Goal: Task Accomplishment & Management: Manage account settings

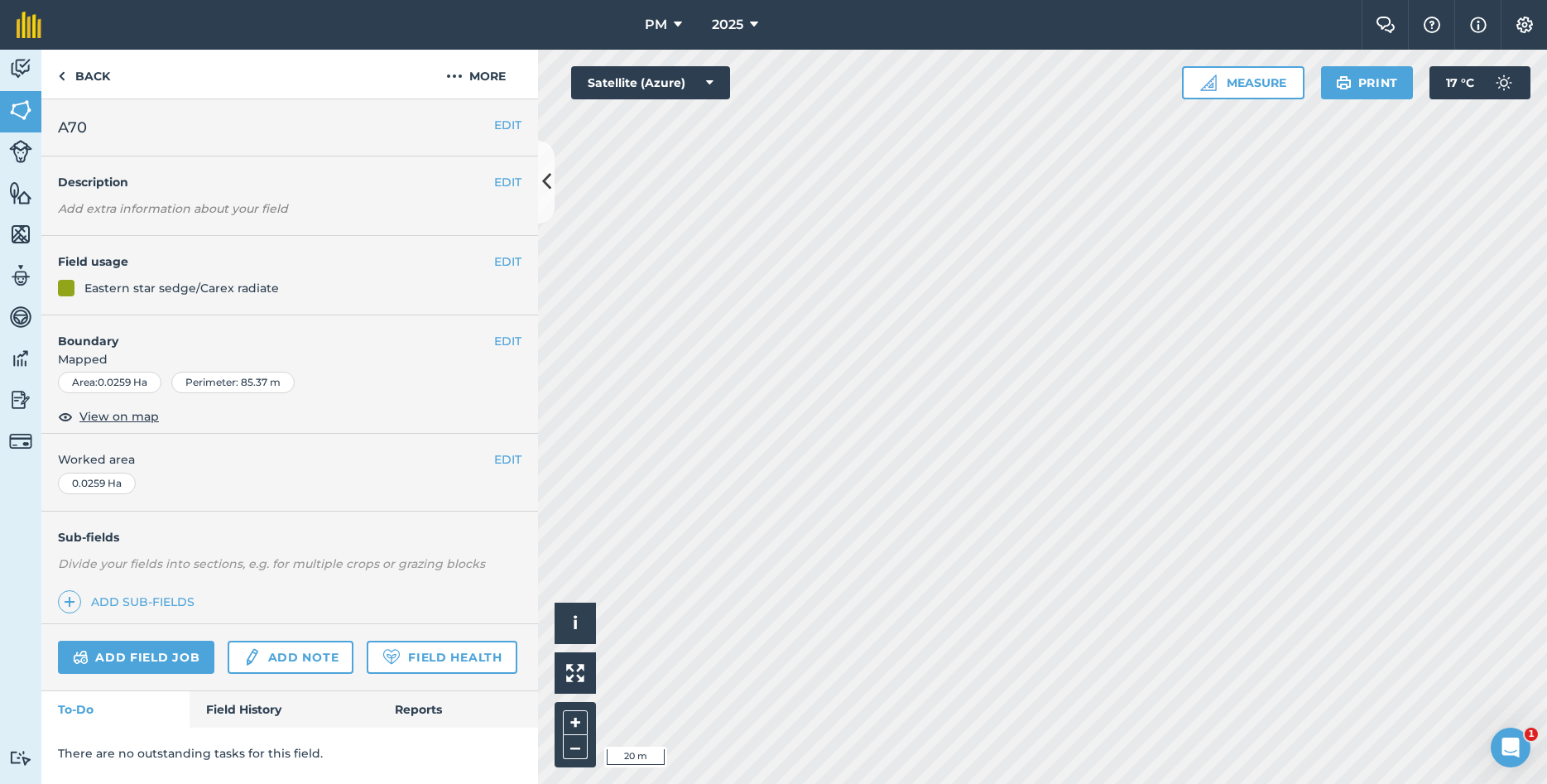
click at [214, 211] on em "Add extra information about your field" at bounding box center [173, 208] width 230 height 15
click at [510, 179] on button "EDIT" at bounding box center [507, 181] width 27 height 18
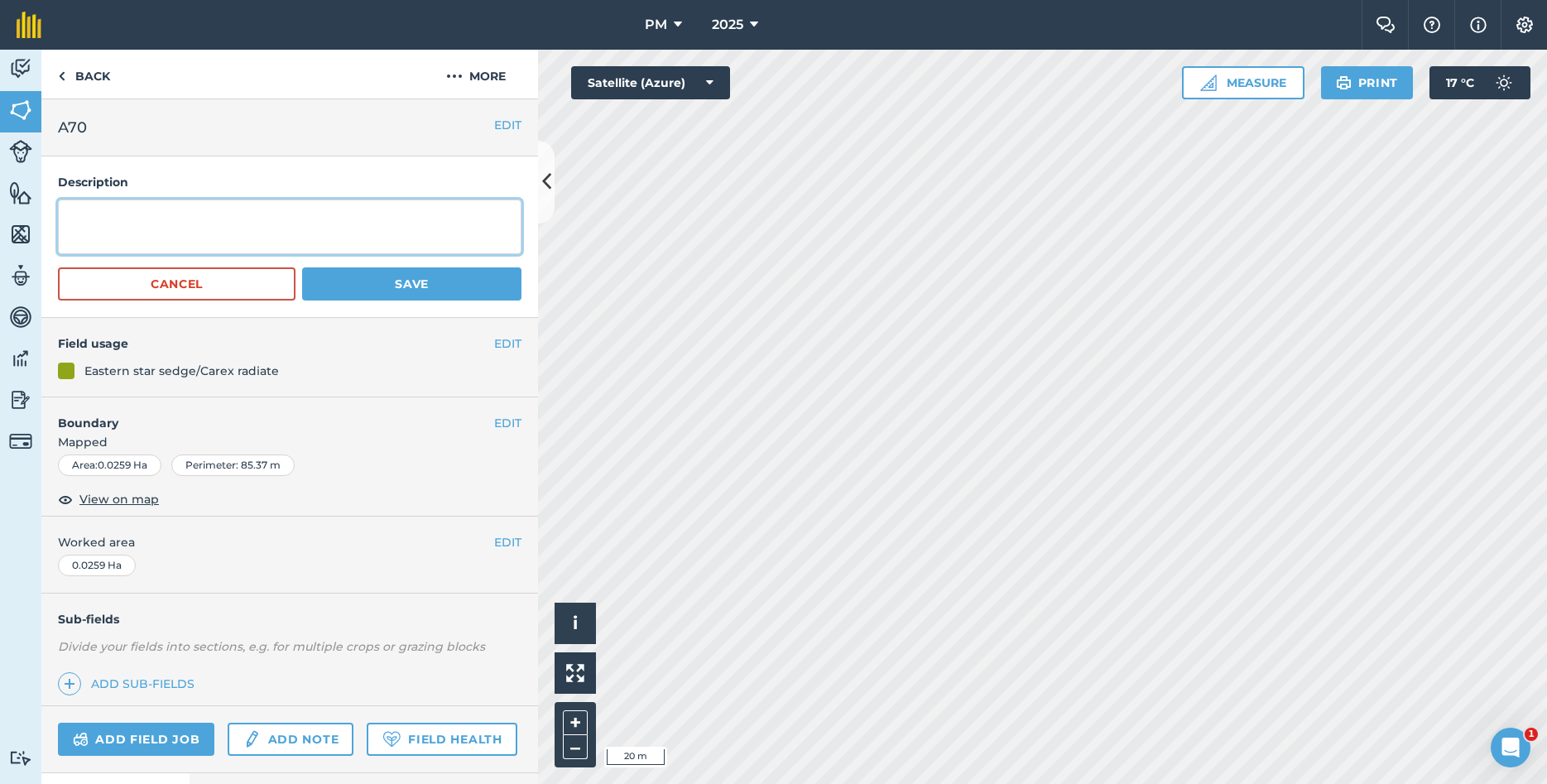
click at [190, 228] on textarea at bounding box center [290, 227] width 464 height 55
type textarea "y"
type textarea "P"
type textarea "Year Planted: 2021 [MEDICAL_DATA]: Allamakee,[GEOGRAPHIC_DATA]"
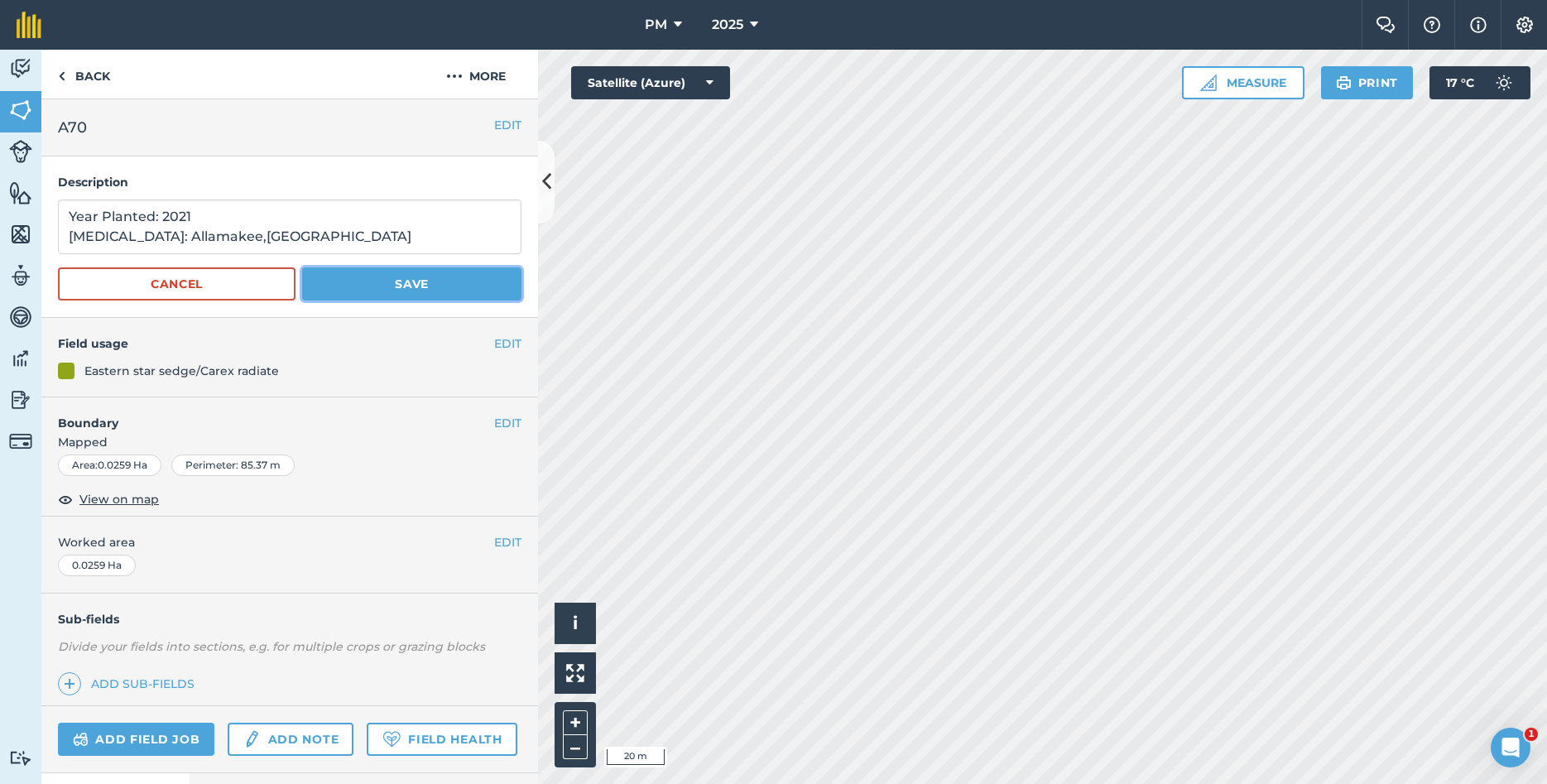
click at [421, 277] on button "Save" at bounding box center [412, 284] width 220 height 33
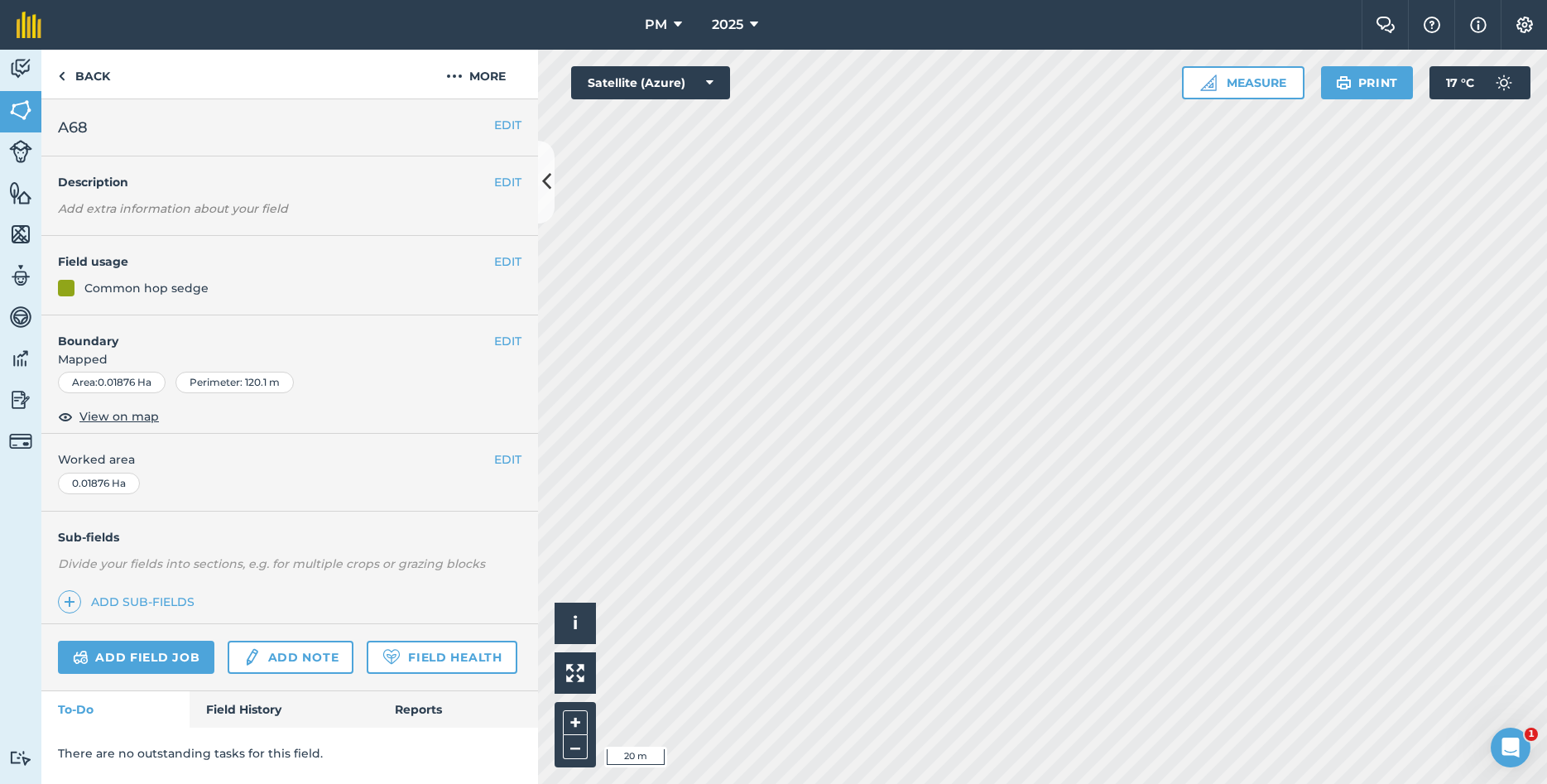
click at [122, 203] on em "Add extra information about your field" at bounding box center [173, 208] width 230 height 15
click at [507, 184] on button "EDIT" at bounding box center [507, 181] width 27 height 18
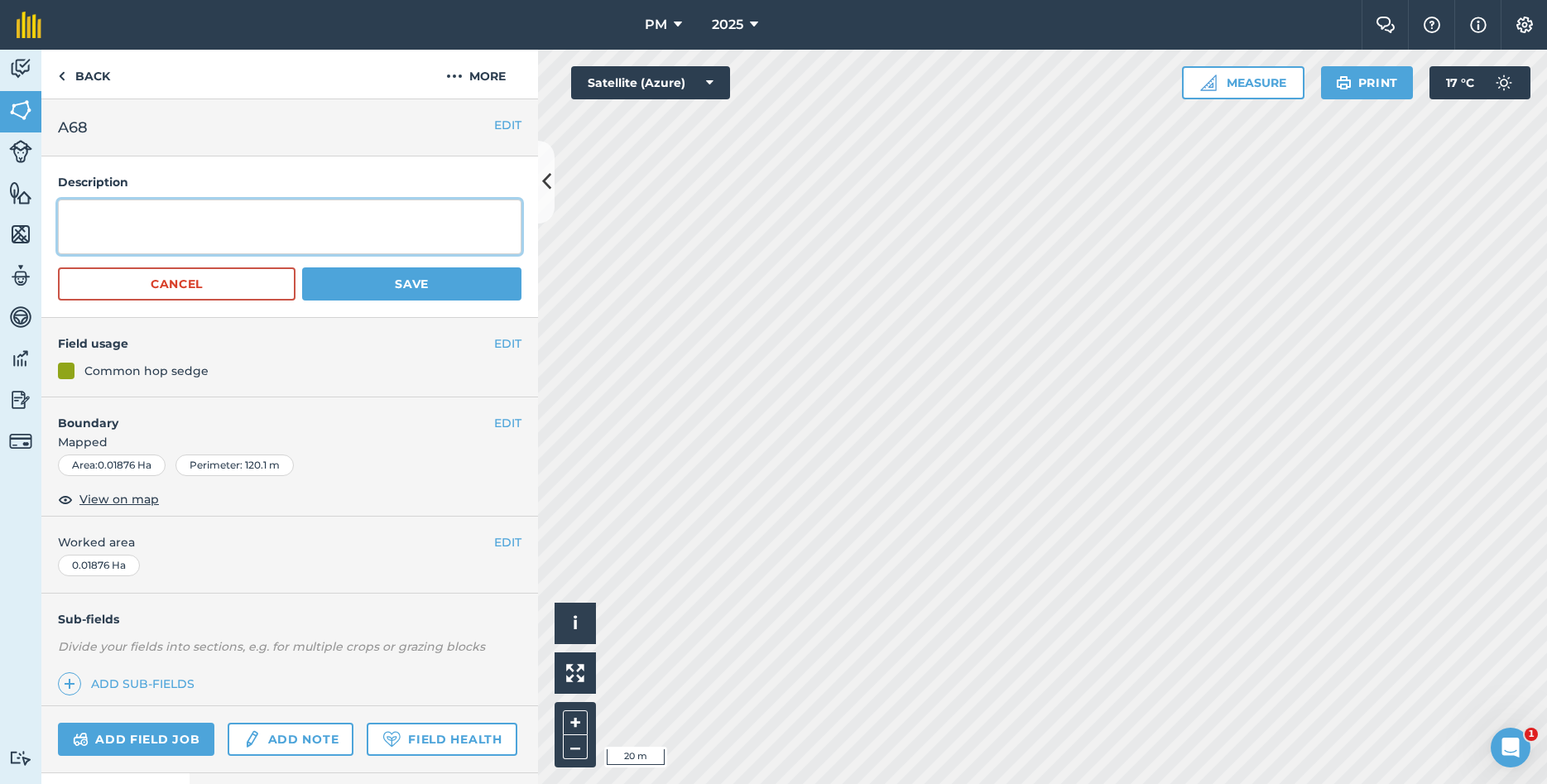
click at [264, 227] on textarea at bounding box center [290, 227] width 464 height 55
click at [195, 240] on textarea "Year Planted: 2021 [MEDICAL_DATA]: [DOMAIN_NAME]" at bounding box center [290, 227] width 464 height 55
type textarea "Year Planted: 2021 [MEDICAL_DATA]: [GEOGRAPHIC_DATA],[GEOGRAPHIC_DATA]"
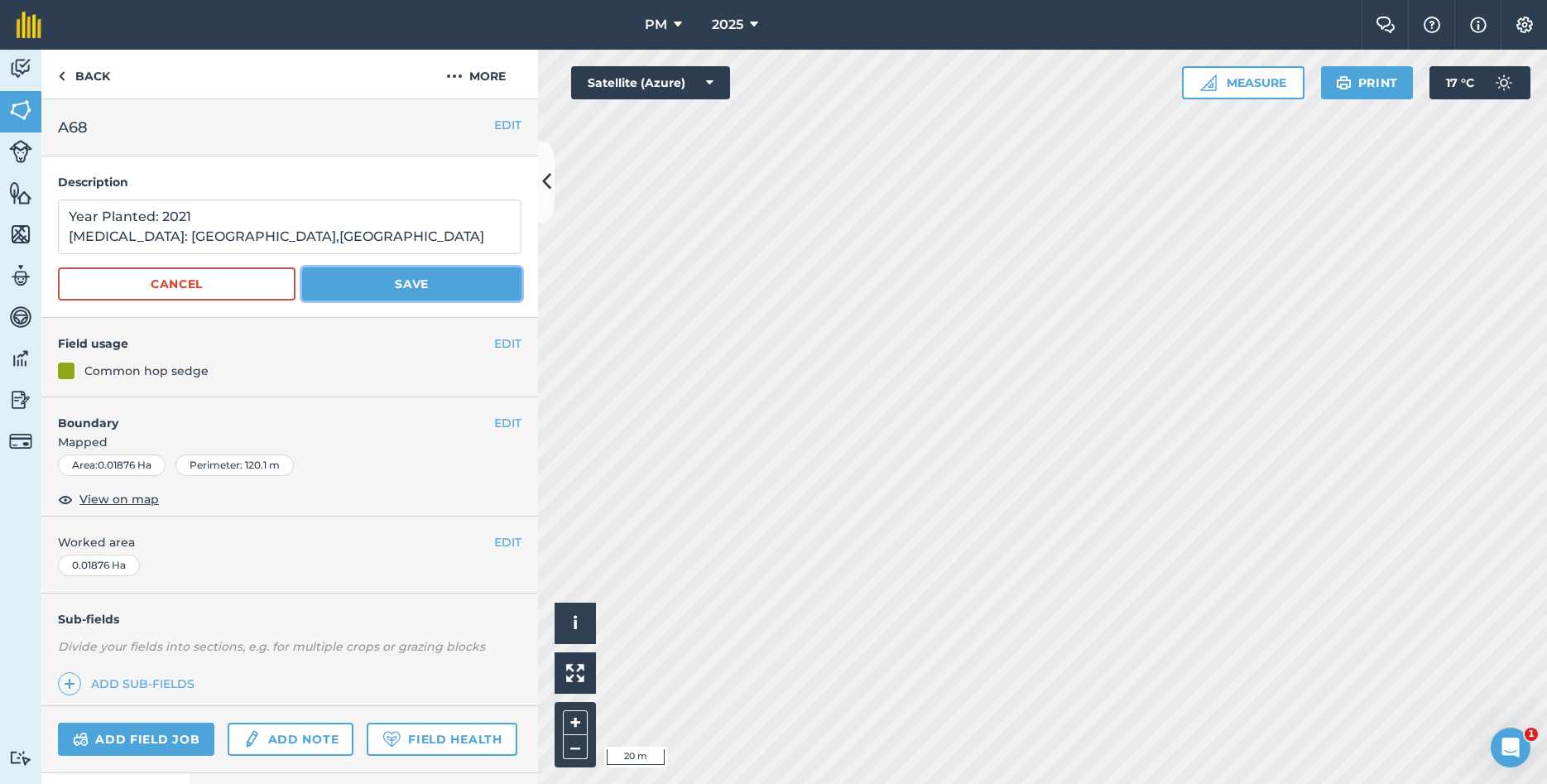
click at [331, 287] on button "Save" at bounding box center [412, 284] width 220 height 33
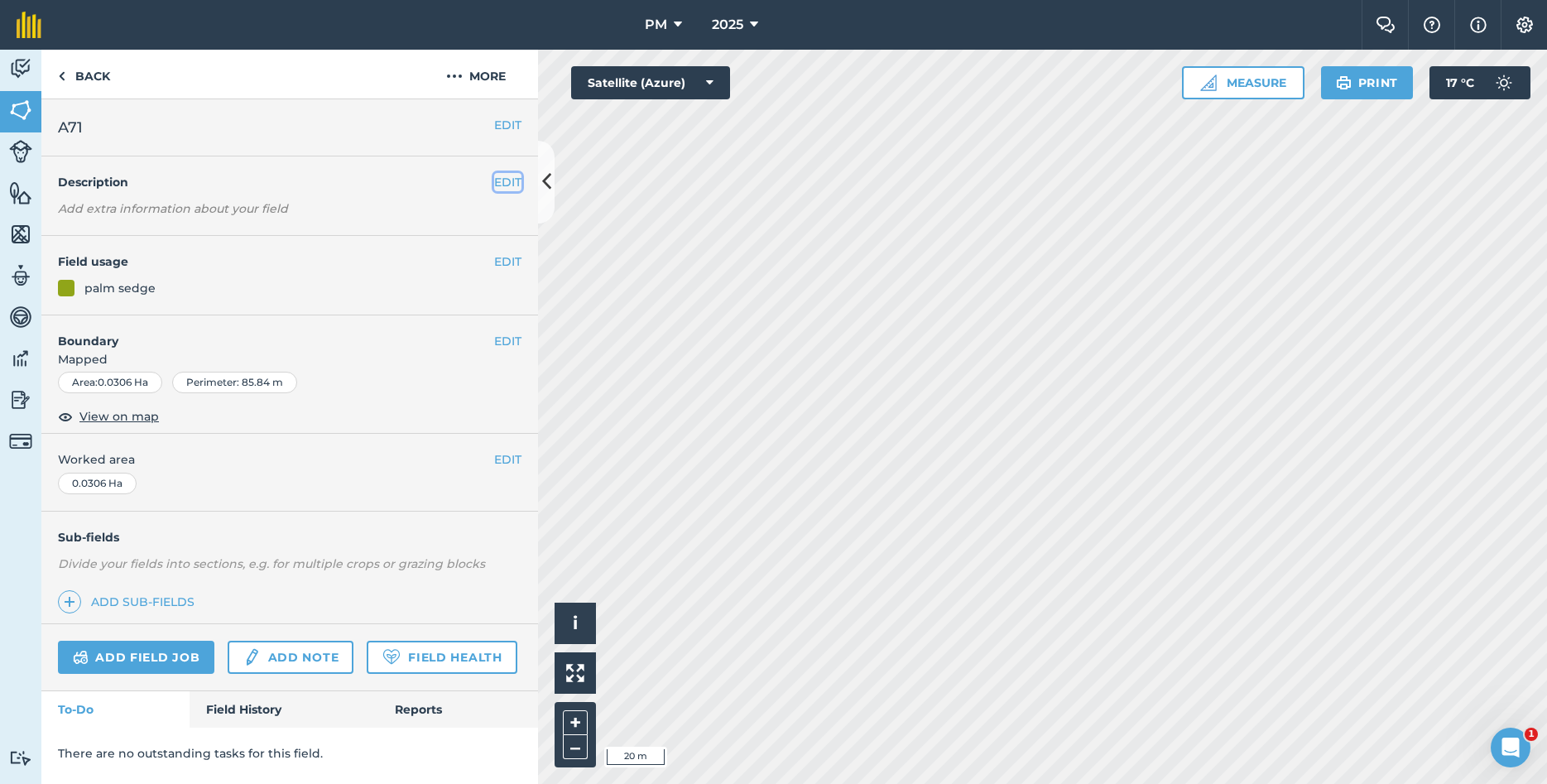
click at [507, 184] on button "EDIT" at bounding box center [507, 181] width 27 height 18
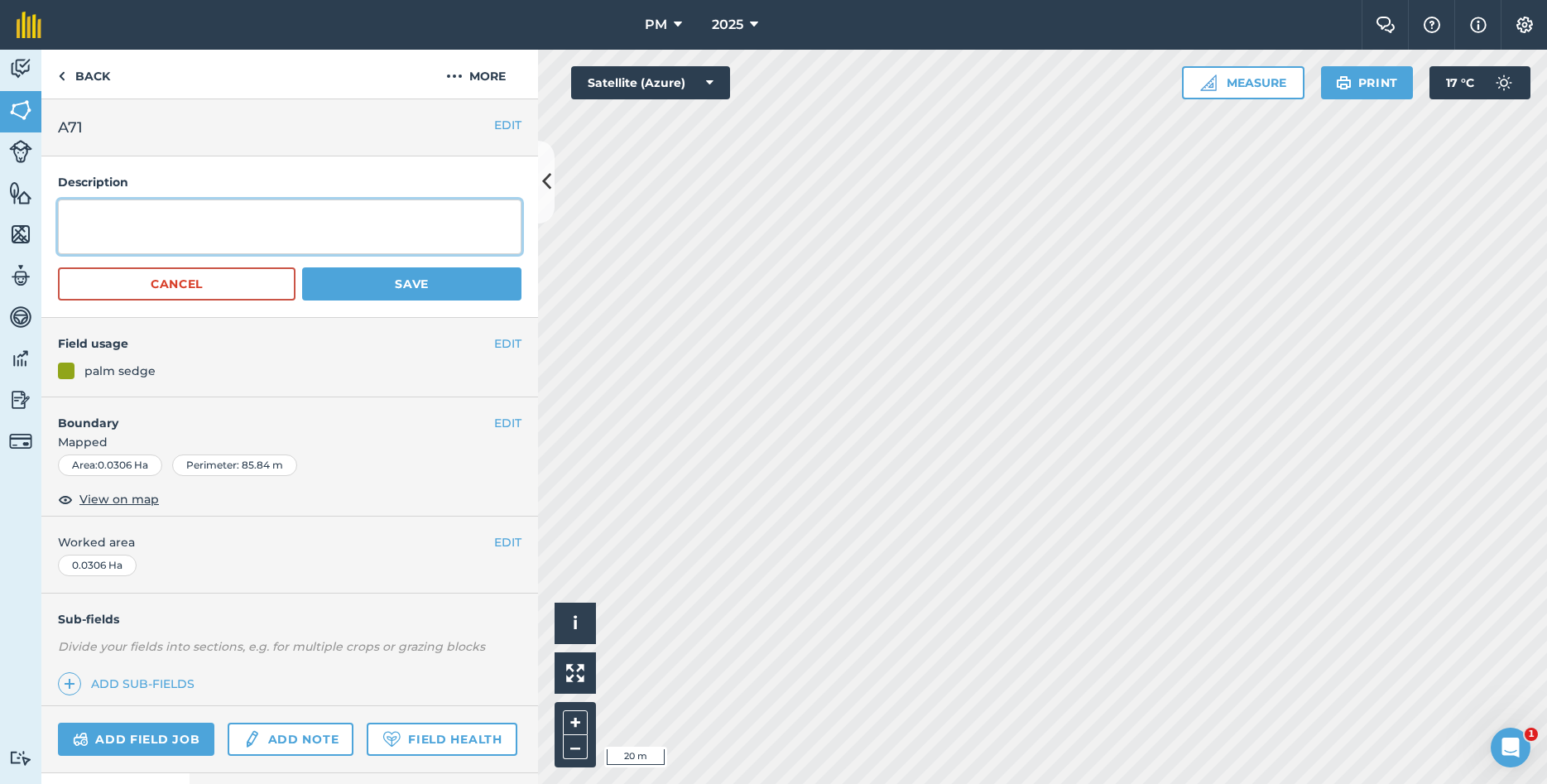
click at [202, 227] on textarea at bounding box center [290, 227] width 464 height 55
type textarea "Year Planted: 2021 [MEDICAL_DATA]: [DOMAIN_NAME]"
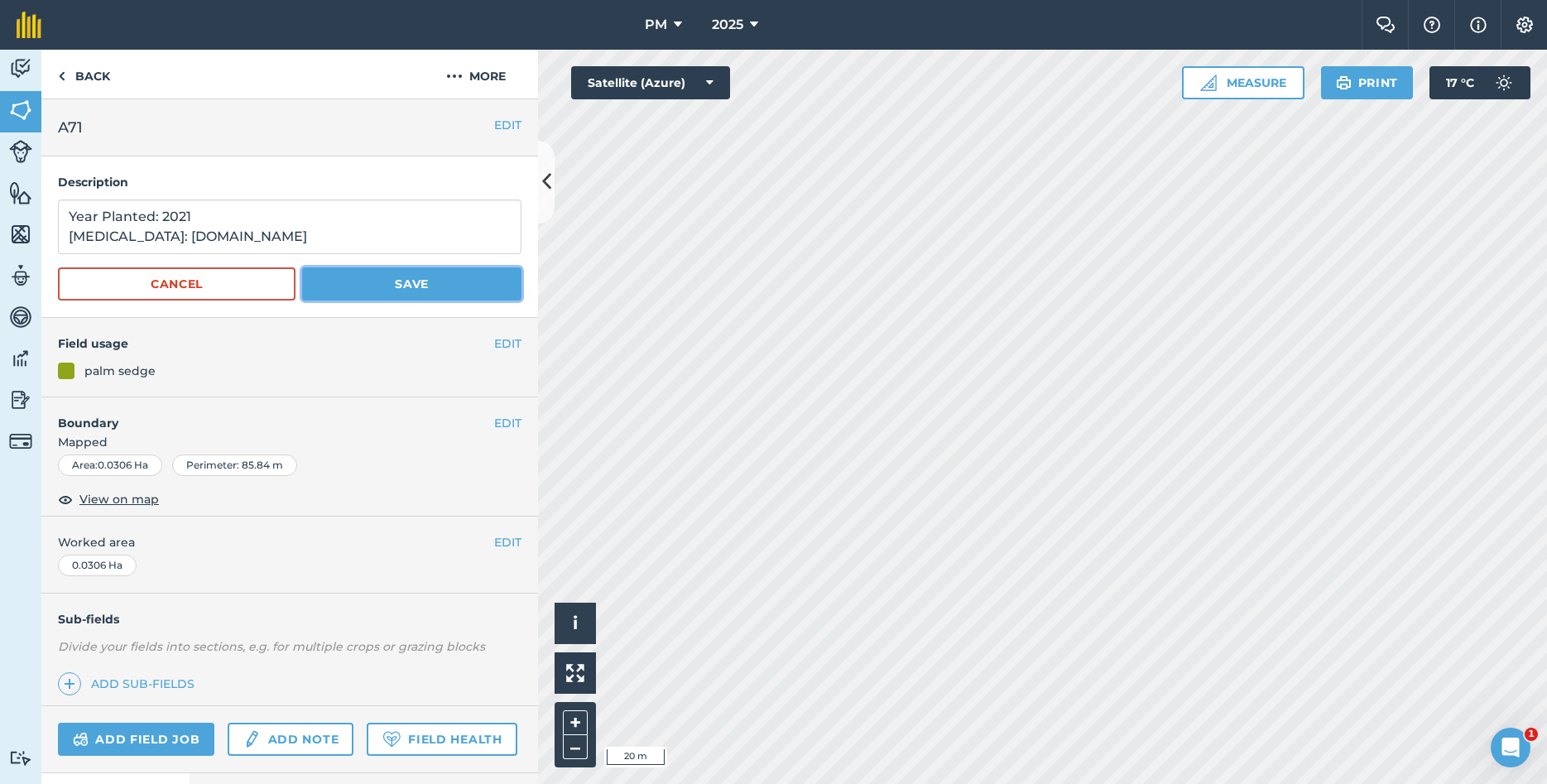
click at [389, 286] on button "Save" at bounding box center [412, 284] width 220 height 33
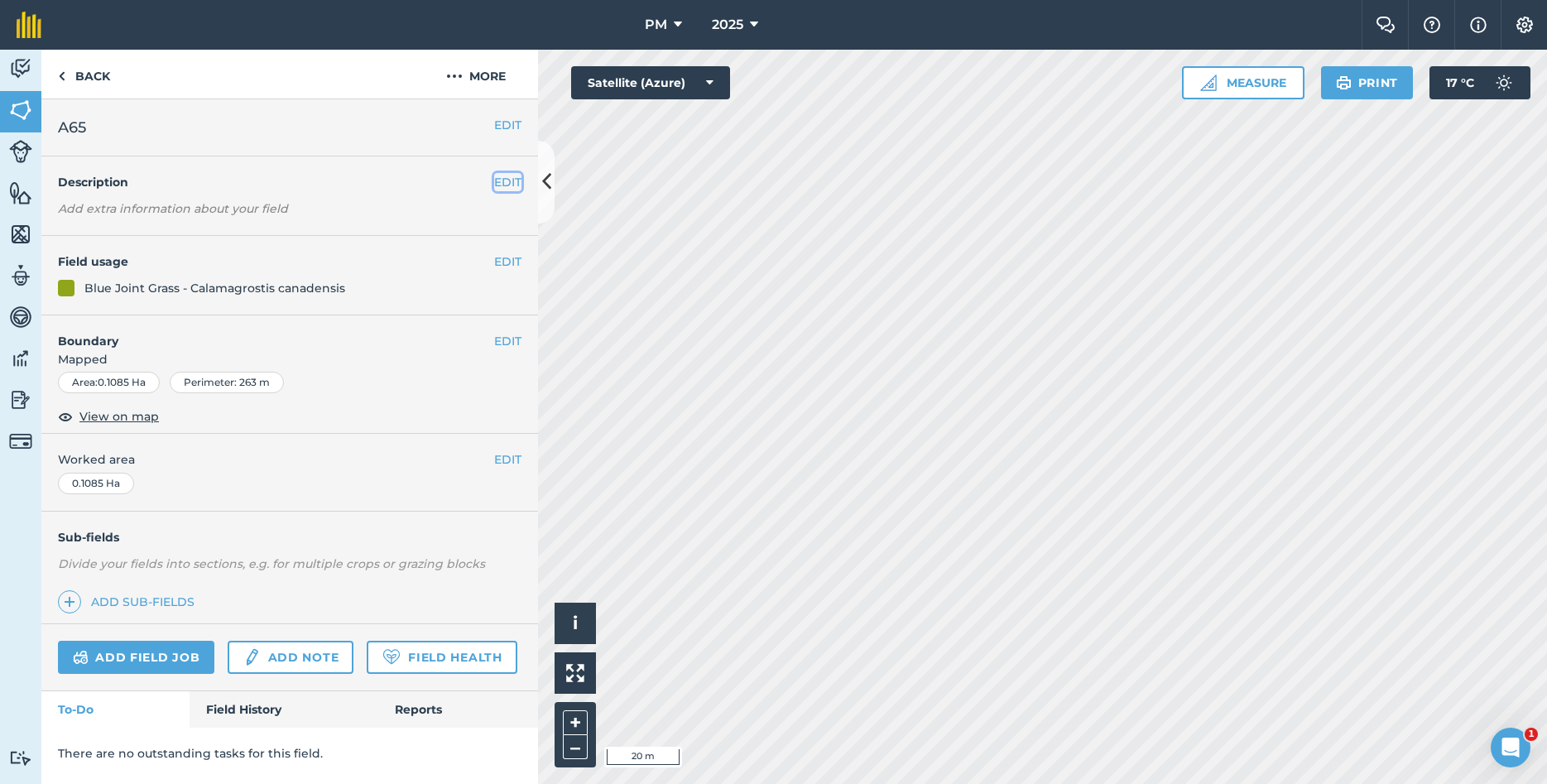
click at [502, 181] on button "EDIT" at bounding box center [507, 181] width 27 height 18
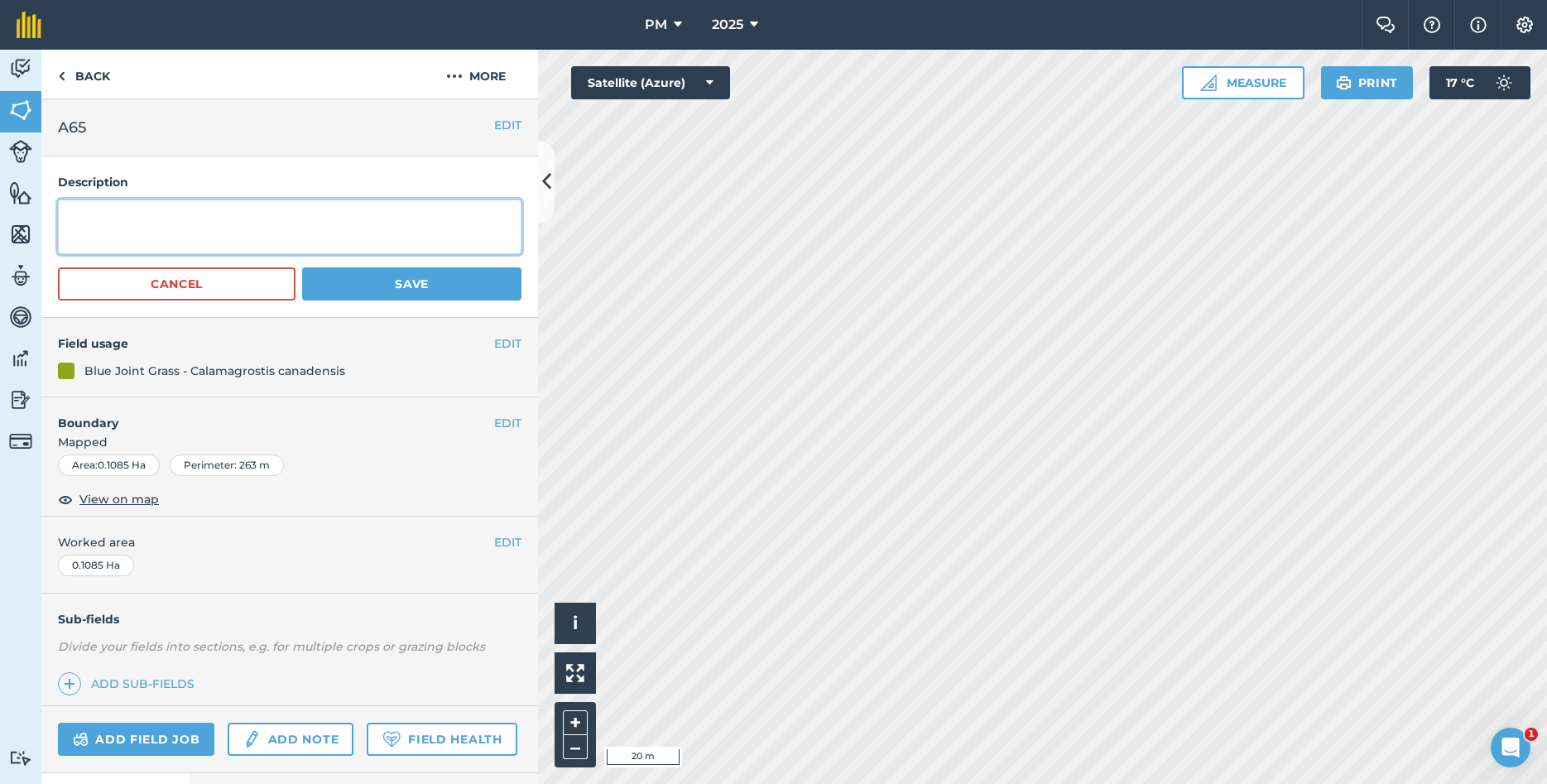
click at [304, 216] on textarea at bounding box center [290, 227] width 464 height 55
type textarea "Year Planted: 2021 [MEDICAL_DATA]: [DOMAIN_NAME]"
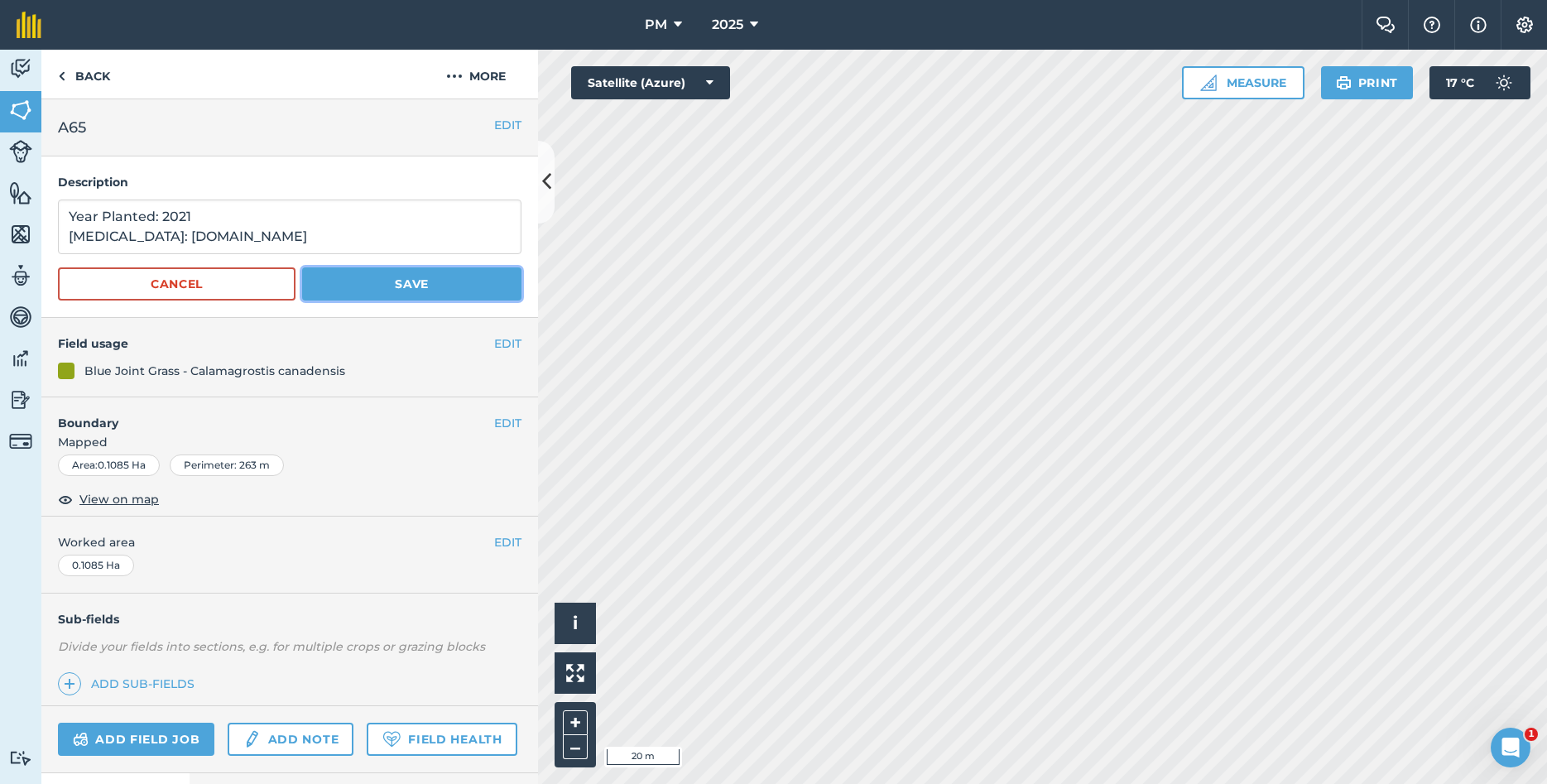
click at [354, 293] on button "Save" at bounding box center [412, 284] width 220 height 33
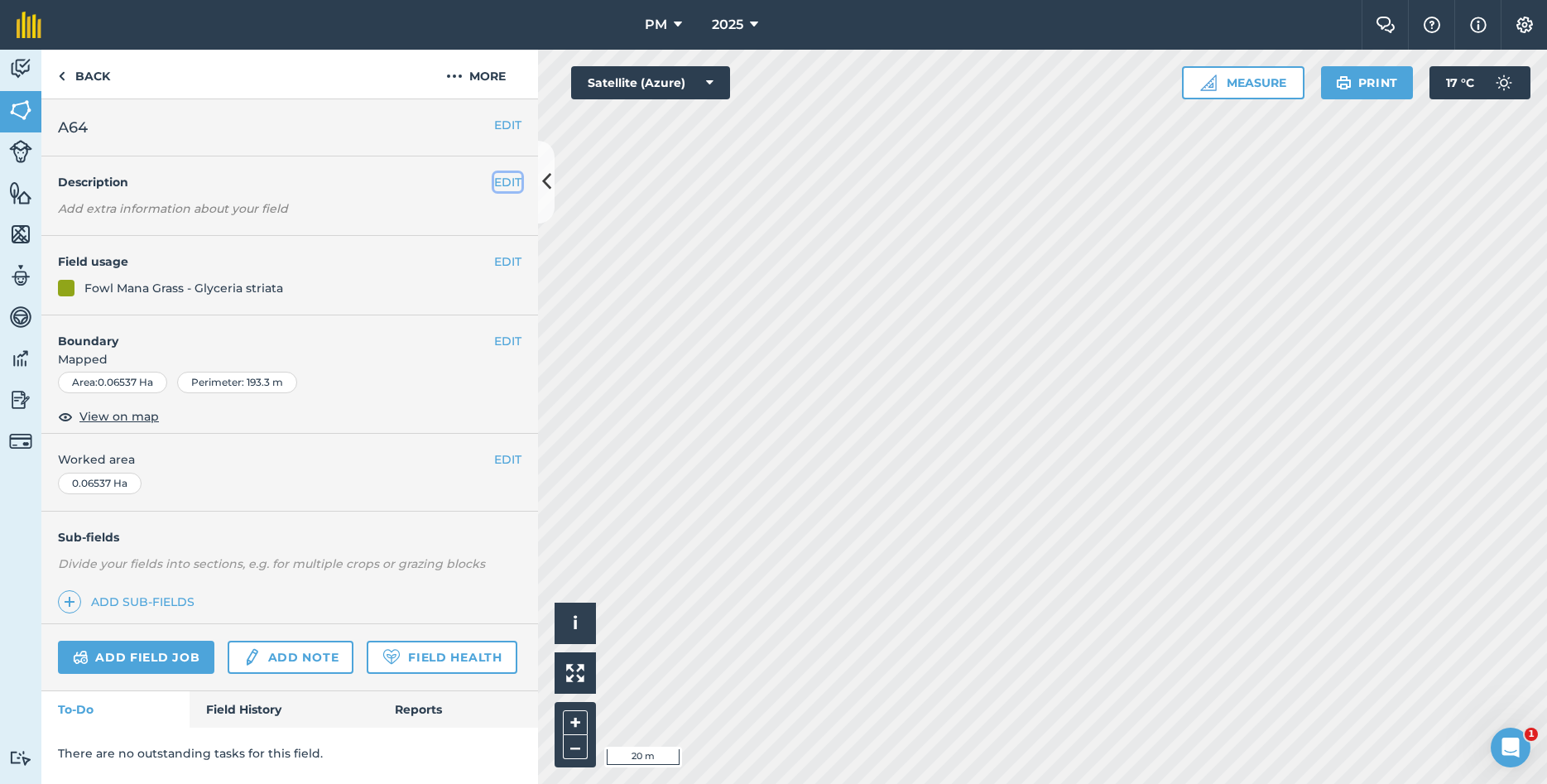
click at [499, 179] on button "EDIT" at bounding box center [507, 181] width 27 height 18
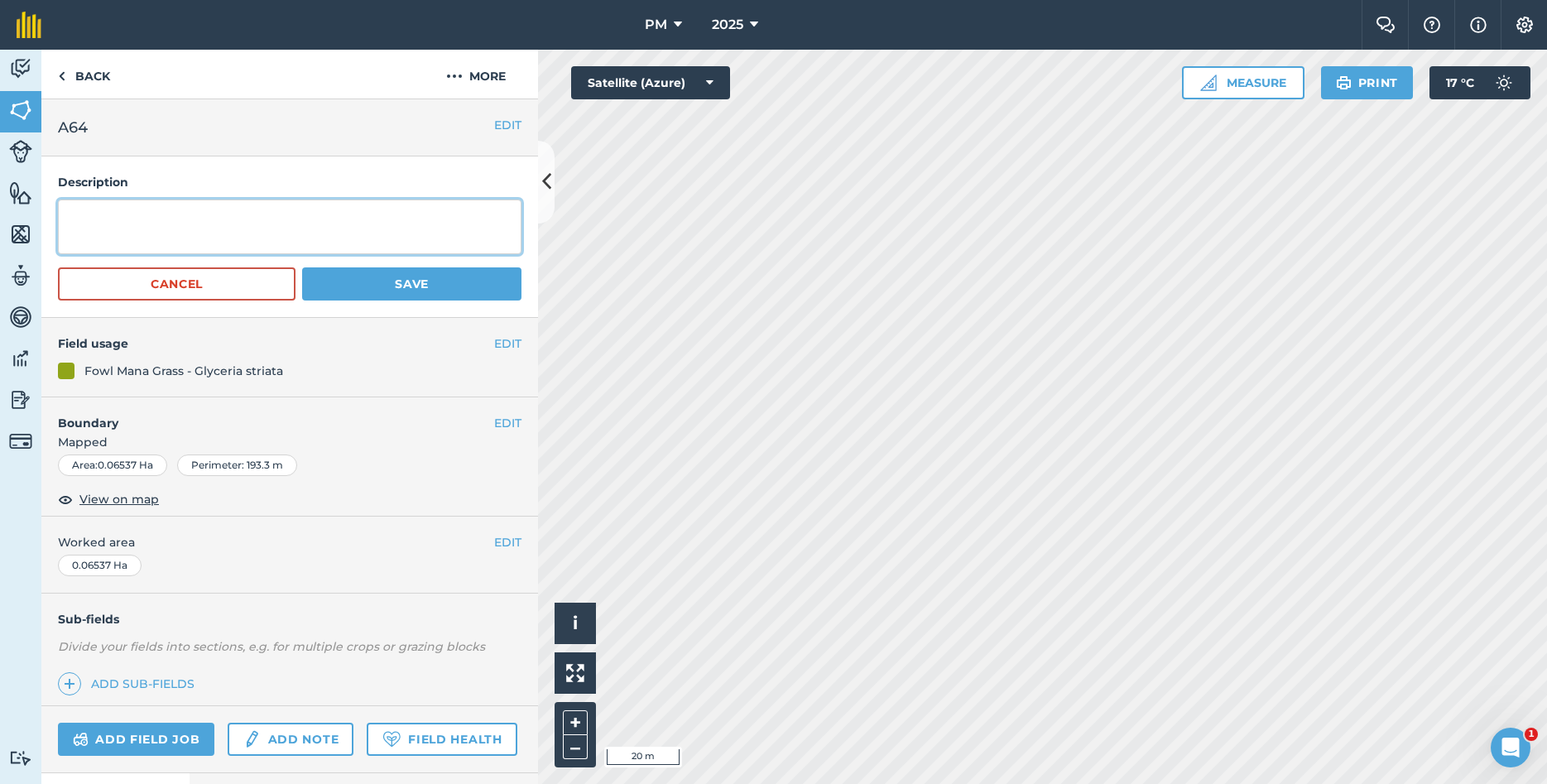
click at [469, 221] on textarea at bounding box center [290, 227] width 464 height 55
type textarea "Year Planted: 2020 [MEDICAL_DATA]: [GEOGRAPHIC_DATA],[GEOGRAPHIC_DATA]"
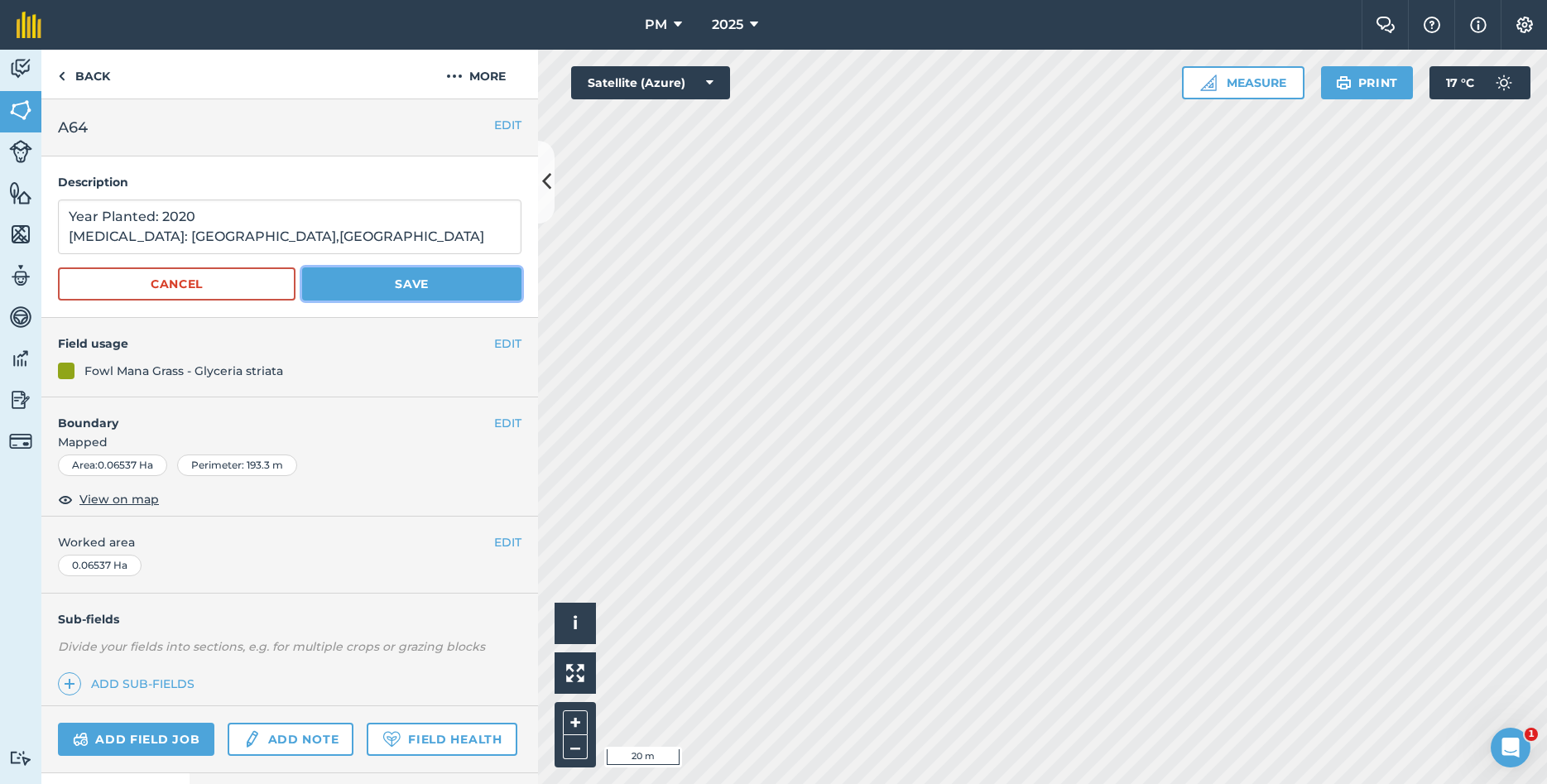
click at [414, 289] on button "Save" at bounding box center [412, 284] width 220 height 33
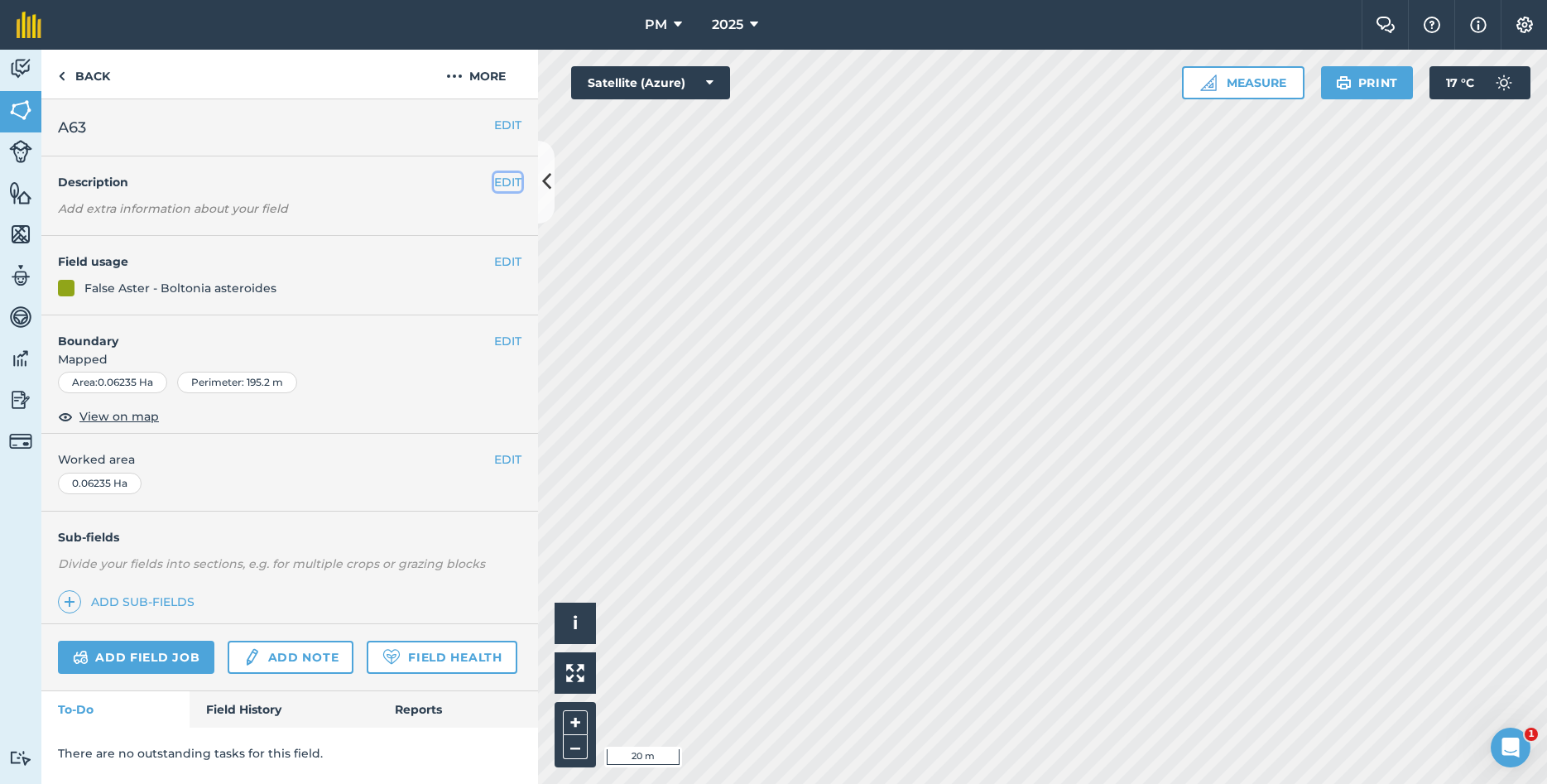
click at [515, 182] on button "EDIT" at bounding box center [507, 181] width 27 height 18
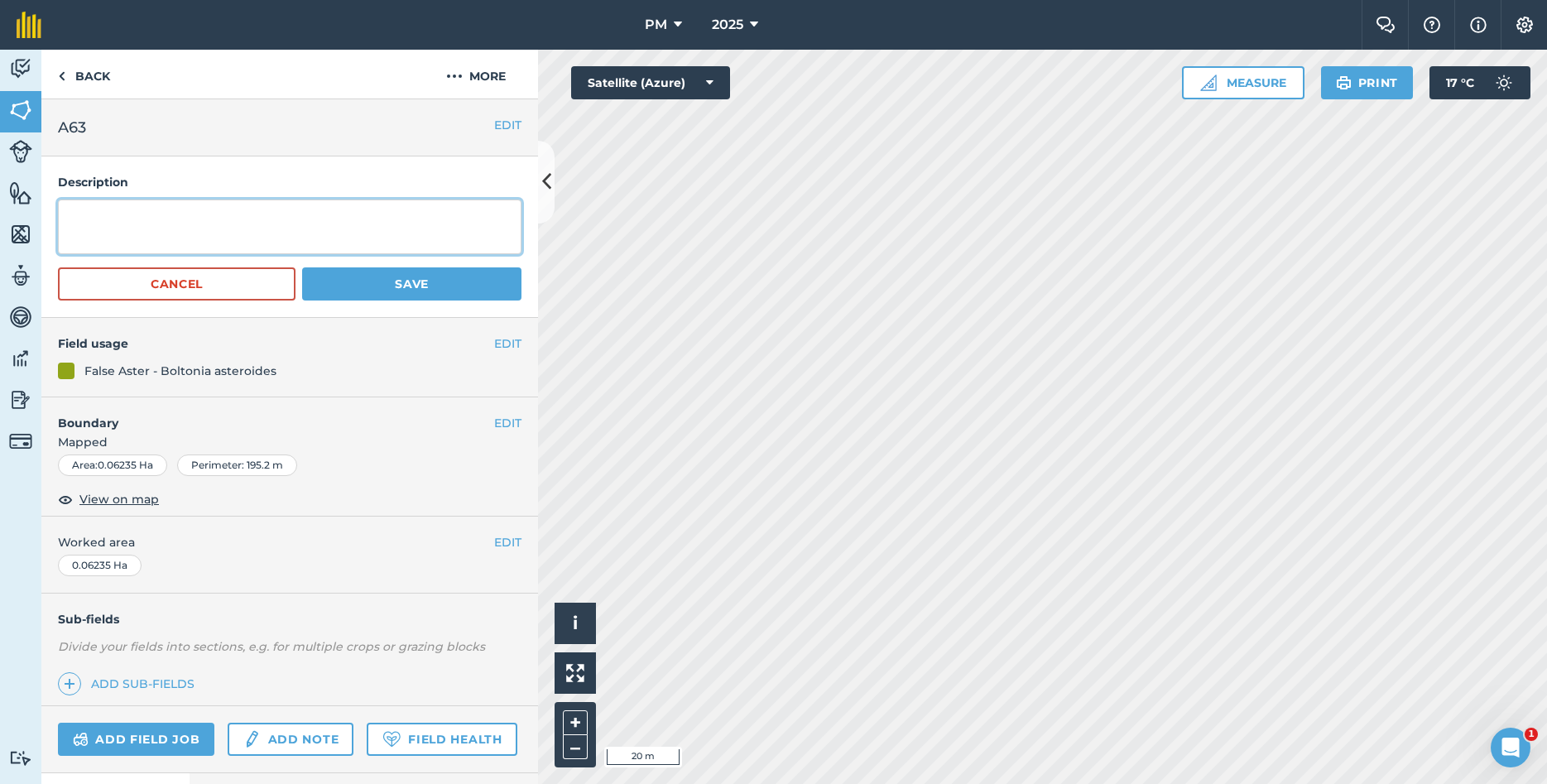
click at [221, 232] on textarea at bounding box center [290, 227] width 464 height 55
type textarea "Year Planted: 2021 [MEDICAL_DATA]: [DOMAIN_NAME]"
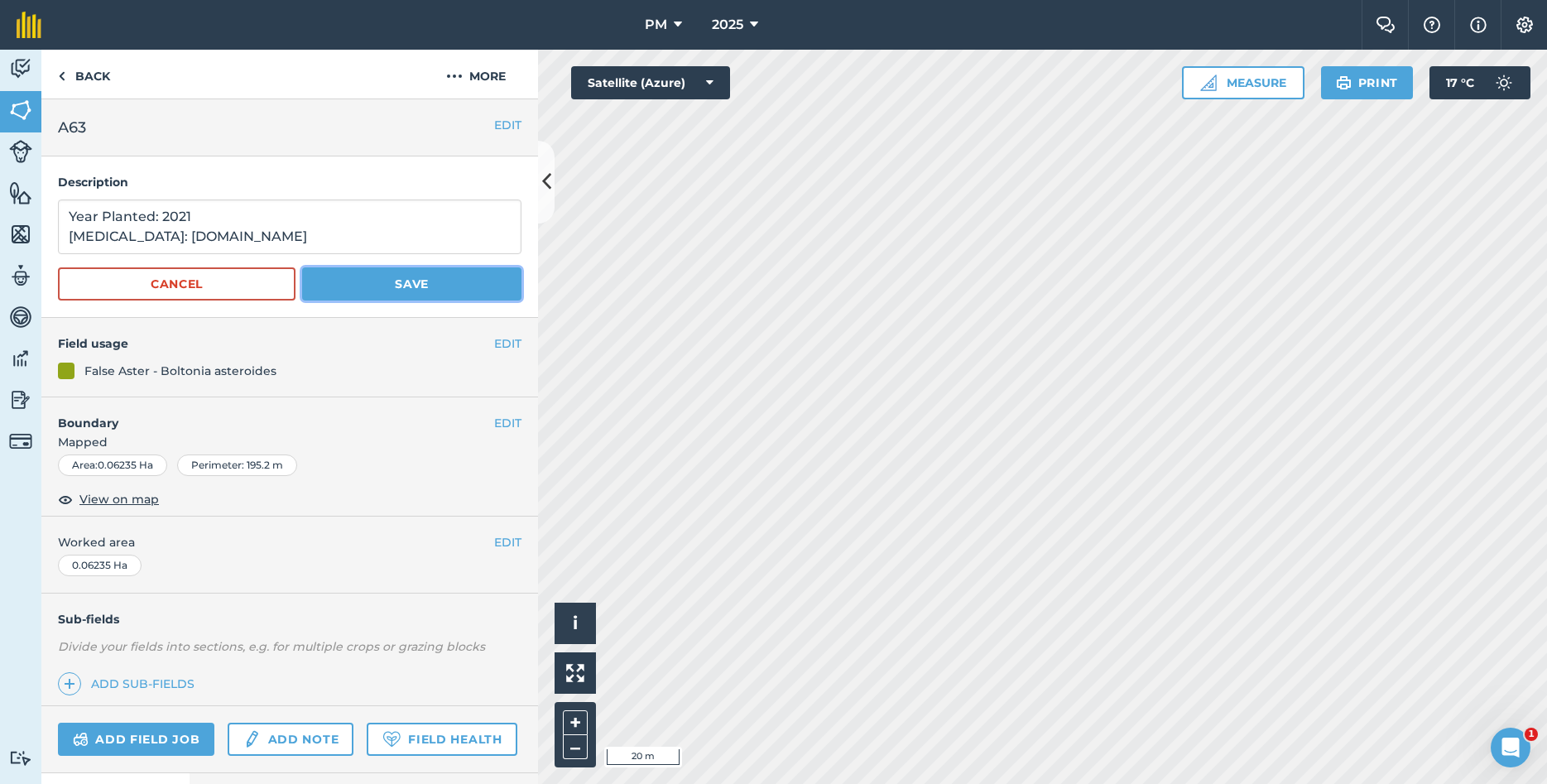
click at [473, 287] on button "Save" at bounding box center [412, 284] width 220 height 33
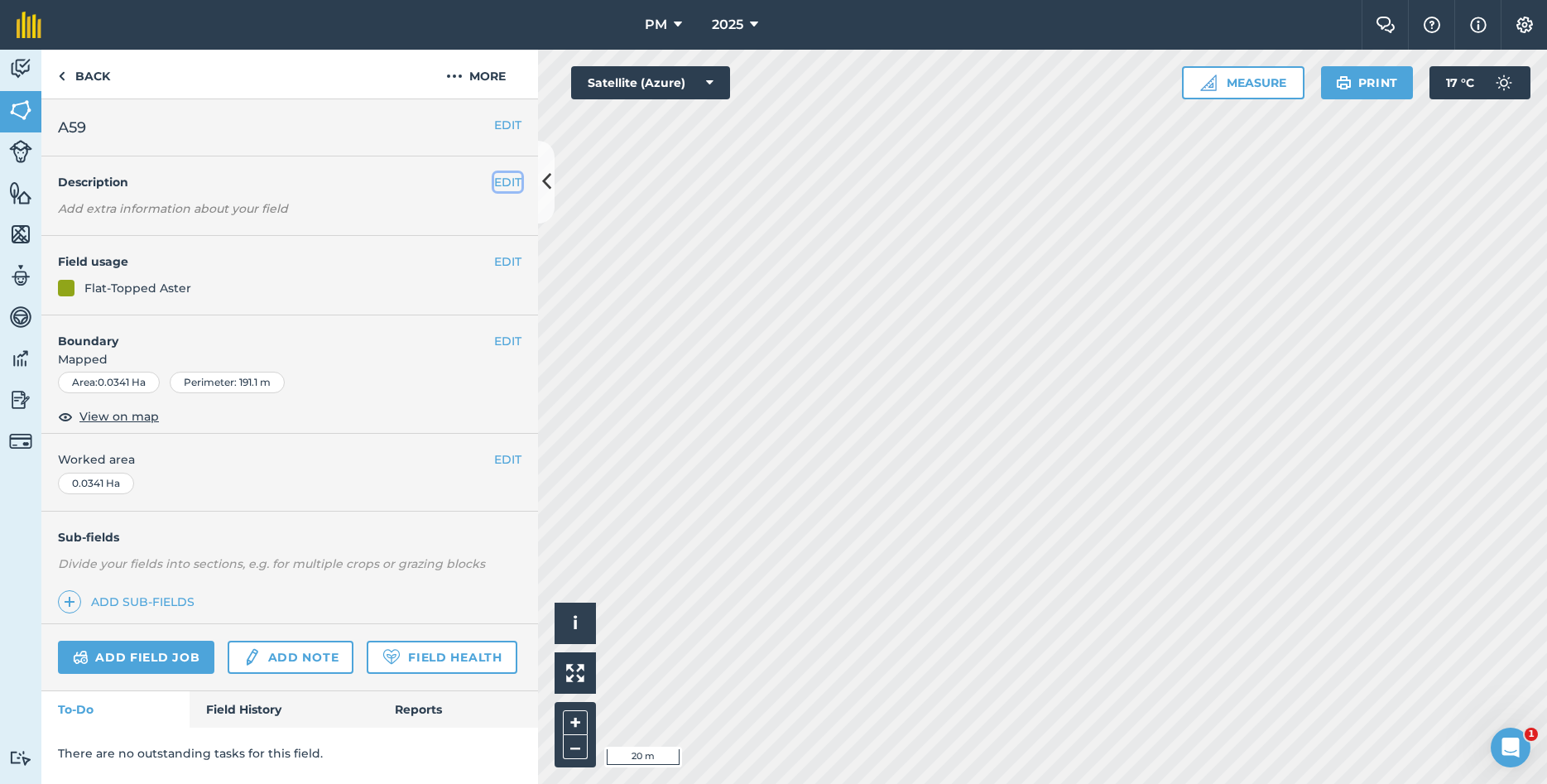
click at [502, 180] on button "EDIT" at bounding box center [507, 181] width 27 height 18
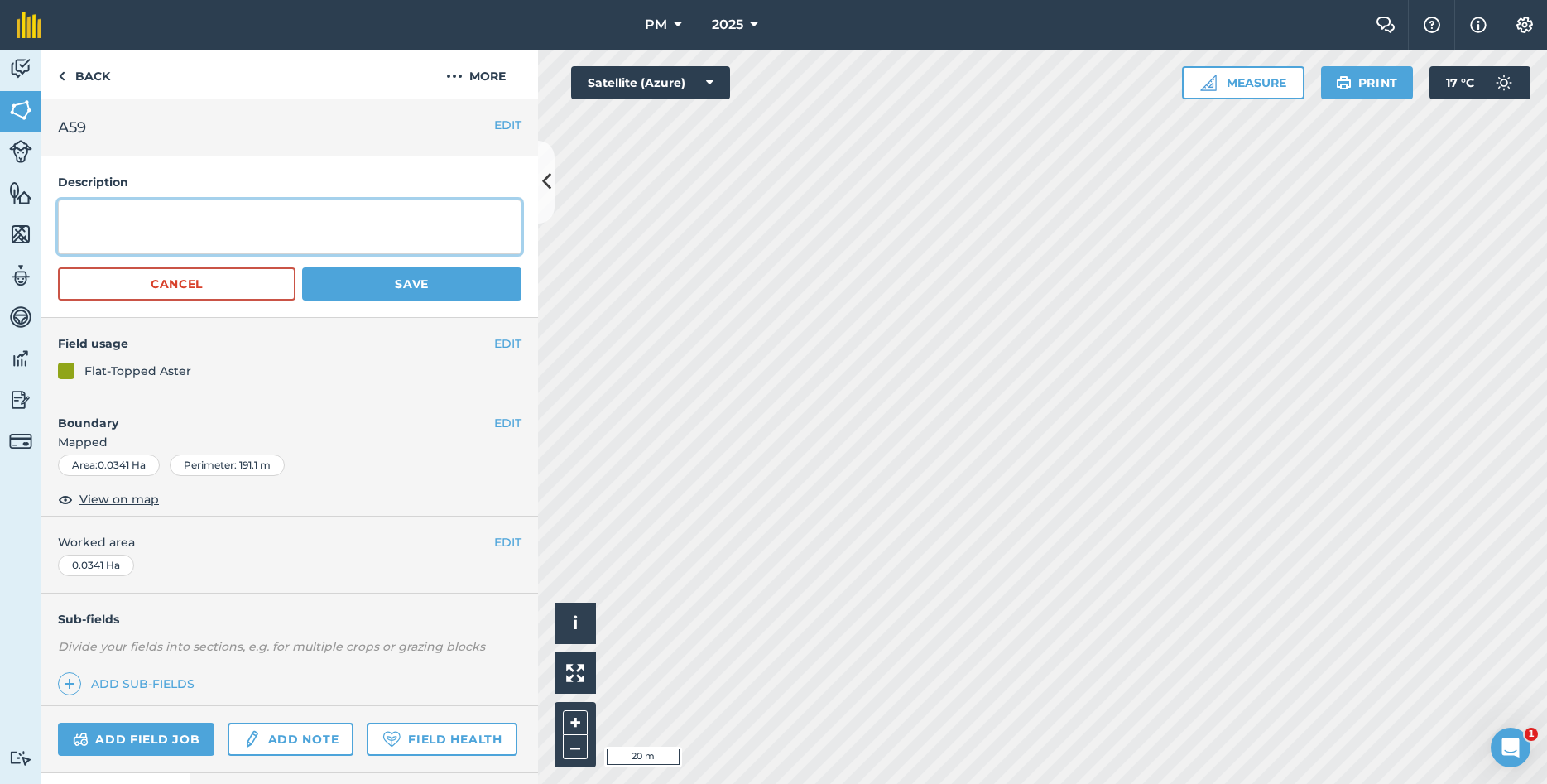
click at [273, 224] on textarea at bounding box center [290, 227] width 464 height 55
type textarea "Year Planted: 2023 [MEDICAL_DATA]: [PERSON_NAME],[GEOGRAPHIC_DATA]"
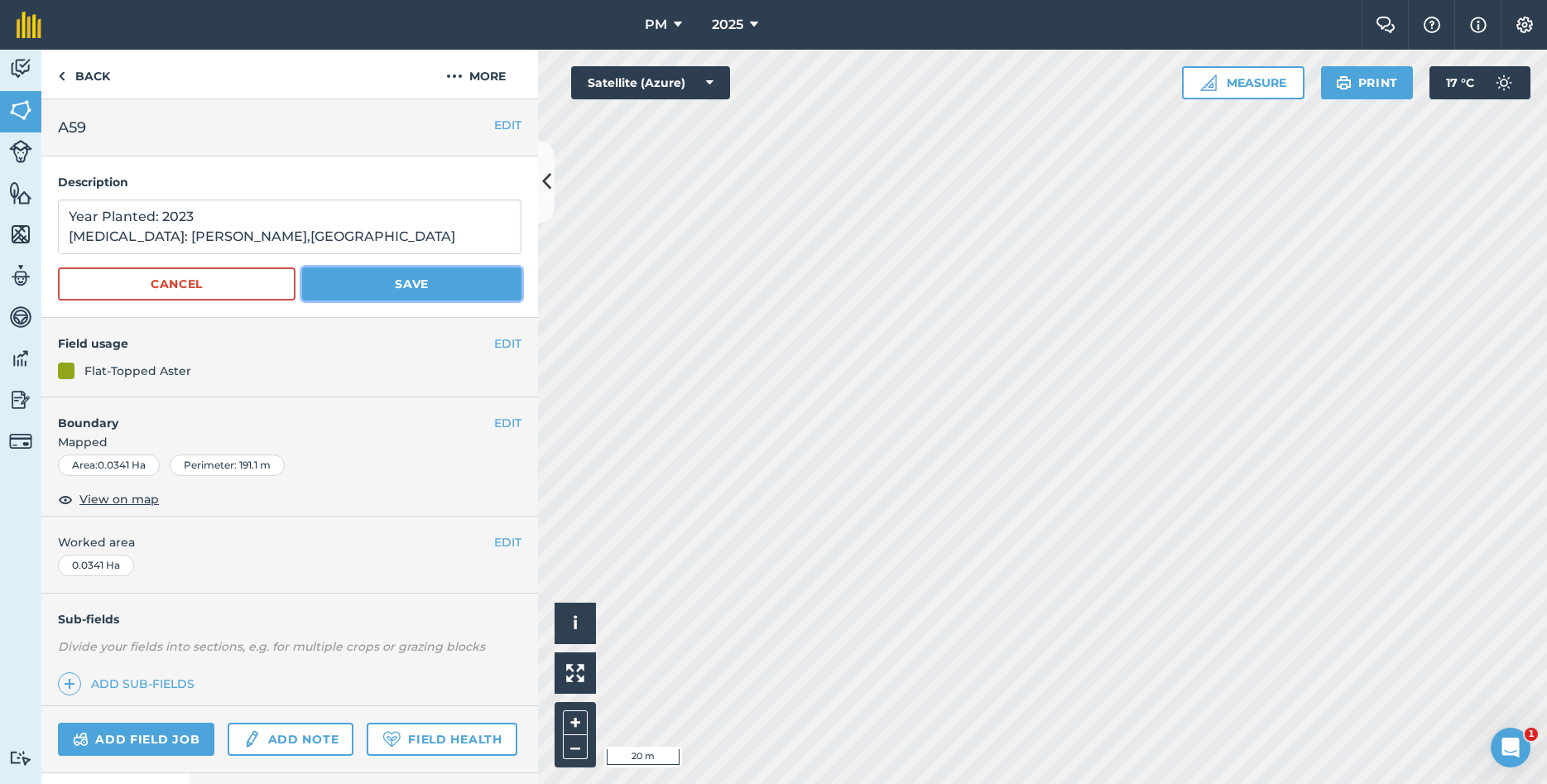
click at [327, 273] on button "Save" at bounding box center [412, 284] width 220 height 33
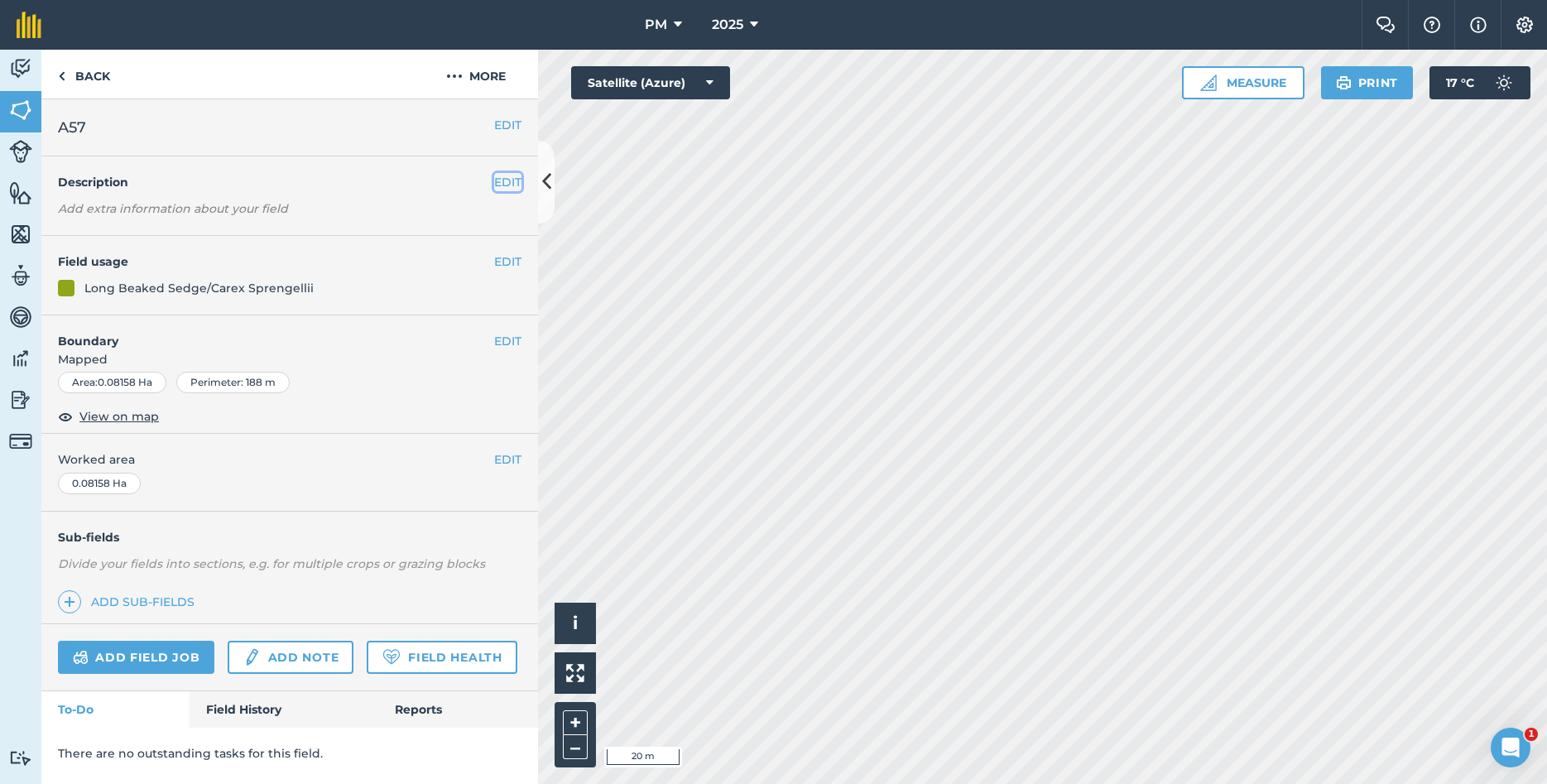
click at [503, 183] on button "EDIT" at bounding box center [507, 181] width 27 height 18
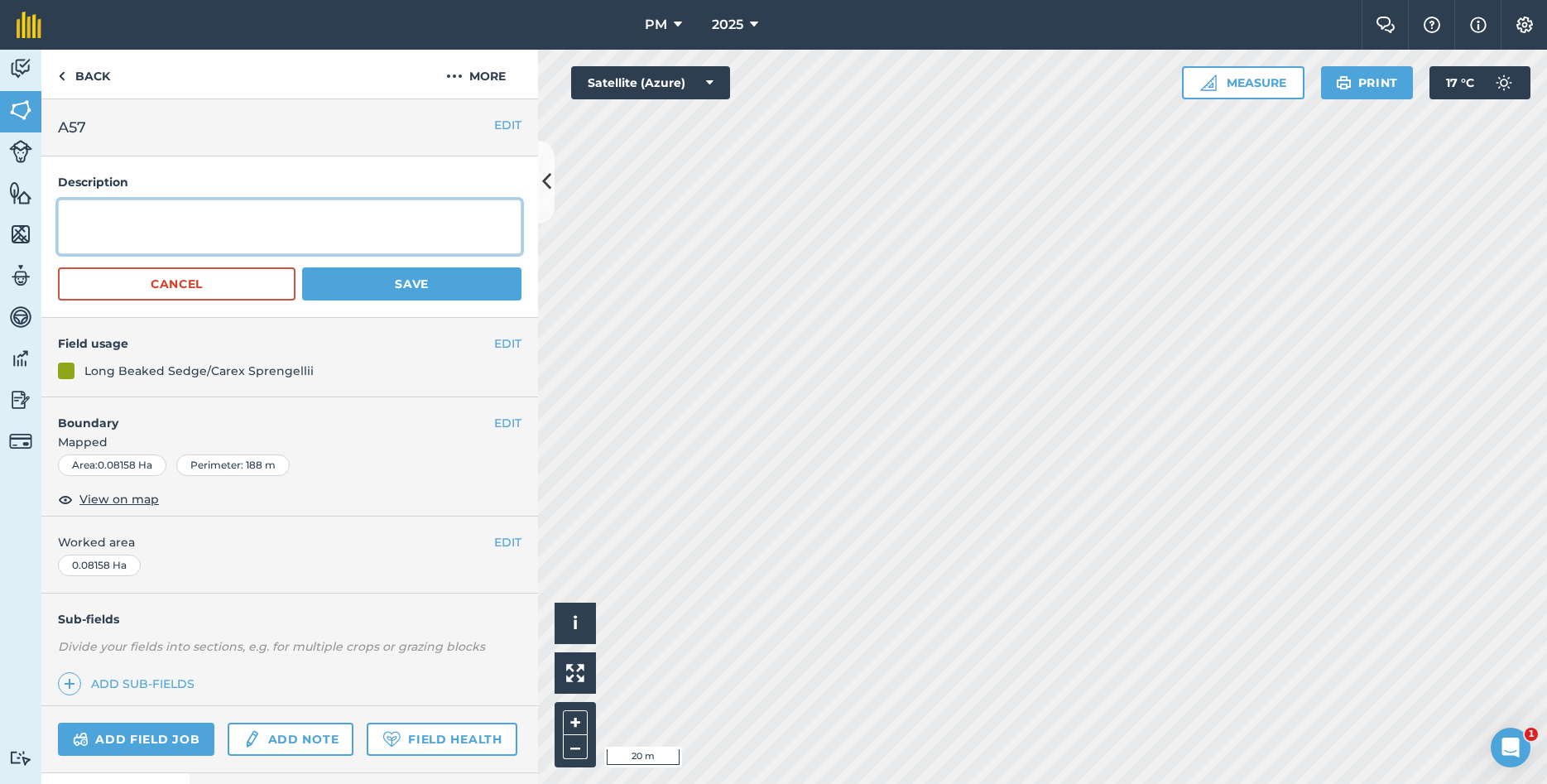
click at [304, 239] on textarea at bounding box center [290, 227] width 464 height 55
type textarea "y"
click at [155, 239] on textarea "YEAR PLANTED: 2021 [MEDICAL_DATA]: fAYETTE,[GEOGRAPHIC_DATA]" at bounding box center [290, 227] width 464 height 55
type textarea "YEAR PLANTED: 2021 [MEDICAL_DATA]: [GEOGRAPHIC_DATA],[GEOGRAPHIC_DATA]"
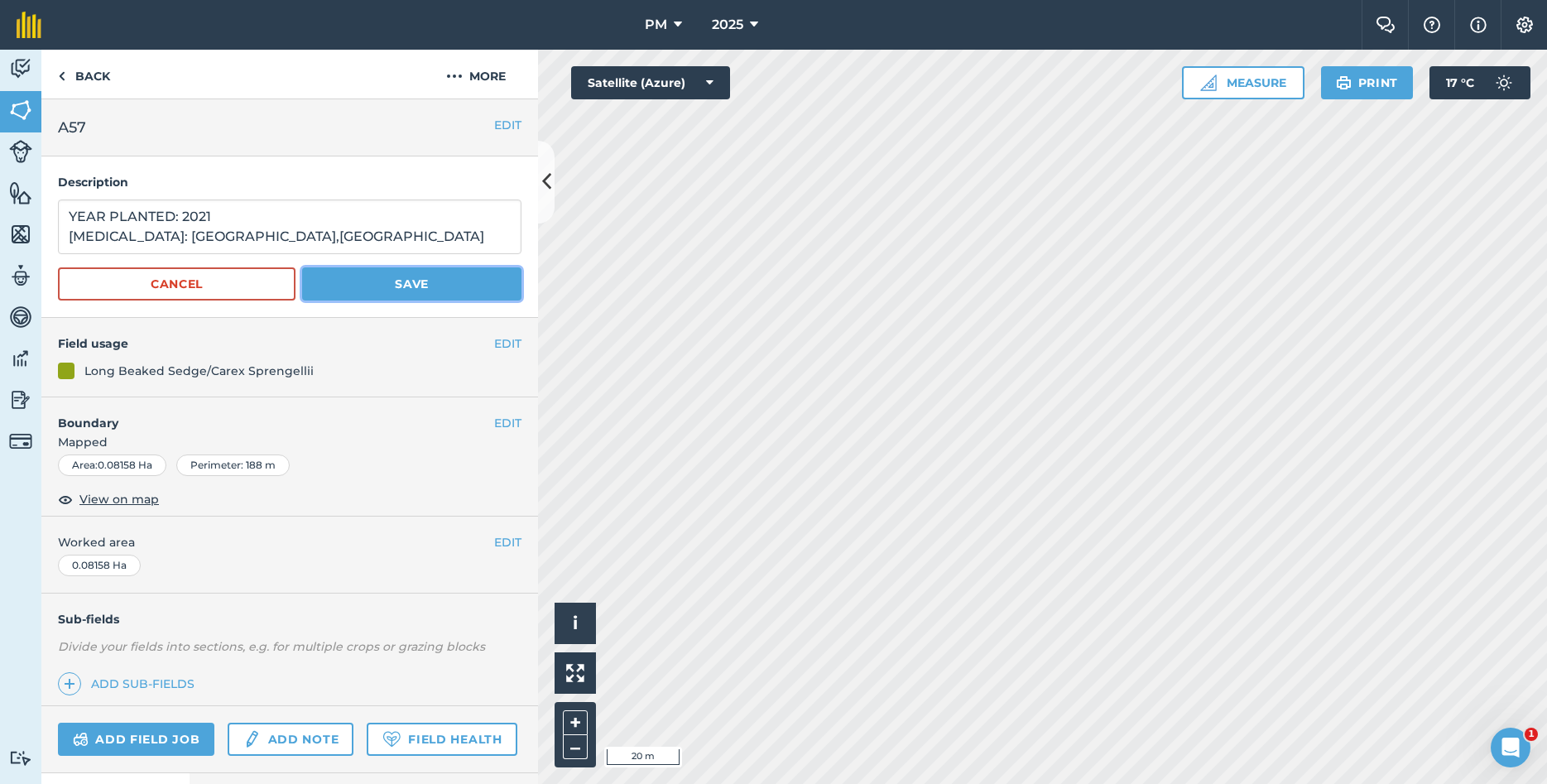
click at [368, 287] on button "Save" at bounding box center [412, 284] width 220 height 33
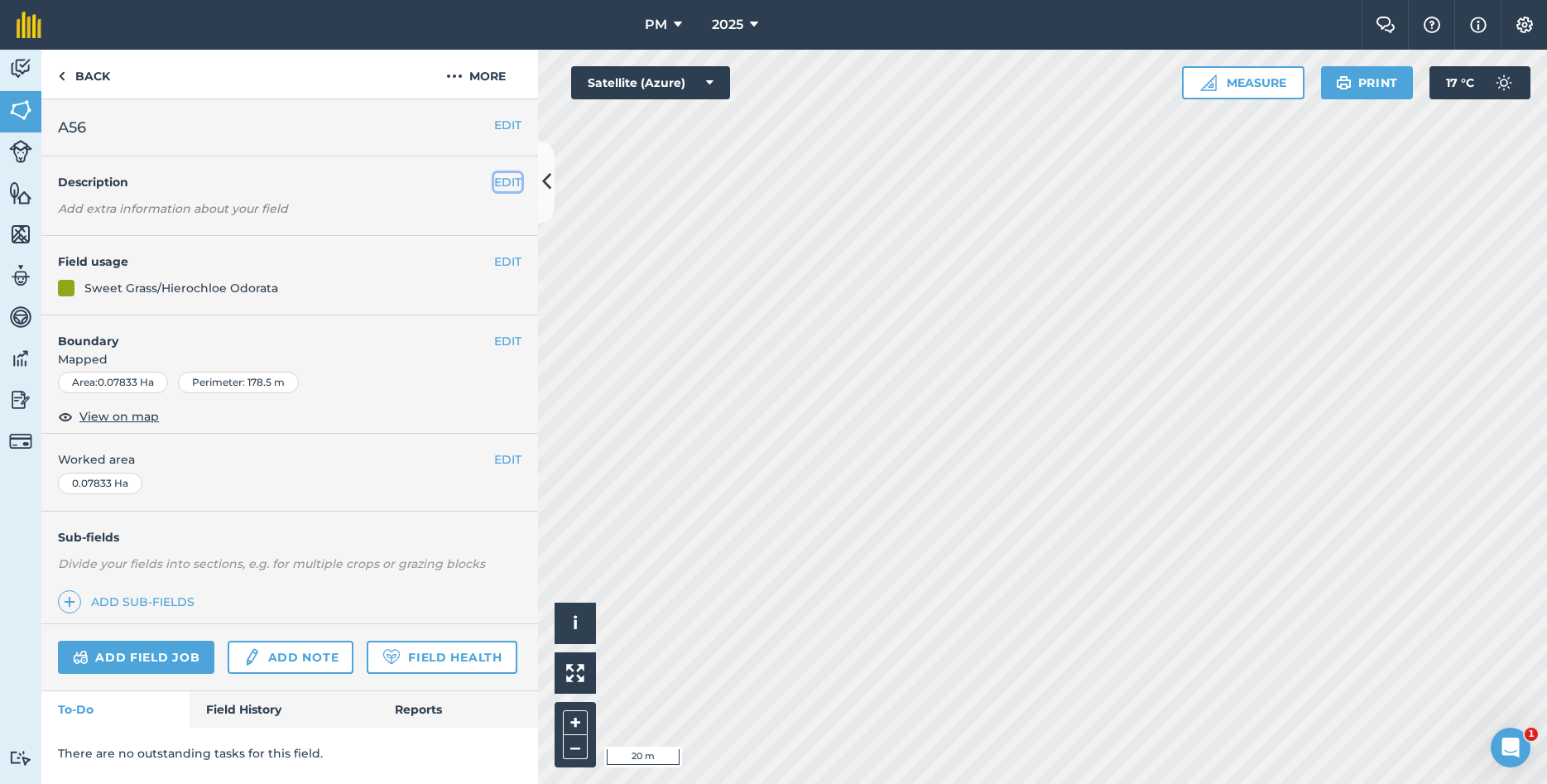
click at [516, 179] on button "EDIT" at bounding box center [507, 181] width 27 height 18
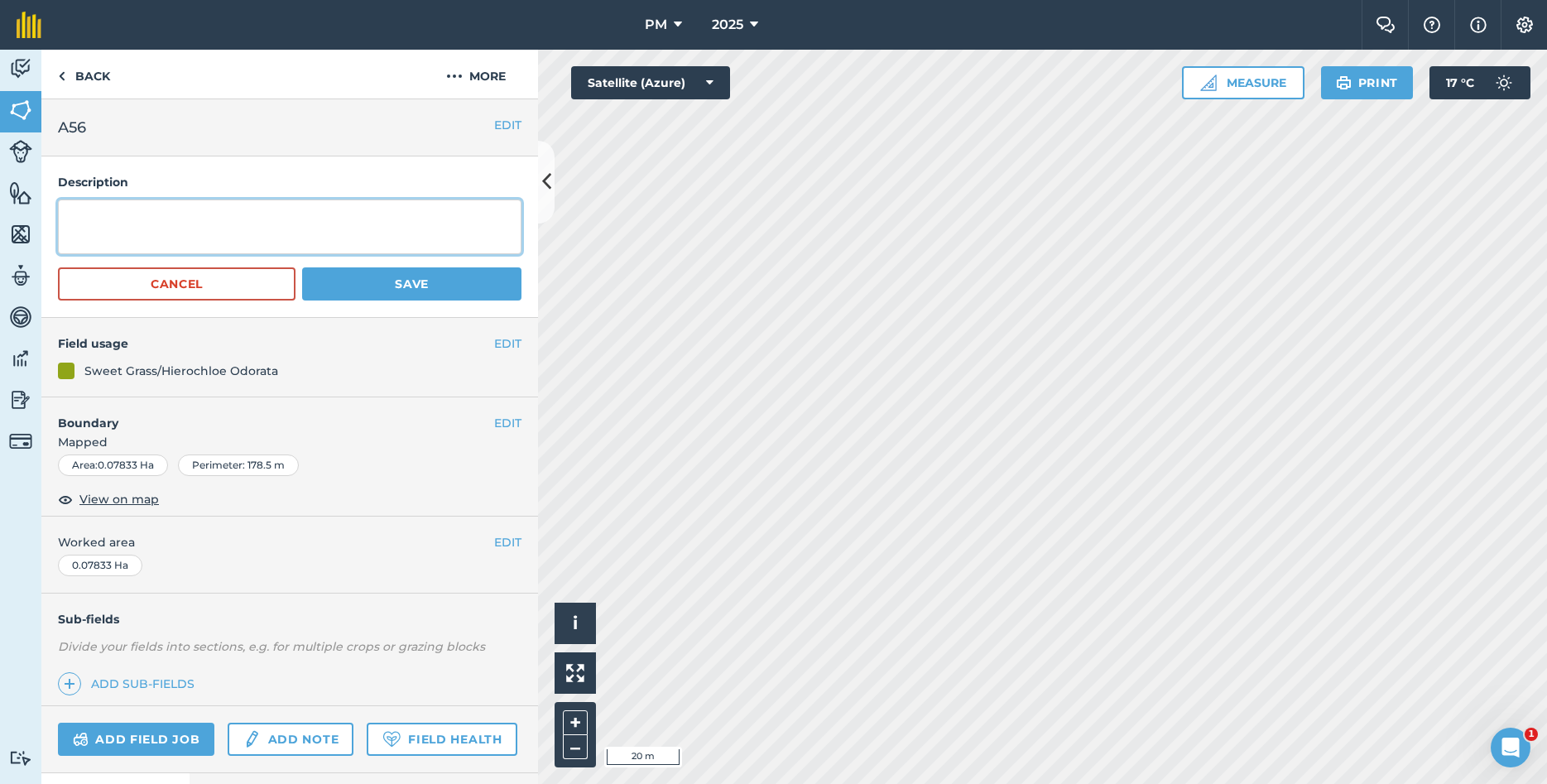
click at [180, 227] on textarea at bounding box center [290, 227] width 464 height 55
type textarea "YEAR PLANTED: 2021 [MEDICAL_DATA]: WI/[GEOGRAPHIC_DATA]"
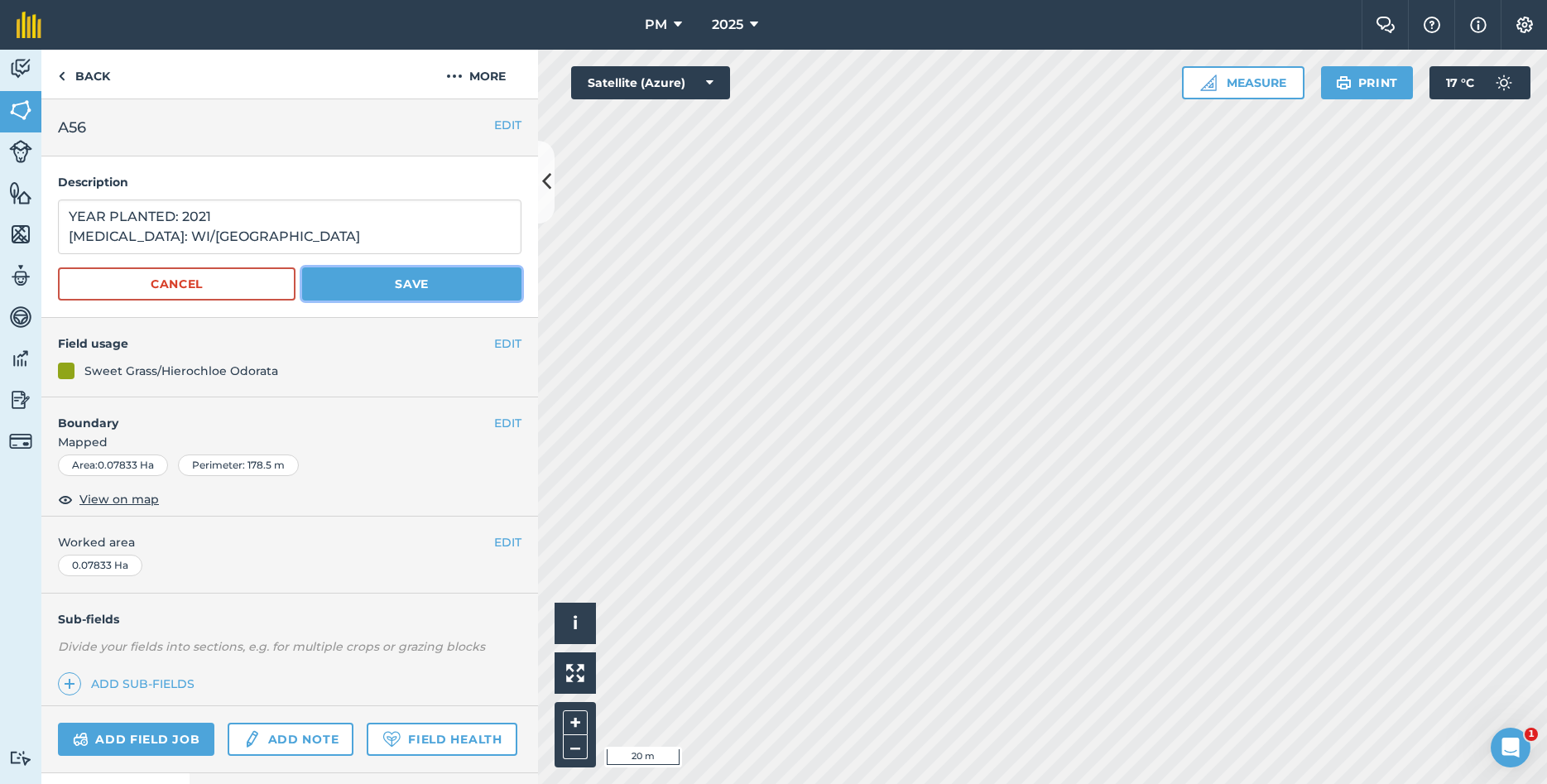
click at [346, 286] on button "Save" at bounding box center [412, 284] width 220 height 33
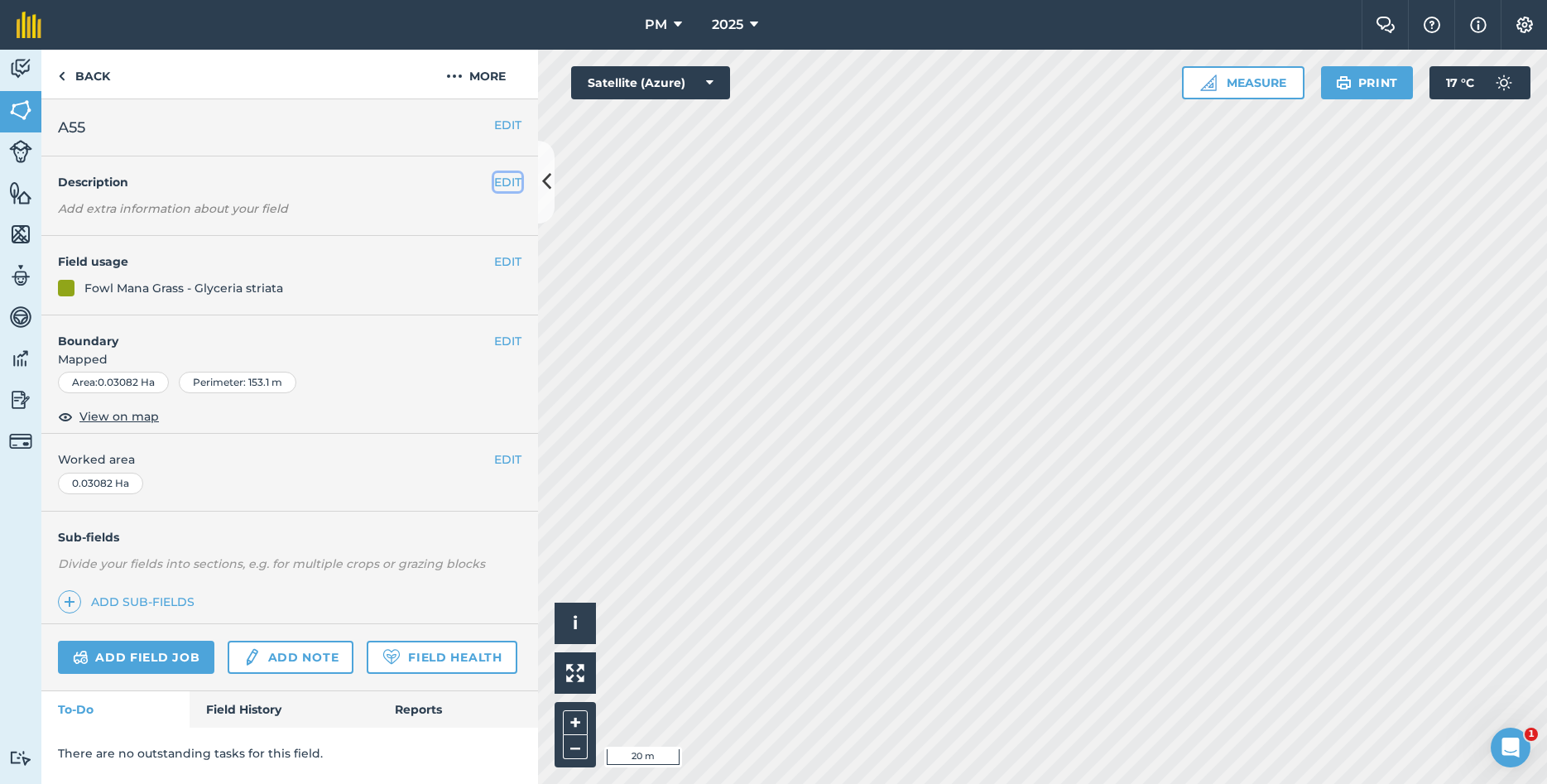
click at [510, 181] on button "EDIT" at bounding box center [507, 181] width 27 height 18
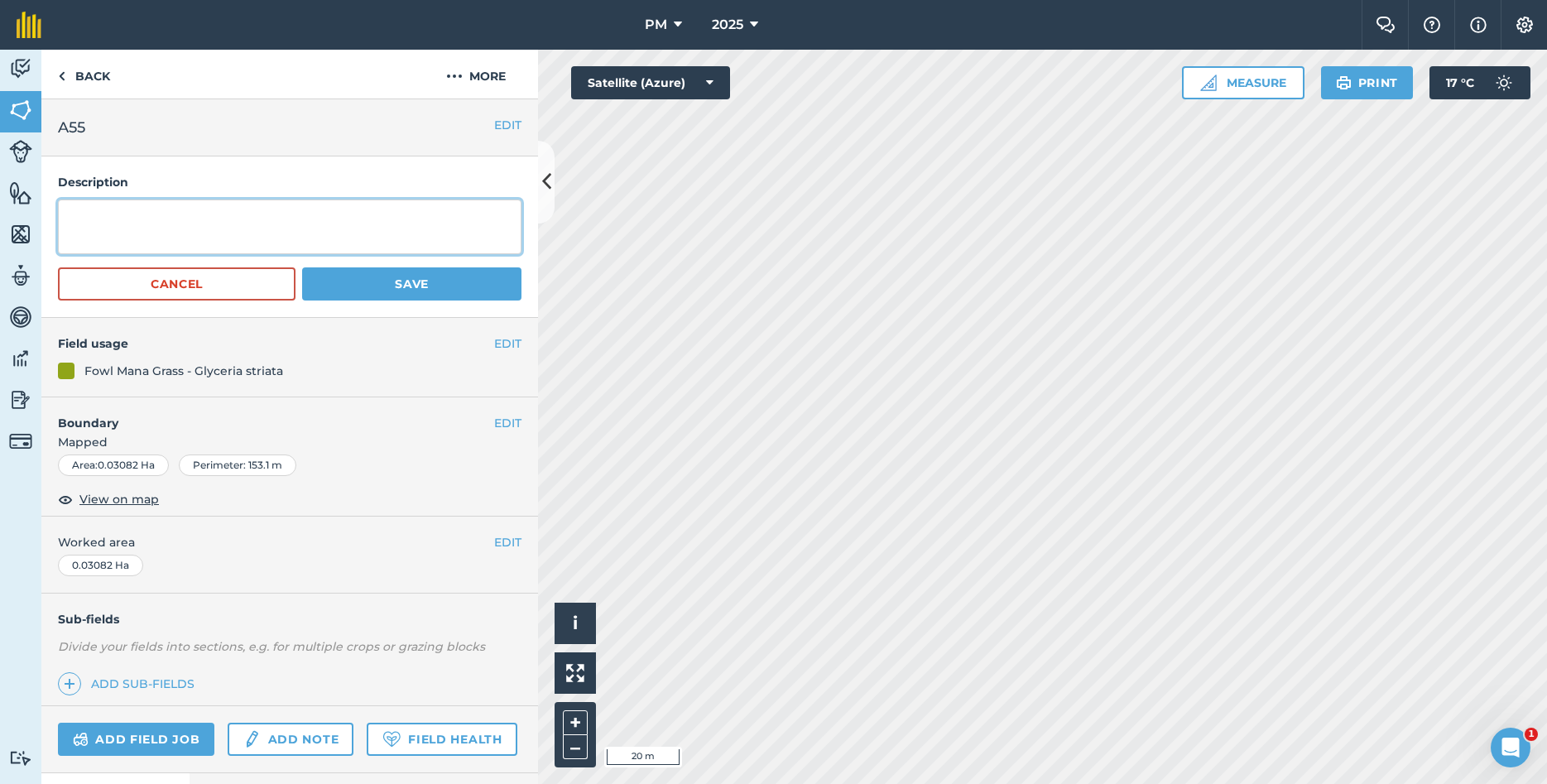
click at [352, 221] on textarea at bounding box center [290, 227] width 464 height 55
type textarea "YEAR PANTED: 2021 [MEDICAL_DATA]: [GEOGRAPHIC_DATA],[GEOGRAPHIC_DATA]"
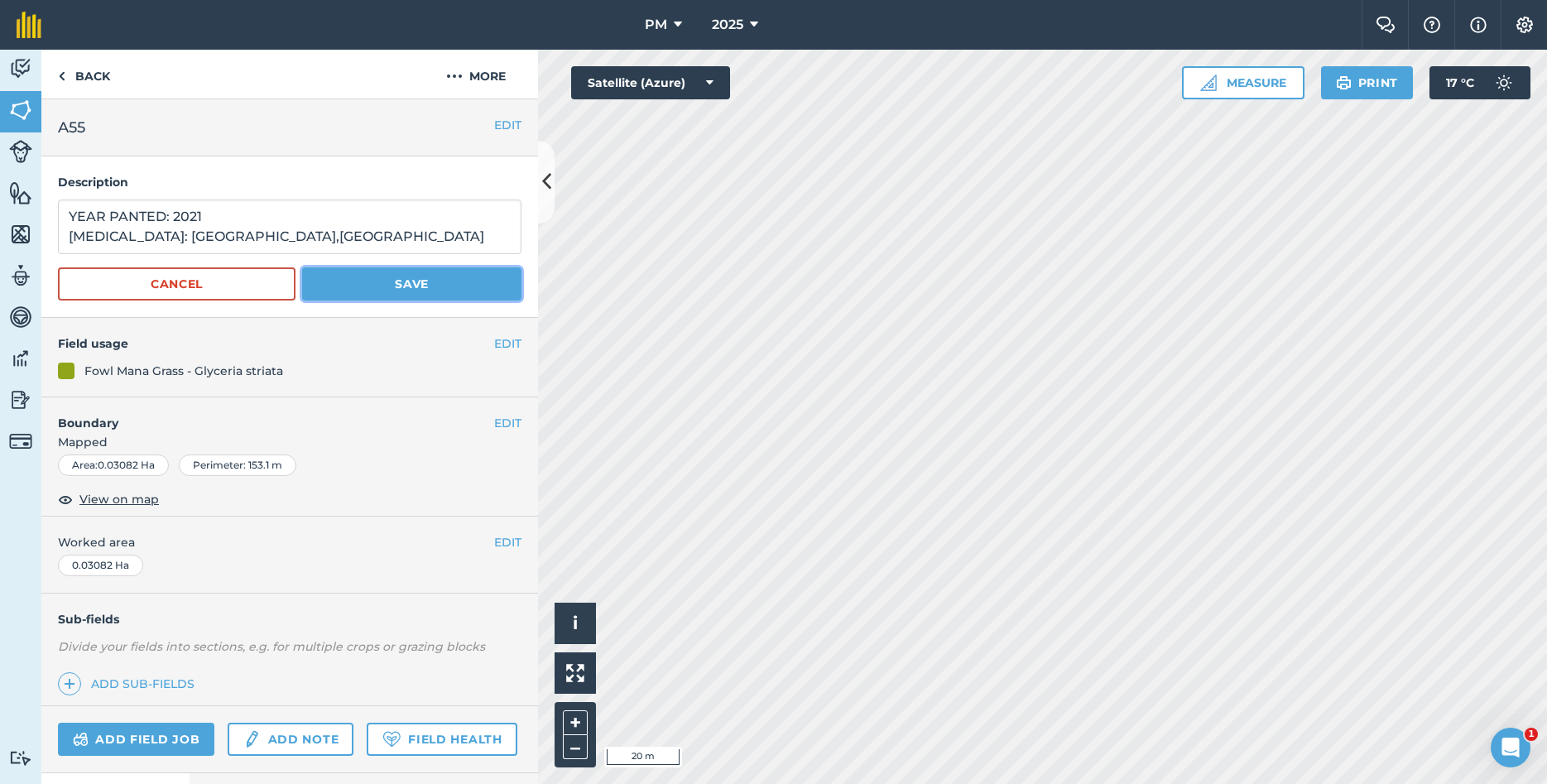
click at [436, 290] on button "Save" at bounding box center [412, 284] width 220 height 33
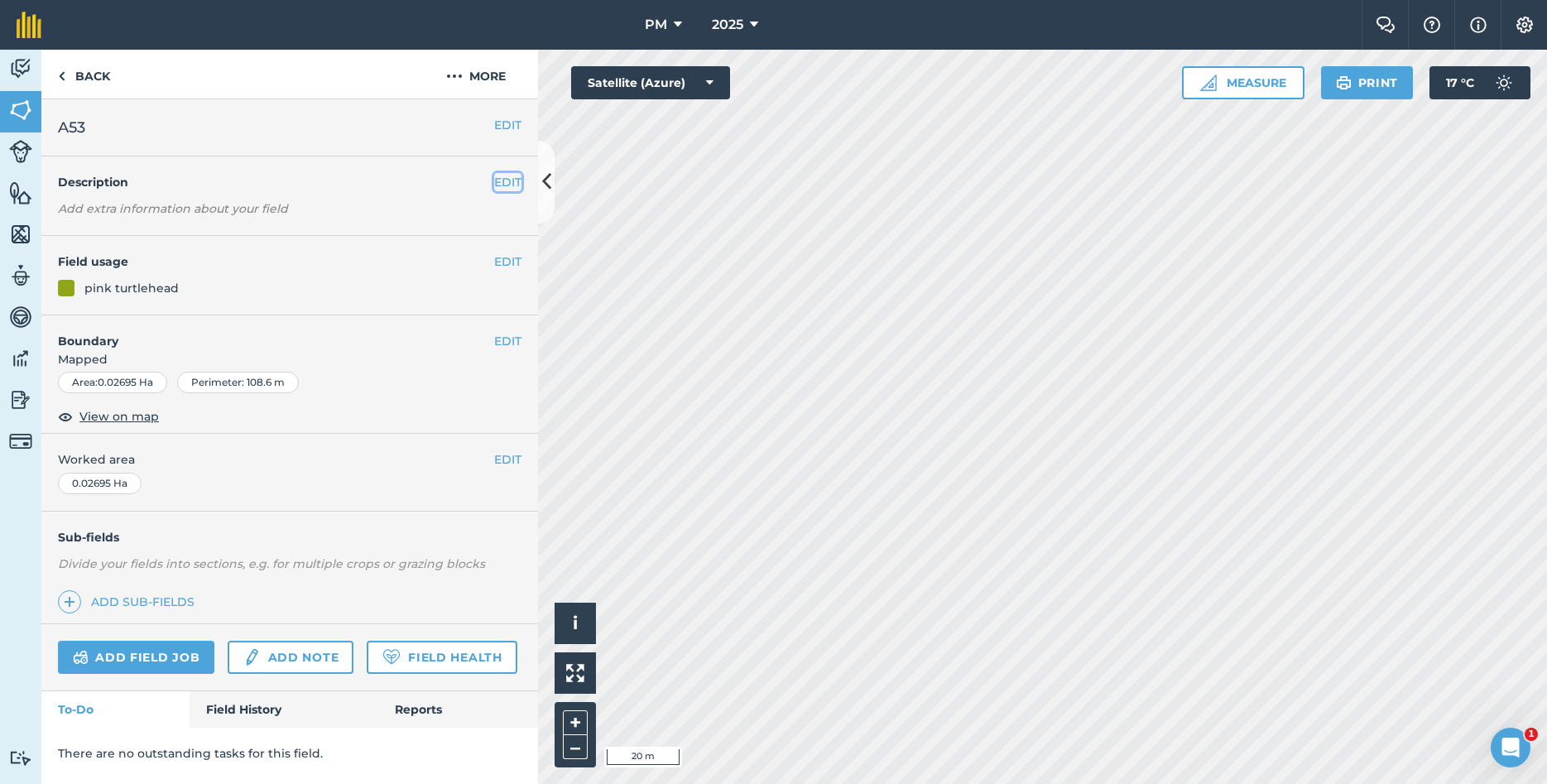
click at [508, 184] on button "EDIT" at bounding box center [507, 181] width 27 height 18
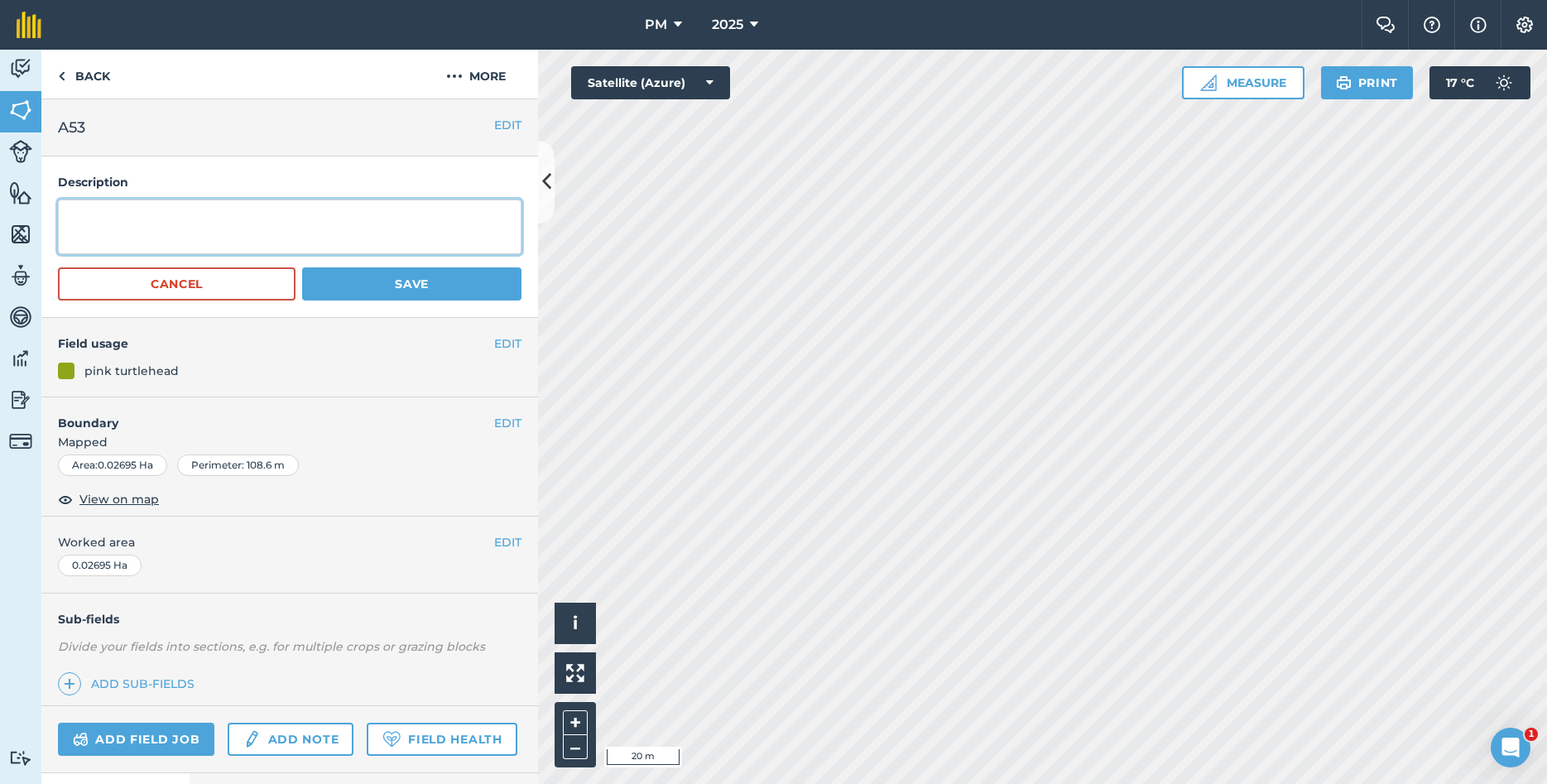
click at [257, 211] on textarea at bounding box center [290, 227] width 464 height 55
type textarea "YEAR PLANTED: 2023 [MEDICAL_DATA]: [GEOGRAPHIC_DATA],[GEOGRAPHIC_DATA]"
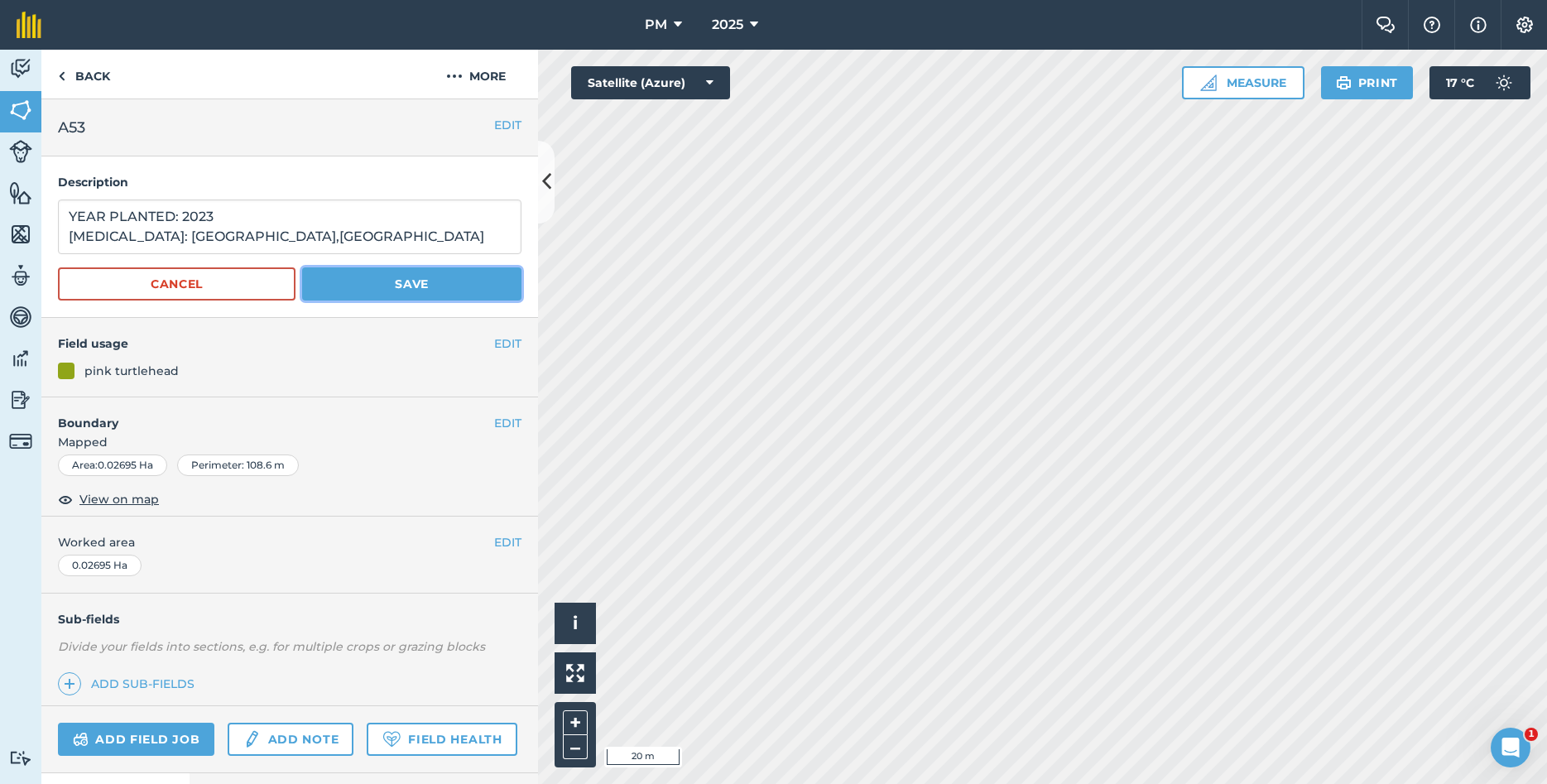
click at [429, 292] on button "Save" at bounding box center [412, 284] width 220 height 33
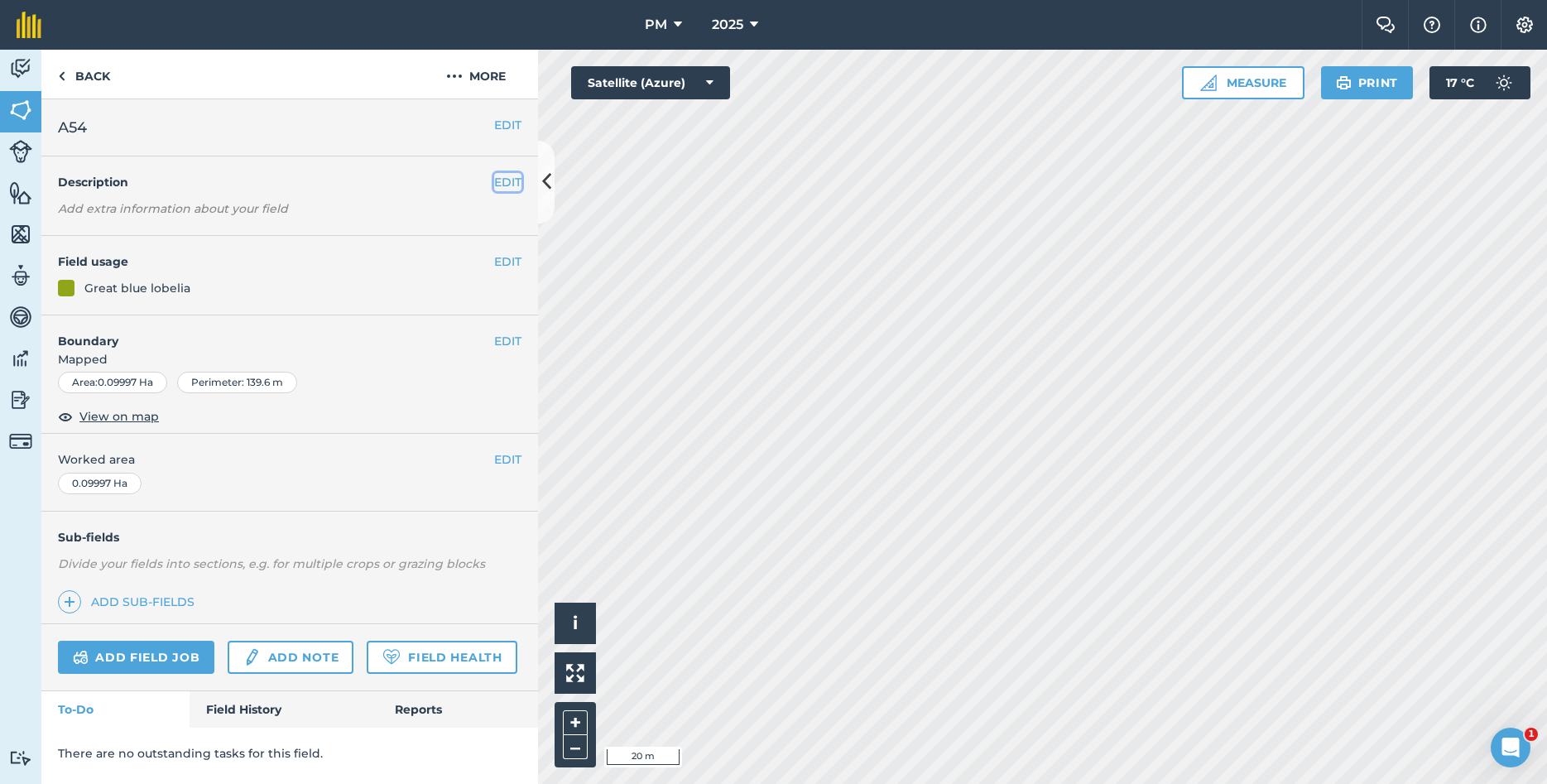
click at [506, 180] on button "EDIT" at bounding box center [507, 181] width 27 height 18
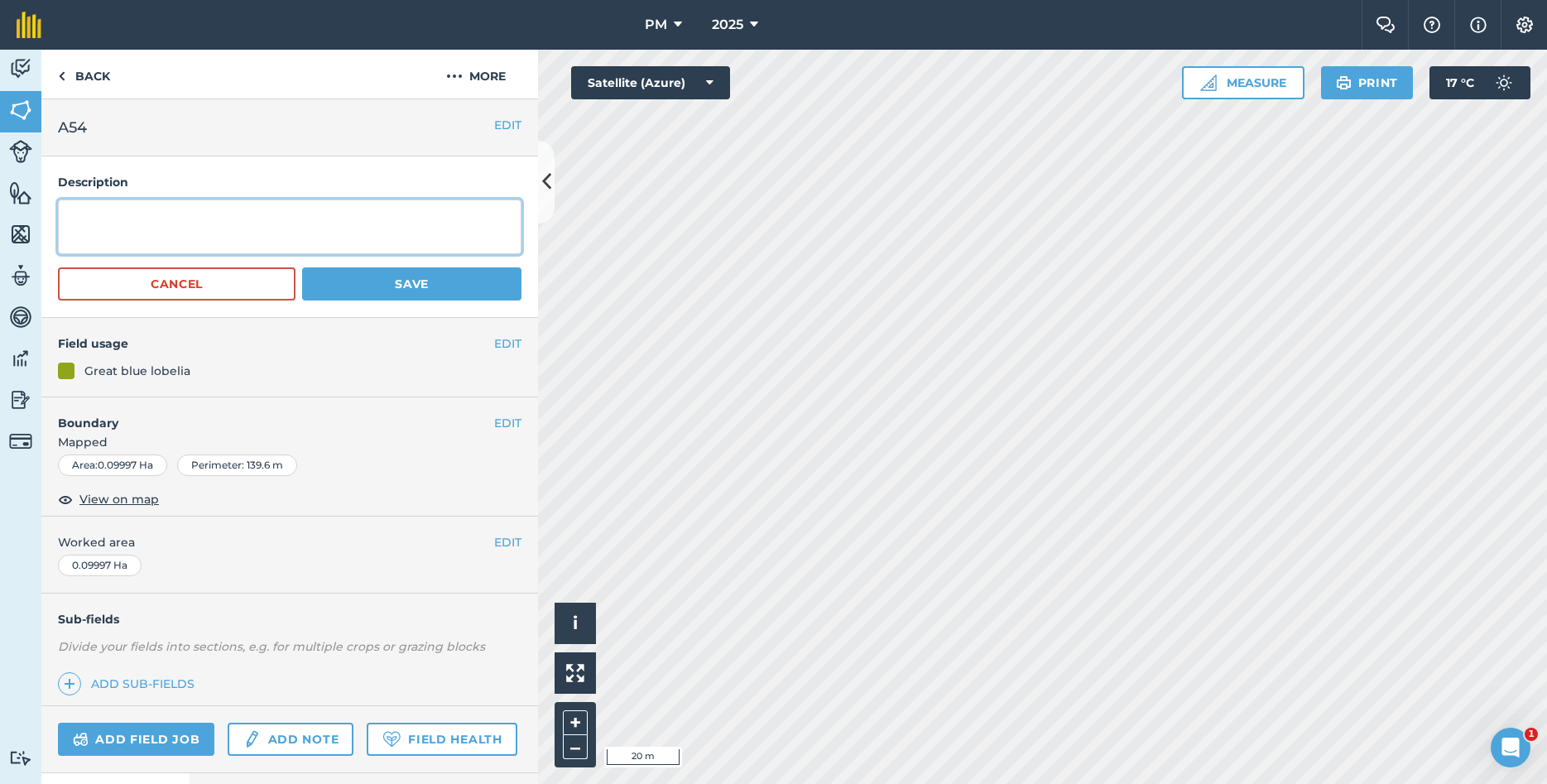
click at [259, 228] on textarea at bounding box center [290, 227] width 464 height 55
type textarea "YEAR PLANTED: 2023 [MEDICAL_DATA]: [GEOGRAPHIC_DATA],[GEOGRAPHIC_DATA]"
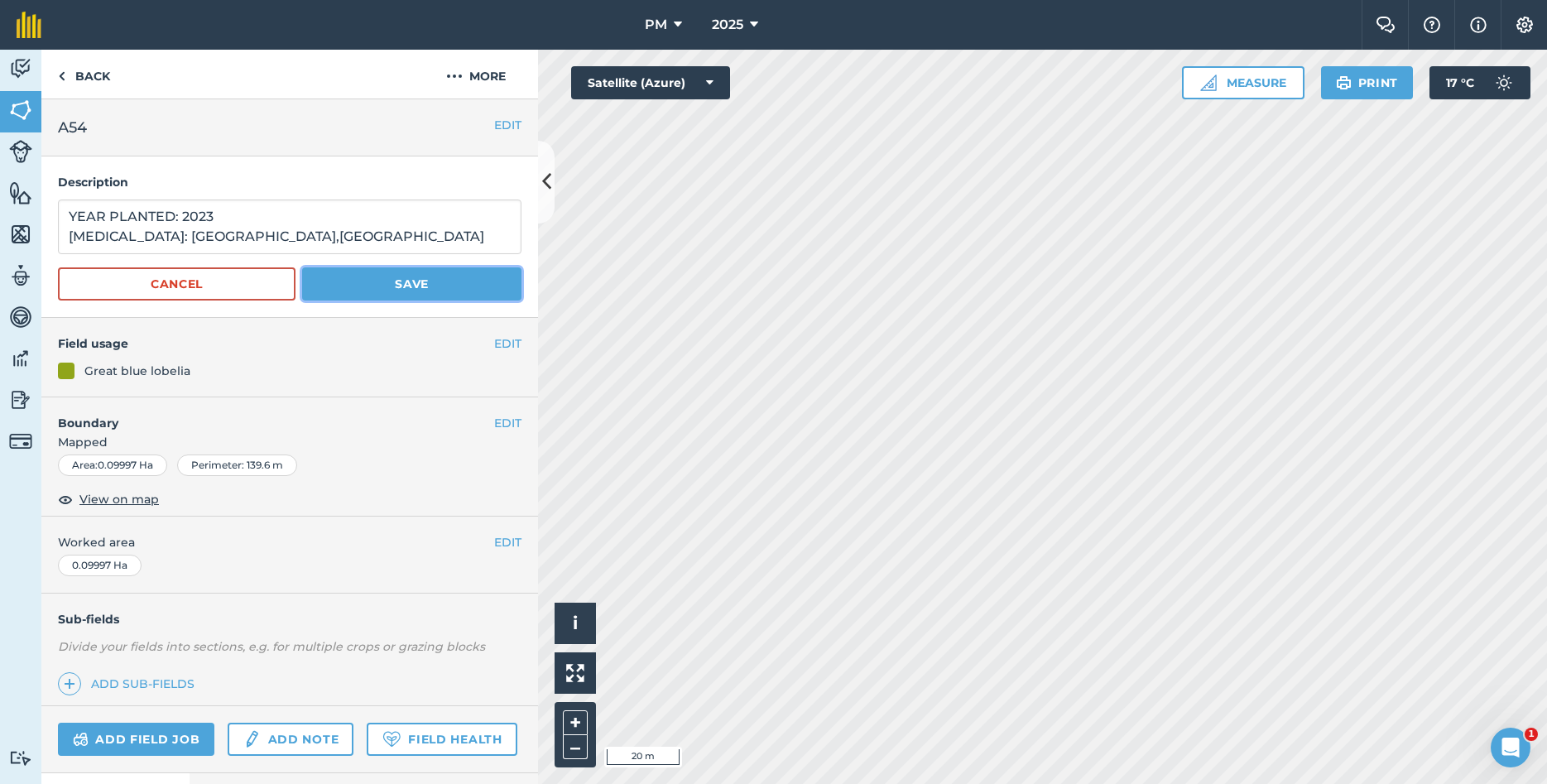
click at [368, 290] on button "Save" at bounding box center [412, 284] width 220 height 33
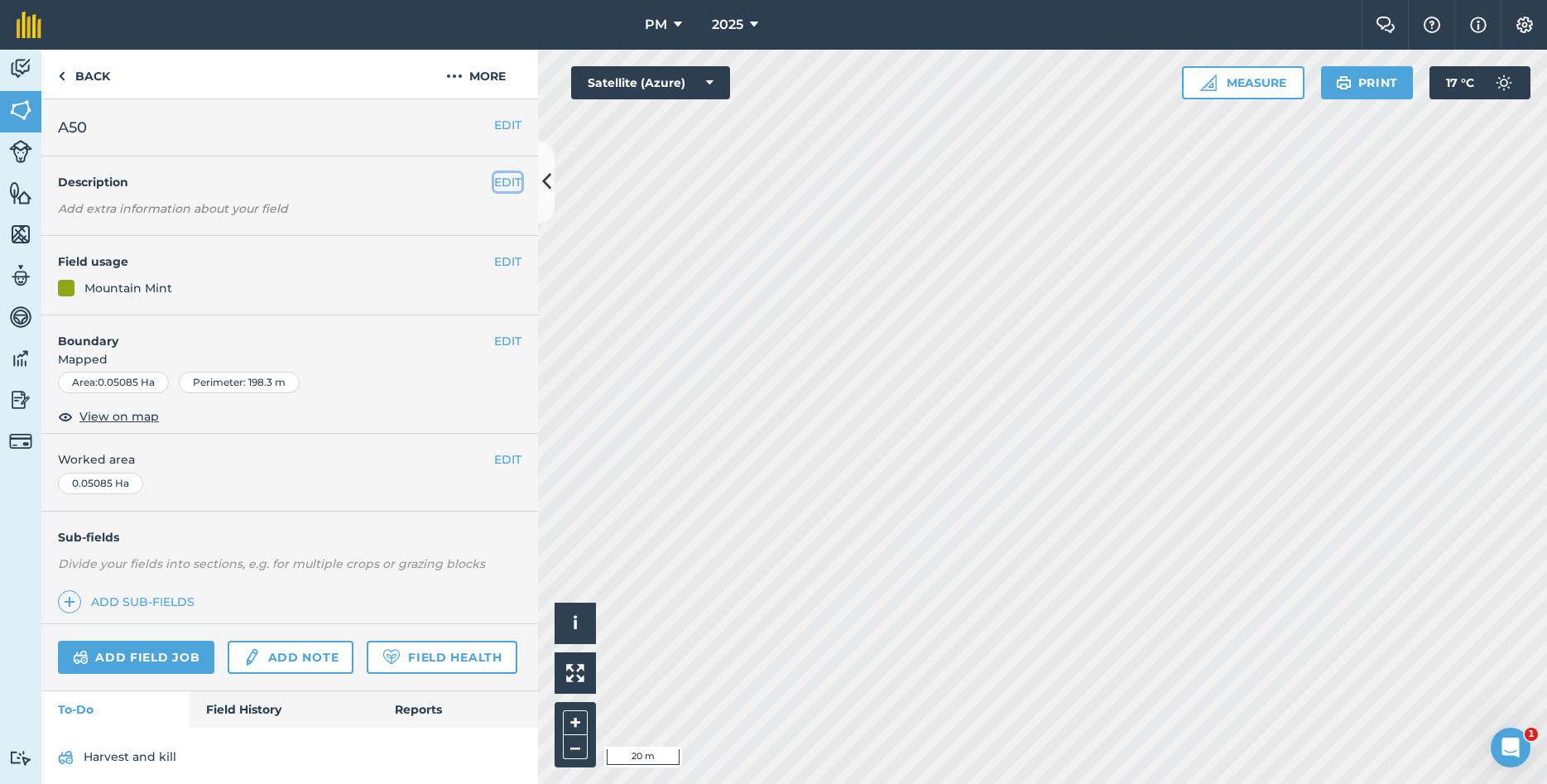
click at [510, 179] on button "EDIT" at bounding box center [507, 181] width 27 height 18
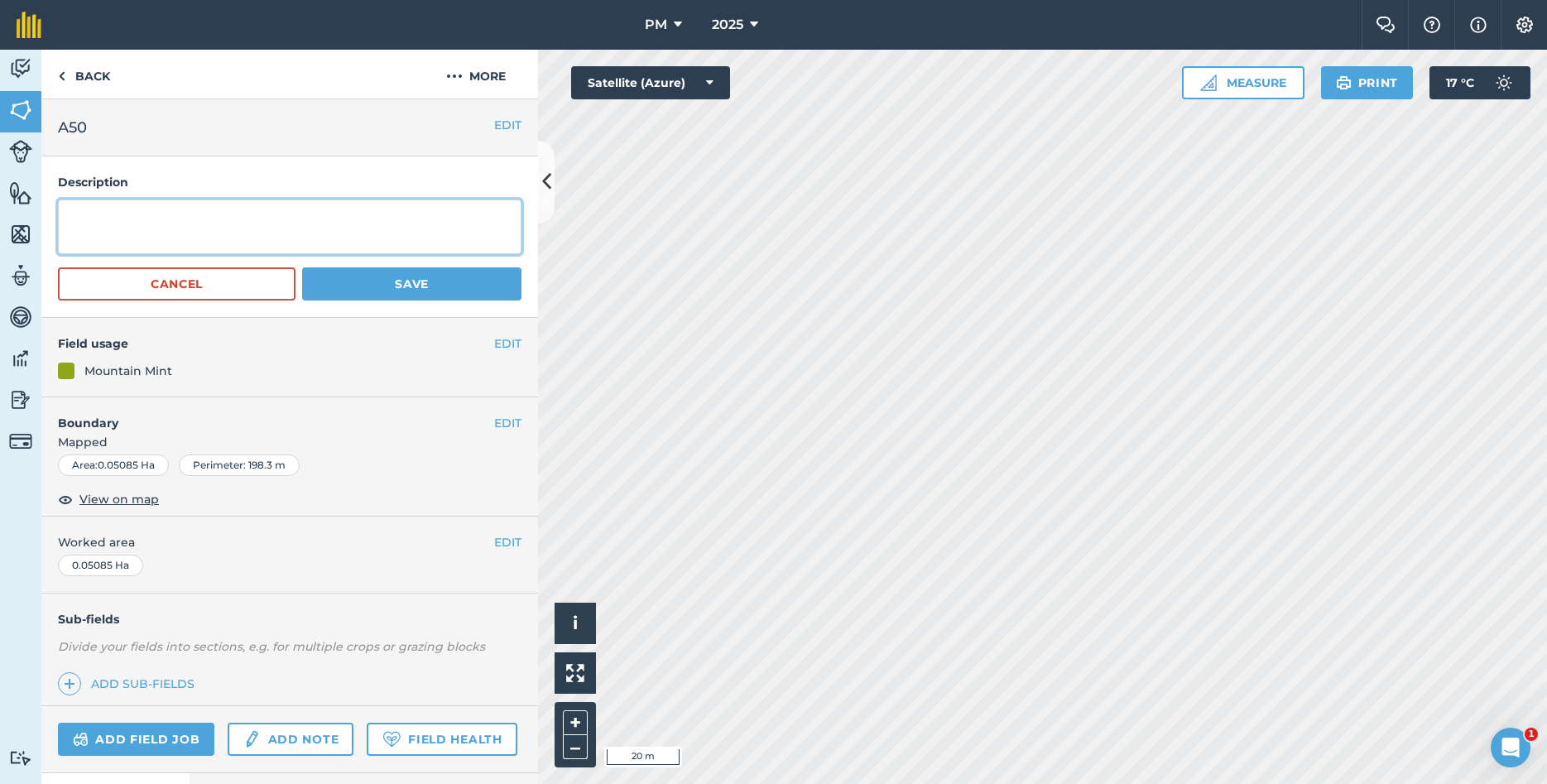
click at [434, 214] on textarea at bounding box center [290, 227] width 464 height 55
type textarea "YEAR PLANTED: 2022 [MEDICAL_DATA]: [PERSON_NAME],[GEOGRAPHIC_DATA]"
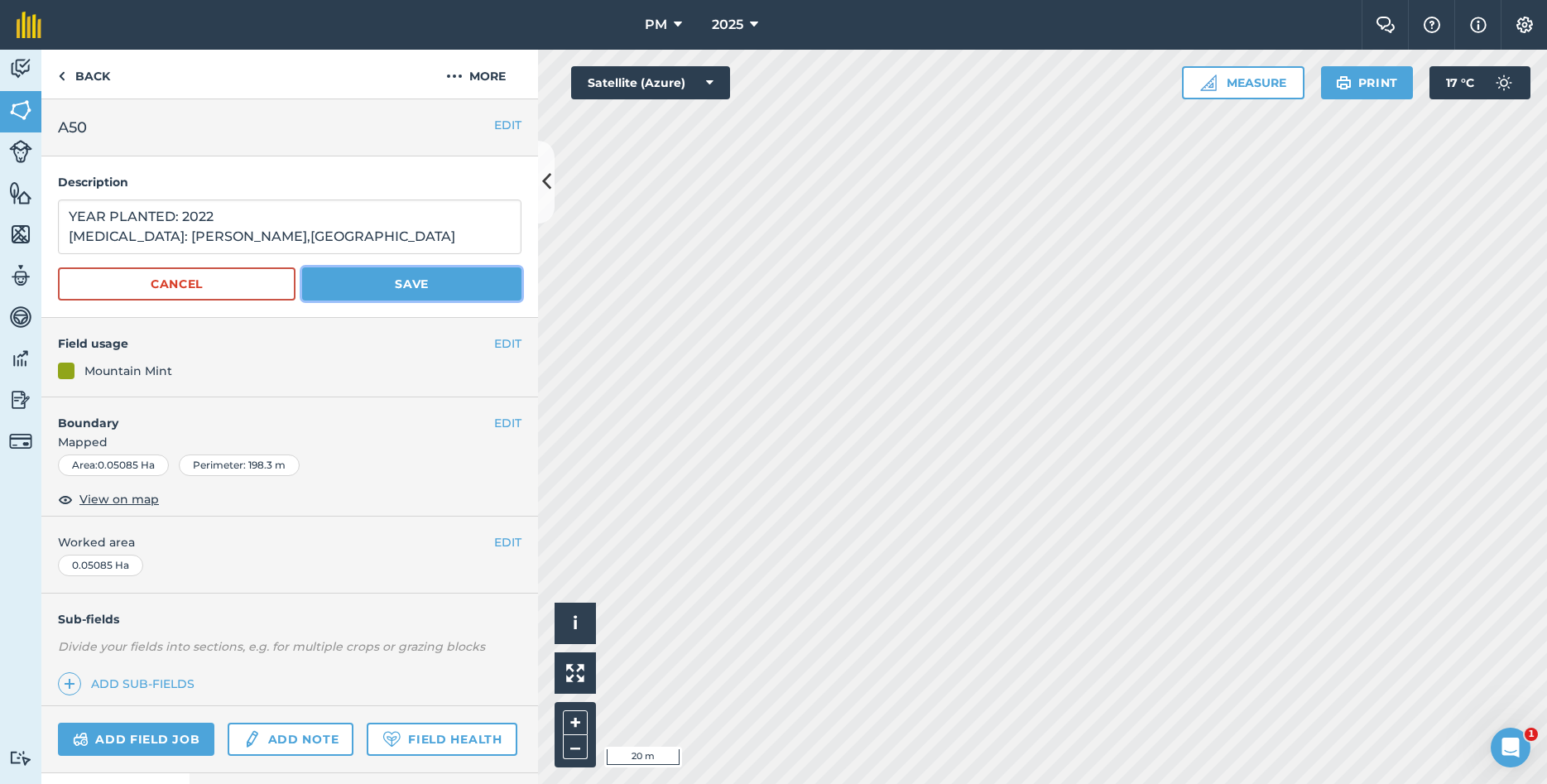
click at [360, 280] on button "Save" at bounding box center [412, 284] width 220 height 33
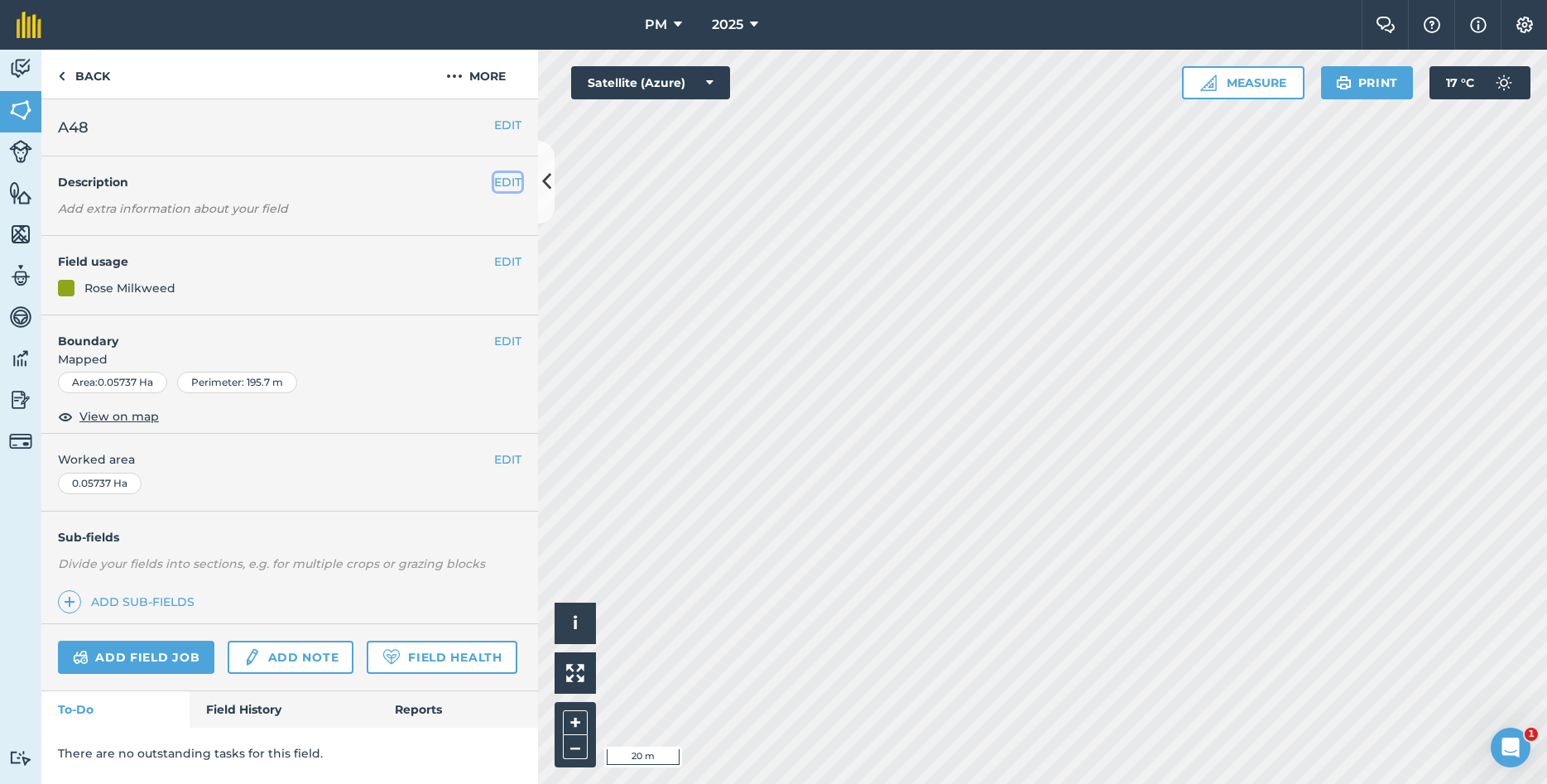
click at [511, 179] on button "EDIT" at bounding box center [507, 181] width 27 height 18
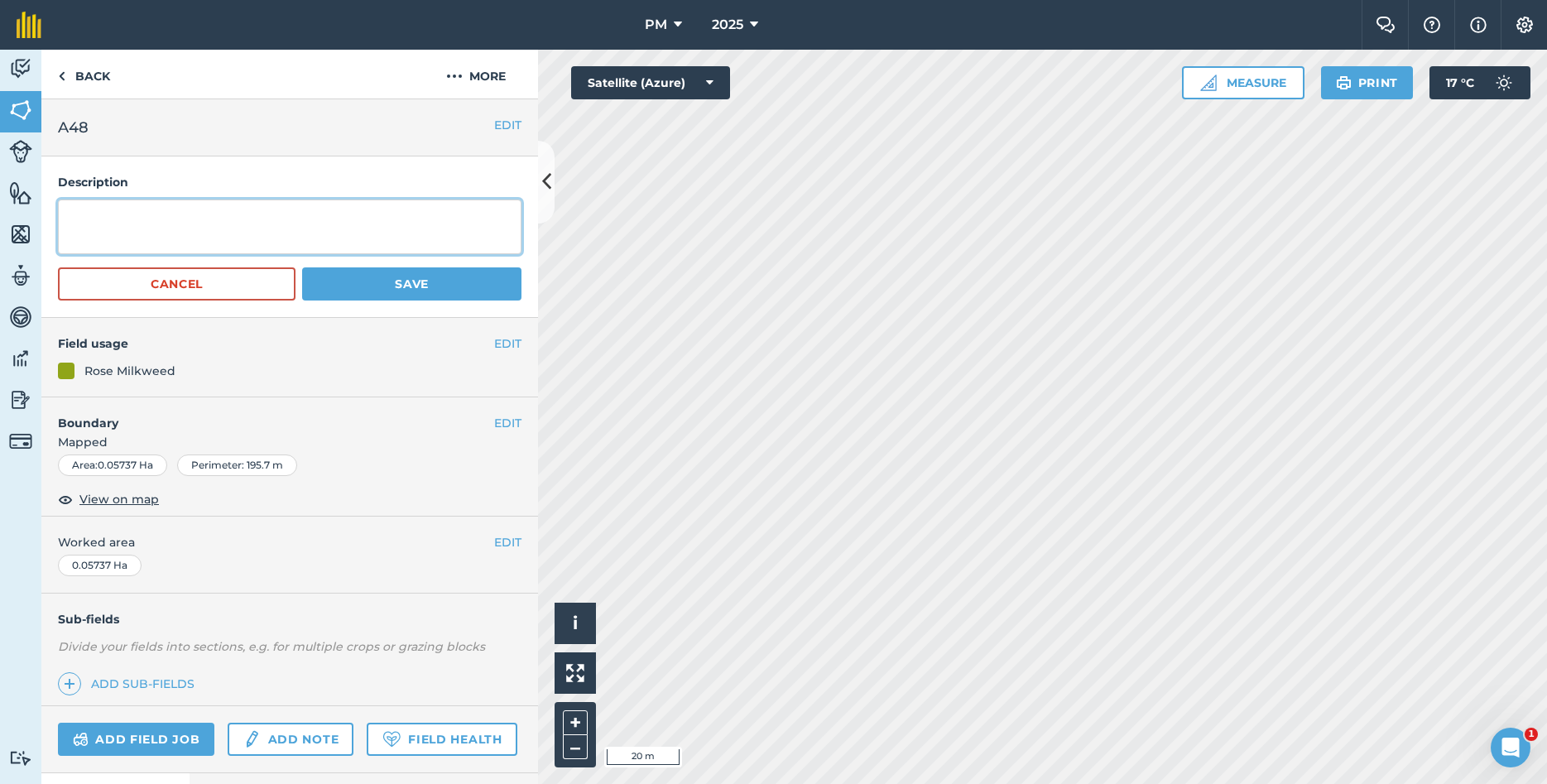
click at [272, 225] on textarea at bounding box center [290, 227] width 464 height 55
type textarea "YEAR PLANTED: 2021"
click at [97, 240] on textarea "YEAR PLANTED: 2021" at bounding box center [290, 227] width 464 height 55
click at [261, 223] on textarea "YEAR PLANTED: 2021" at bounding box center [290, 227] width 464 height 55
type textarea "YEAR PLANTED: 2021 [MEDICAL_DATA]: WHITESIDE,[GEOGRAPHIC_DATA]"
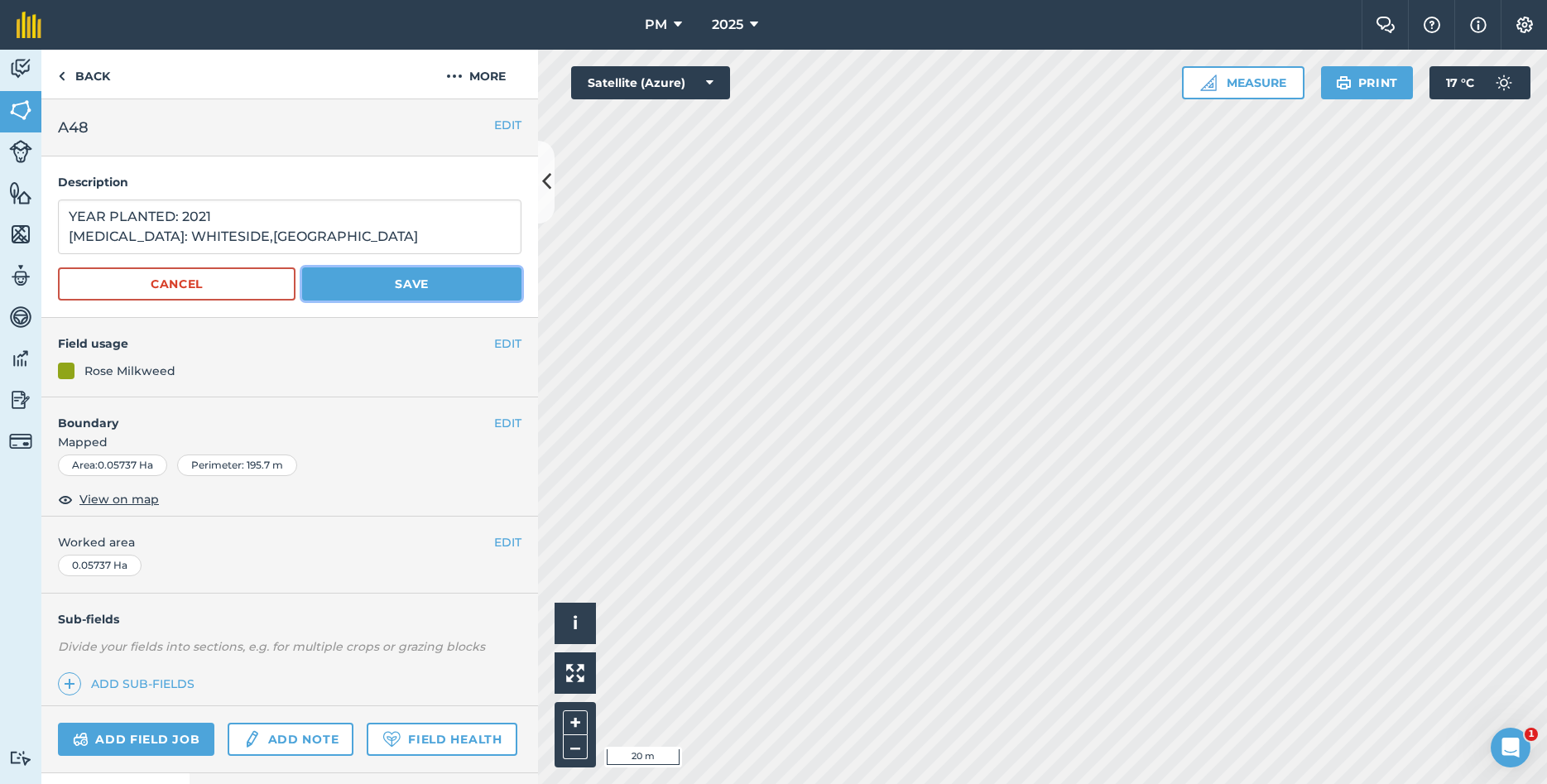
click at [351, 282] on button "Save" at bounding box center [412, 284] width 220 height 33
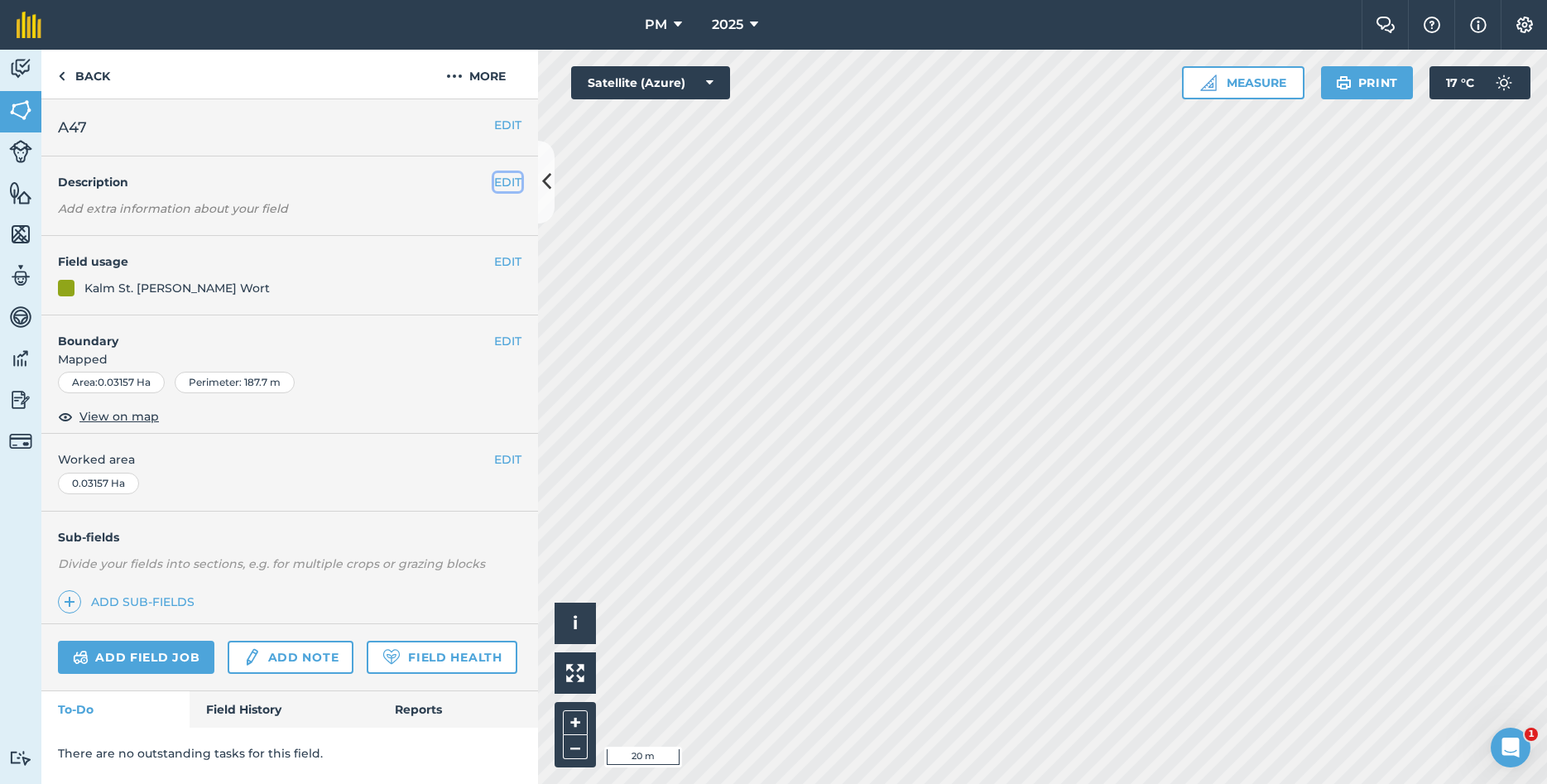
click at [498, 186] on button "EDIT" at bounding box center [507, 181] width 27 height 18
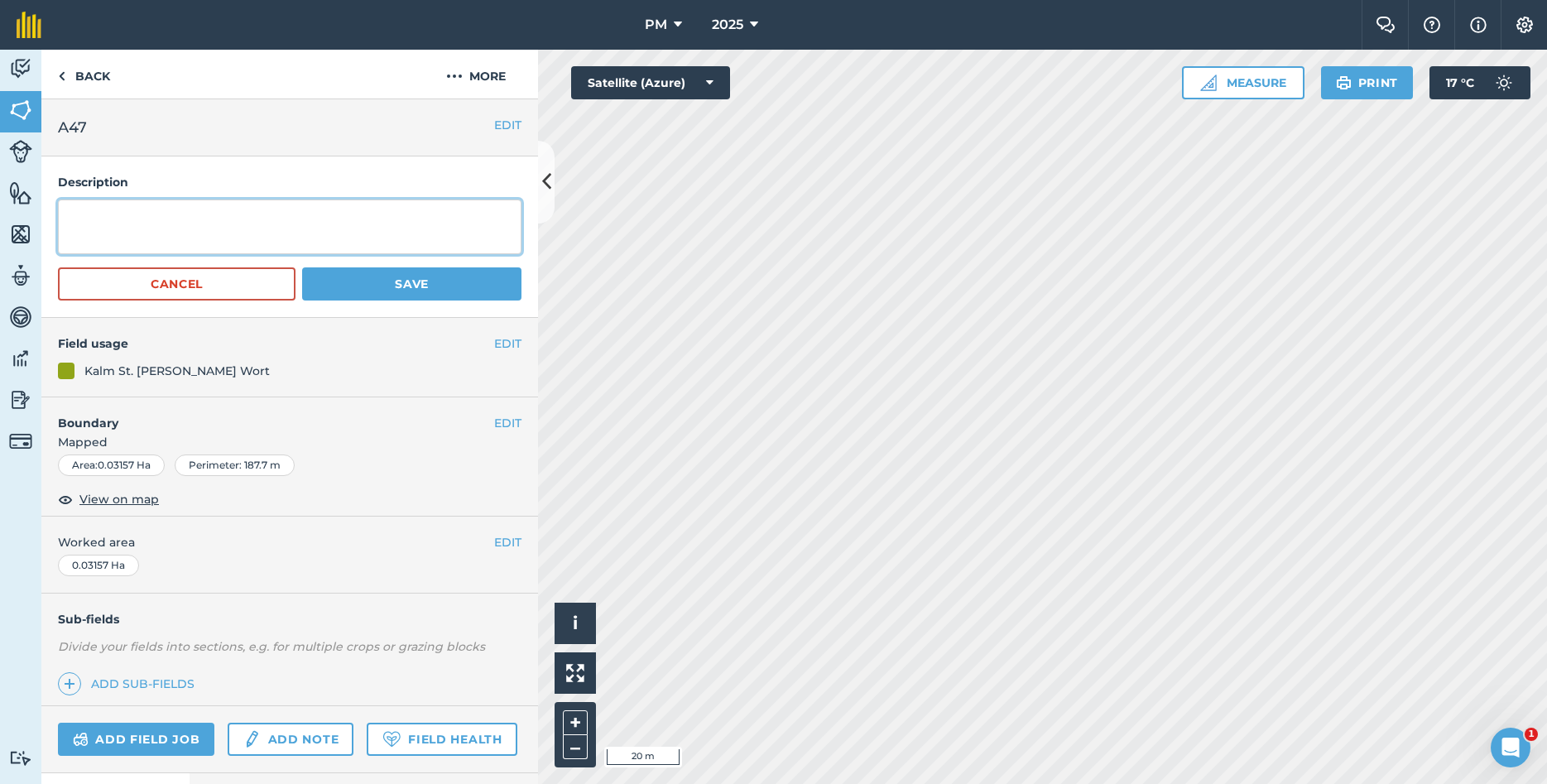
click at [399, 216] on textarea at bounding box center [290, 227] width 464 height 55
type textarea "T"
type textarea "YEAR PLANTED: 2021 [MEDICAL_DATA]: [DOMAIN_NAME]"
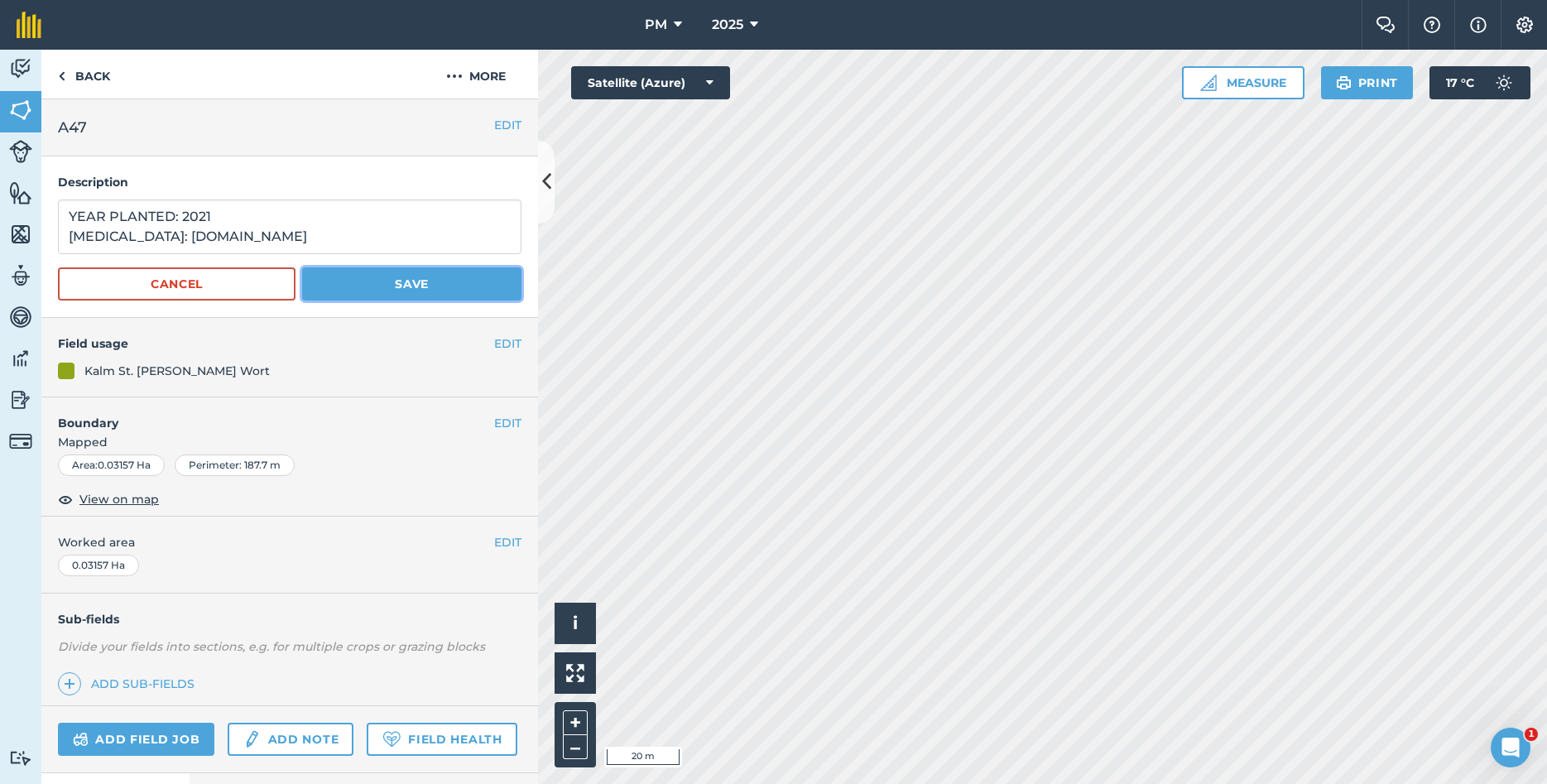
click at [438, 283] on button "Save" at bounding box center [412, 284] width 220 height 33
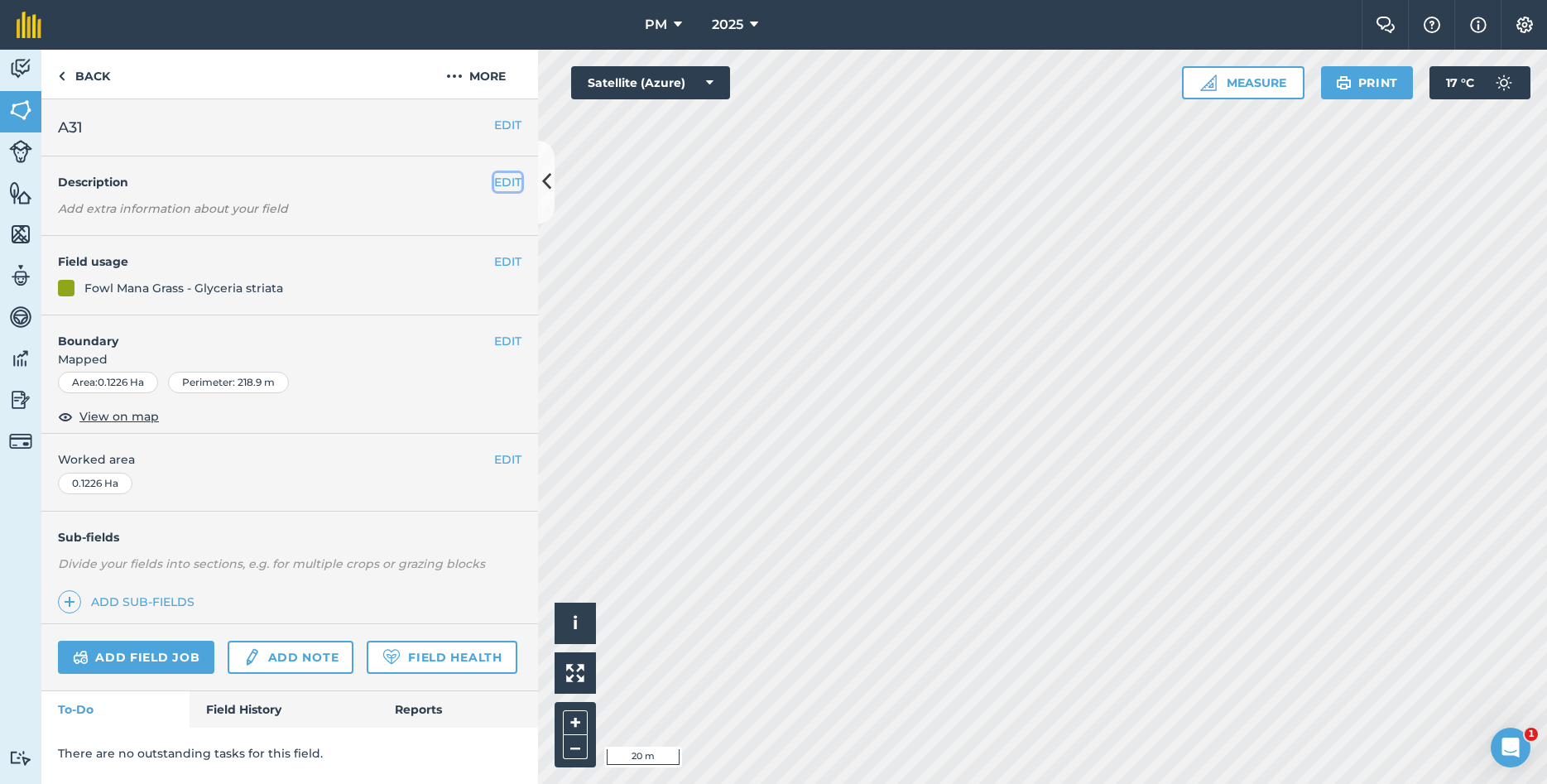
click at [510, 182] on button "EDIT" at bounding box center [507, 181] width 27 height 18
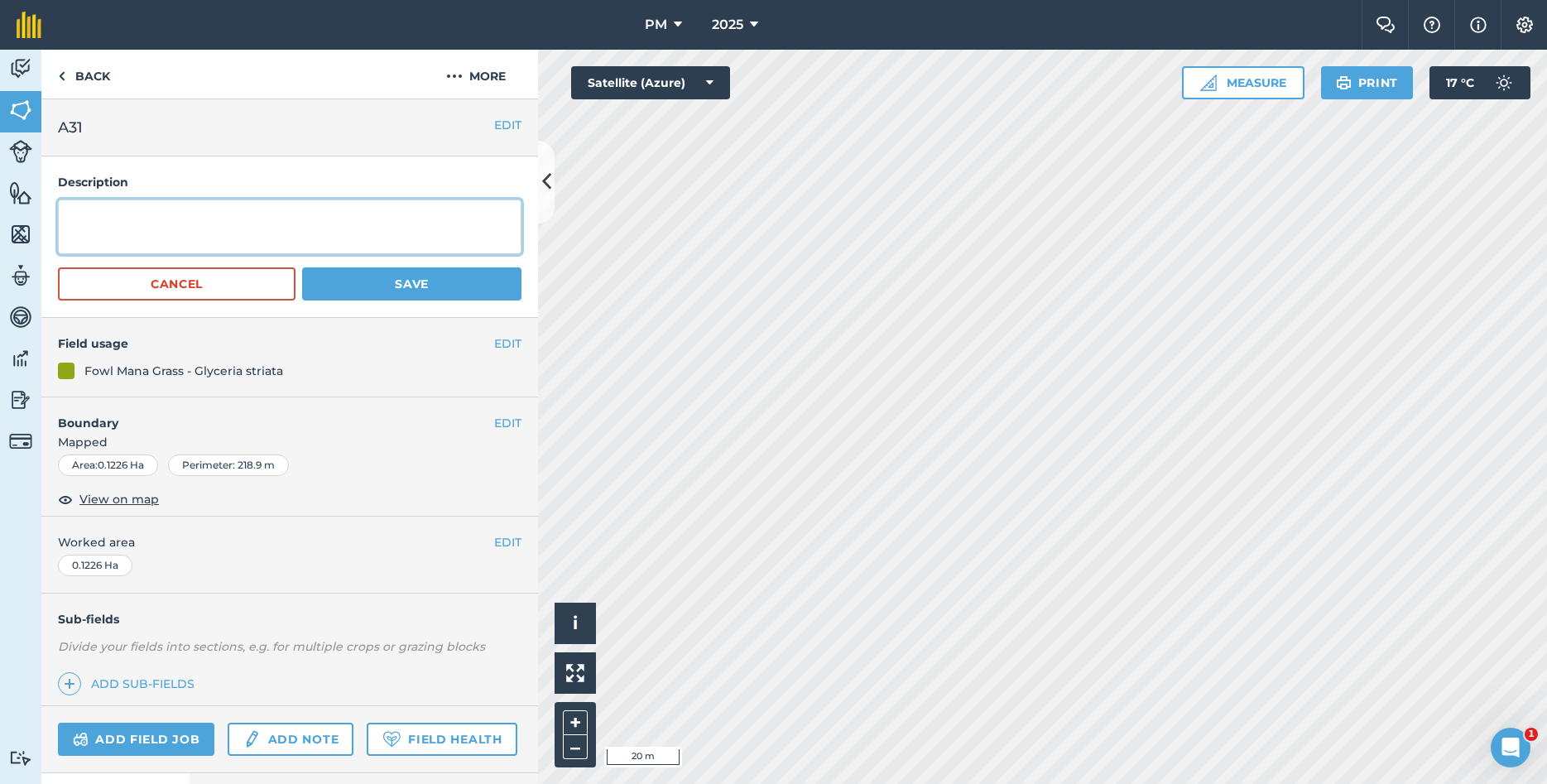
click at [365, 212] on textarea at bounding box center [290, 227] width 464 height 55
type textarea "YEAR PLANTED: 2024 [MEDICAL_DATA]: [GEOGRAPHIC_DATA],[GEOGRAPHIC_DATA]"
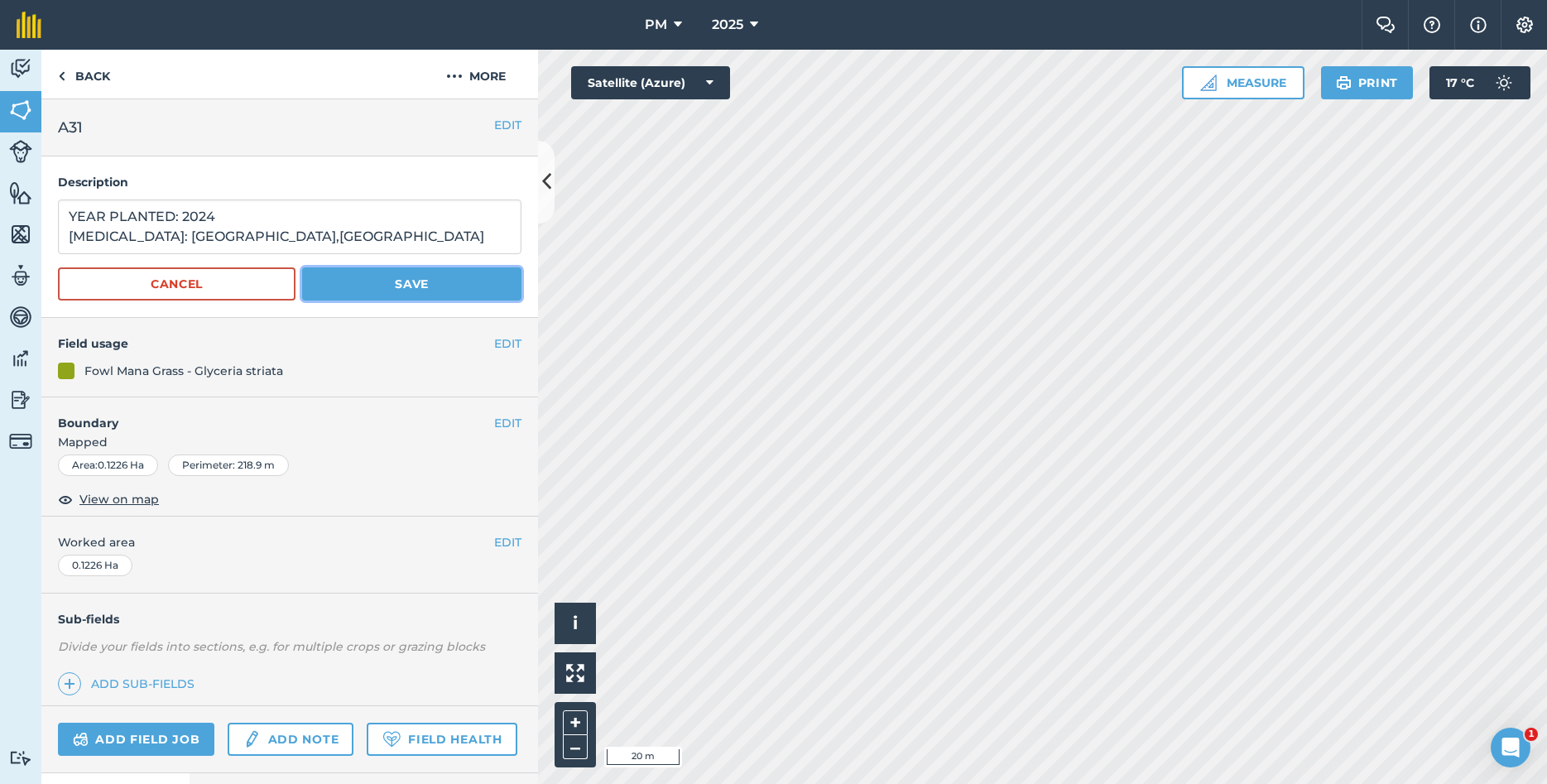
click at [440, 277] on button "Save" at bounding box center [412, 284] width 220 height 33
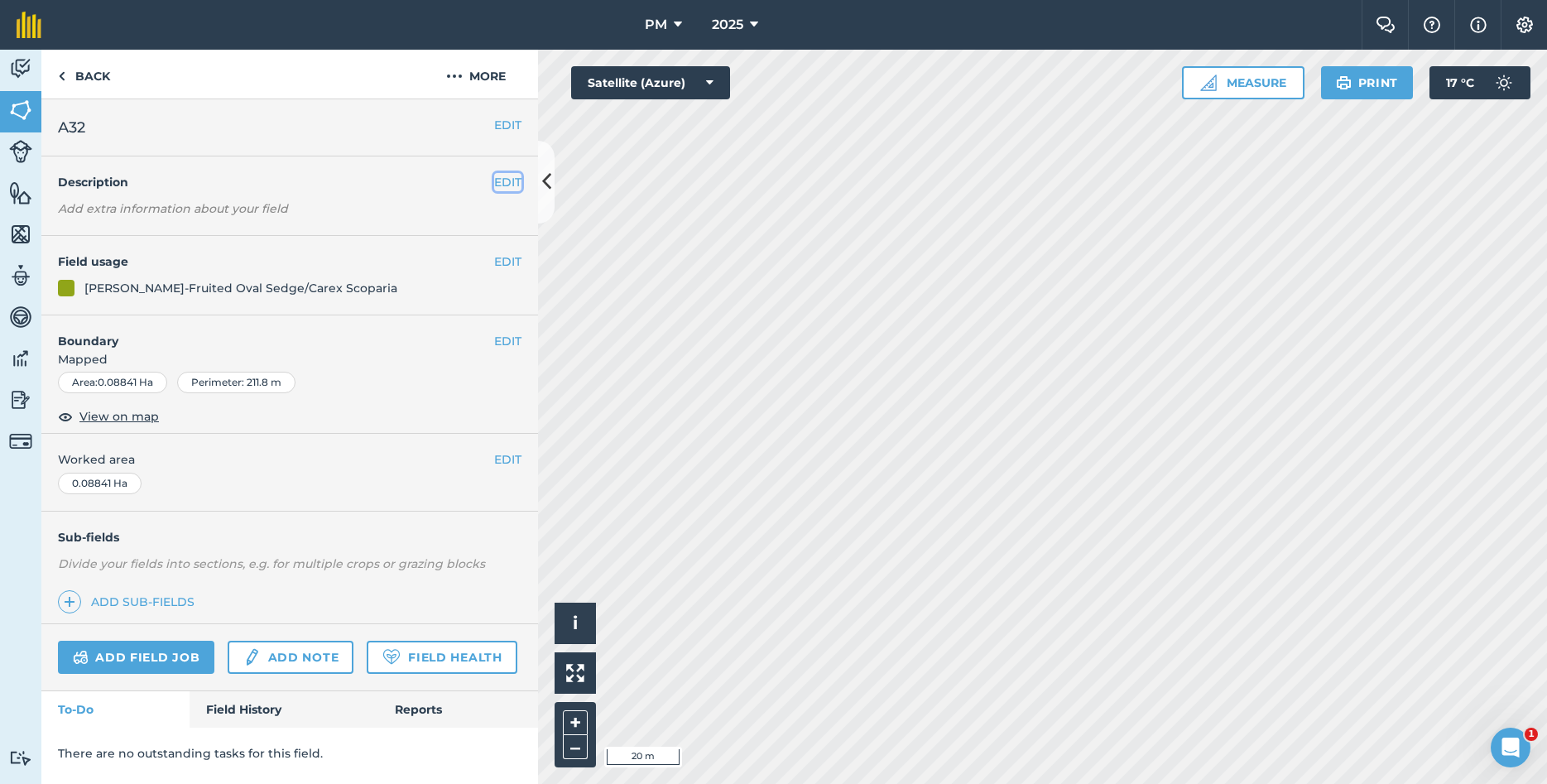
click at [510, 182] on button "EDIT" at bounding box center [507, 181] width 27 height 18
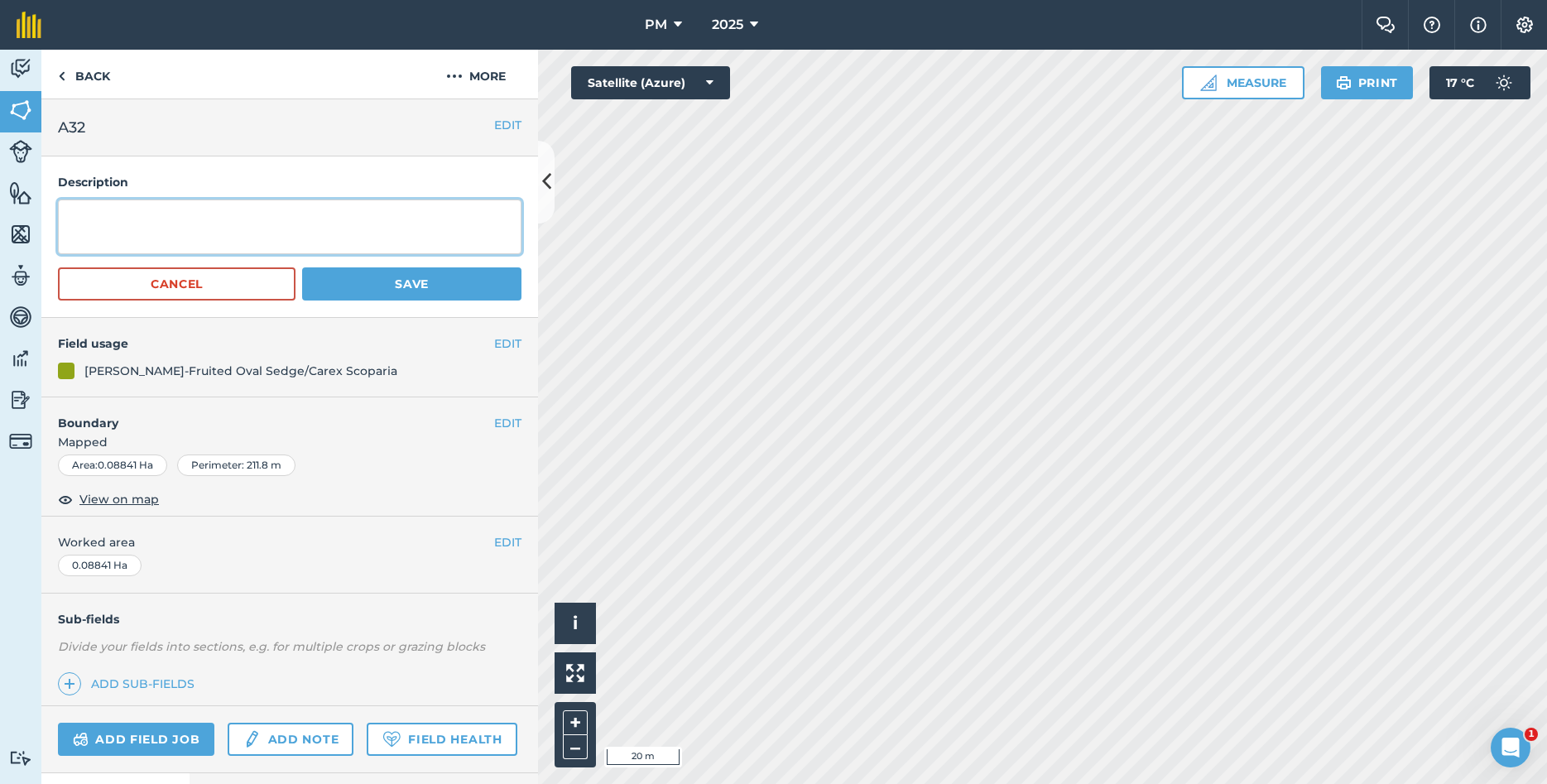
click at [299, 236] on textarea at bounding box center [290, 227] width 464 height 55
type textarea "YEAR PLANTED: 2023 [MEDICAL_DATA]: WHITESIDE,[GEOGRAPHIC_DATA]"
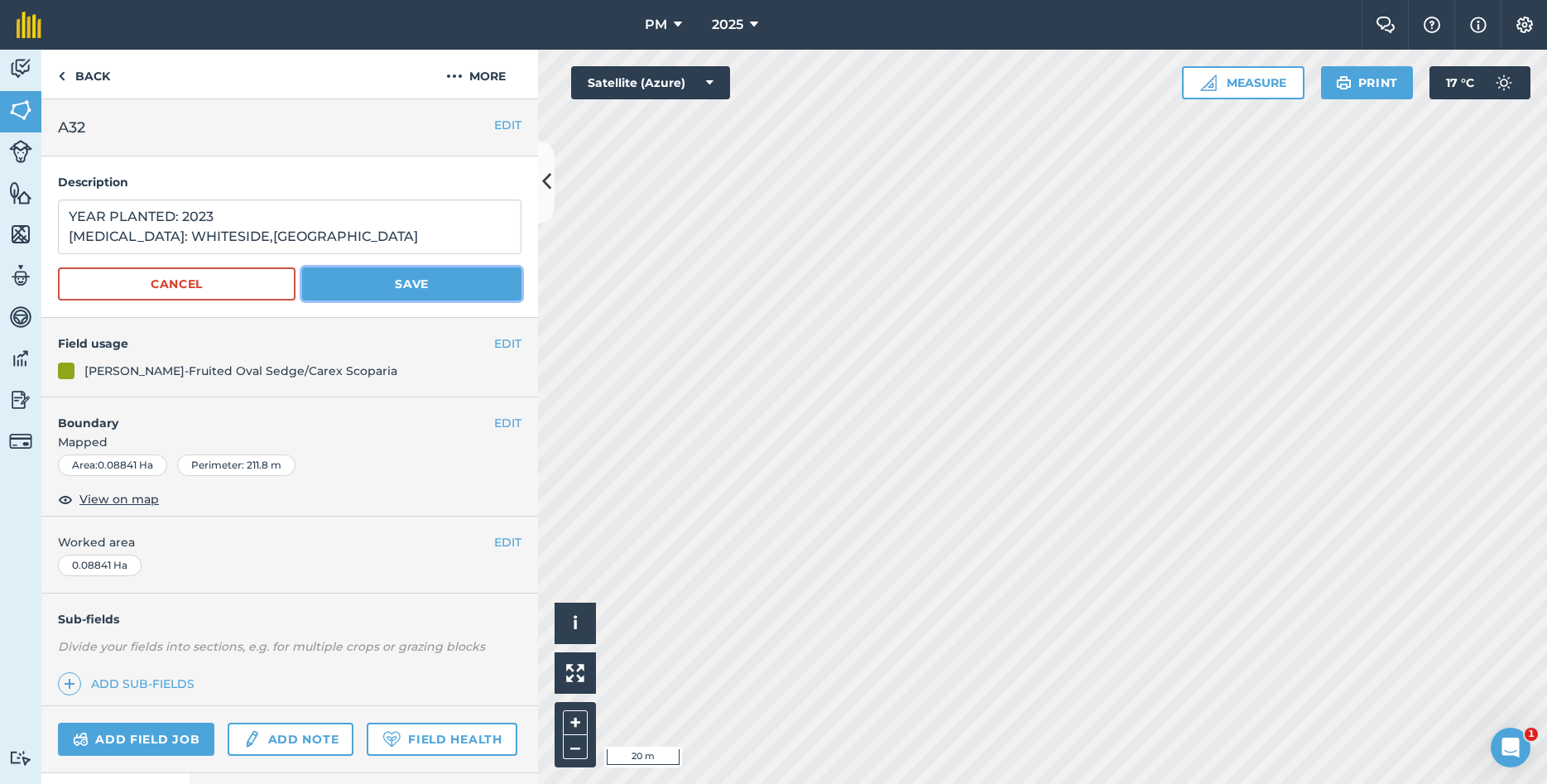
click at [384, 289] on button "Save" at bounding box center [412, 284] width 220 height 33
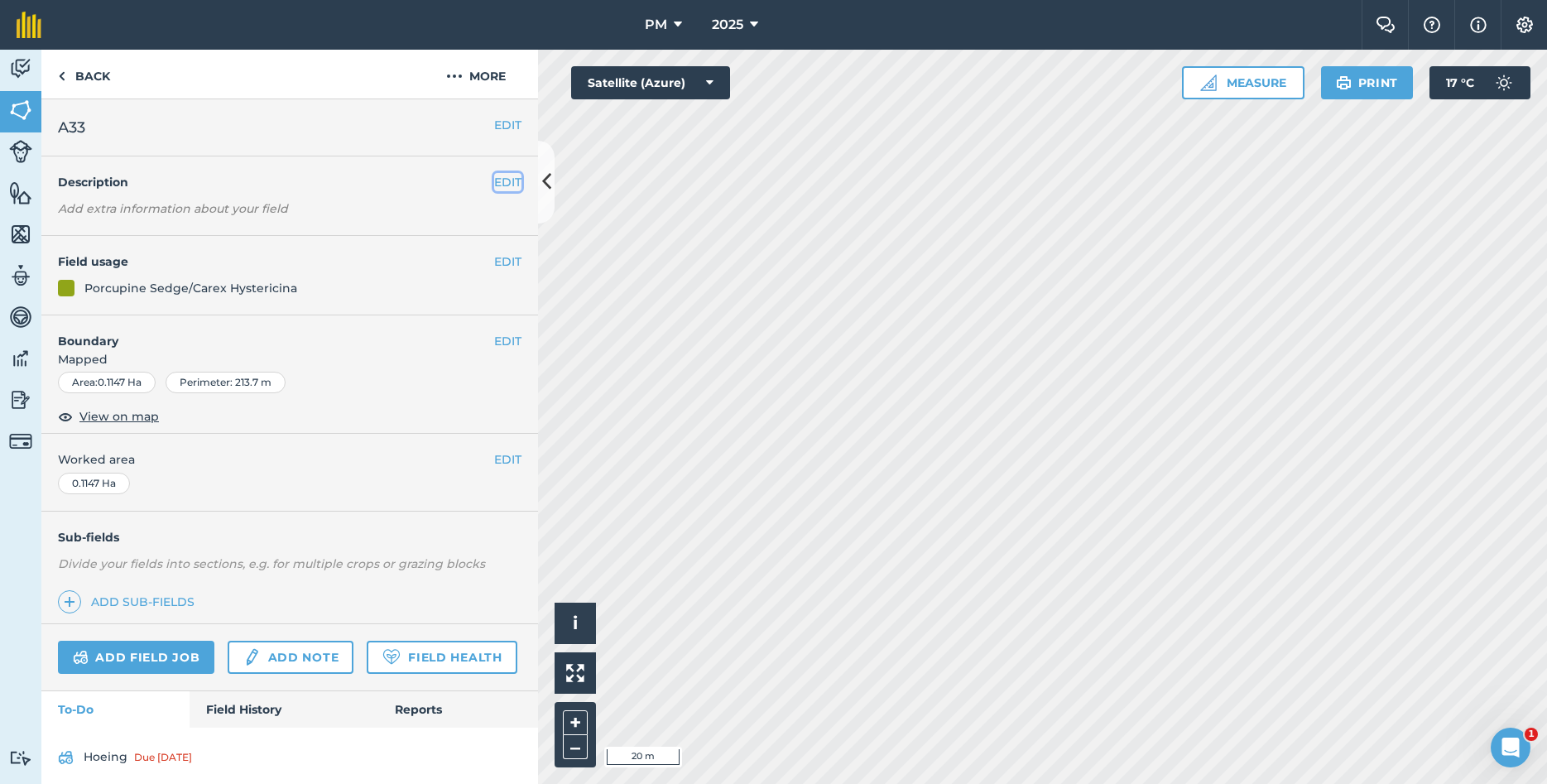
click at [512, 188] on button "EDIT" at bounding box center [507, 181] width 27 height 18
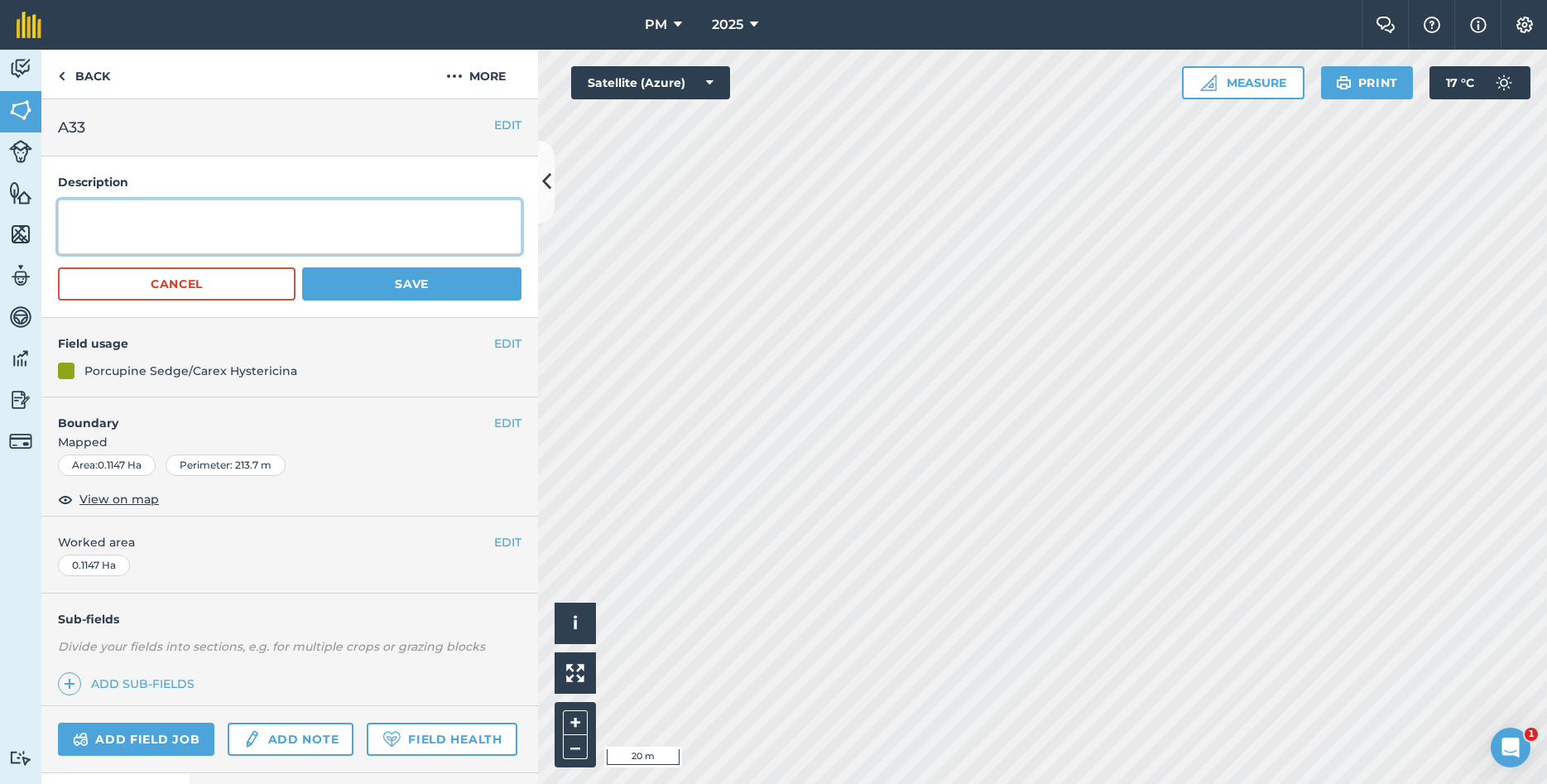
click at [440, 210] on textarea at bounding box center [290, 227] width 464 height 55
type textarea "YEAR PLANTED: 2024 [MEDICAL_DATA]: [GEOGRAPHIC_DATA],[GEOGRAPHIC_DATA]"
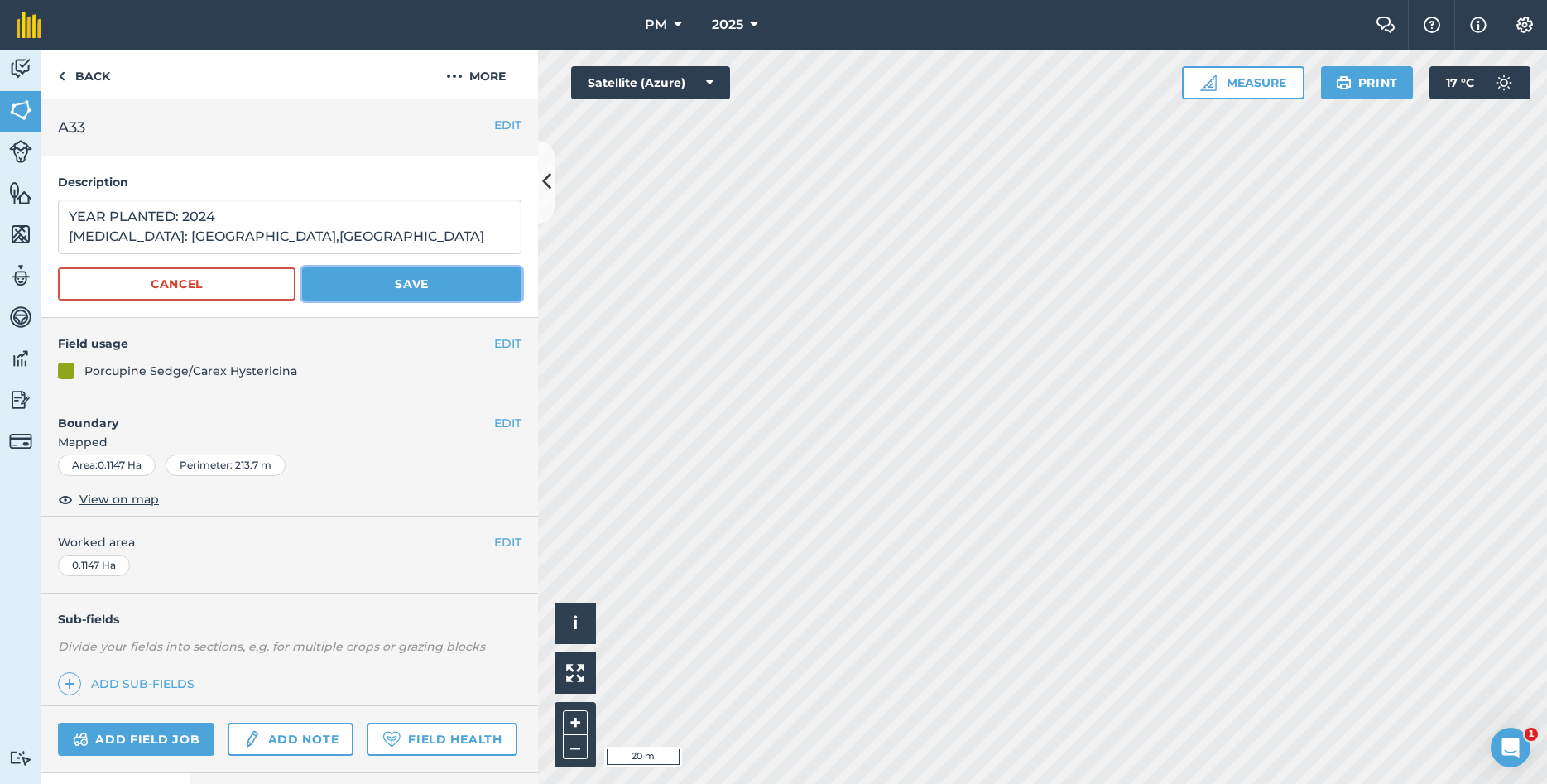
click at [423, 280] on button "Save" at bounding box center [412, 284] width 220 height 33
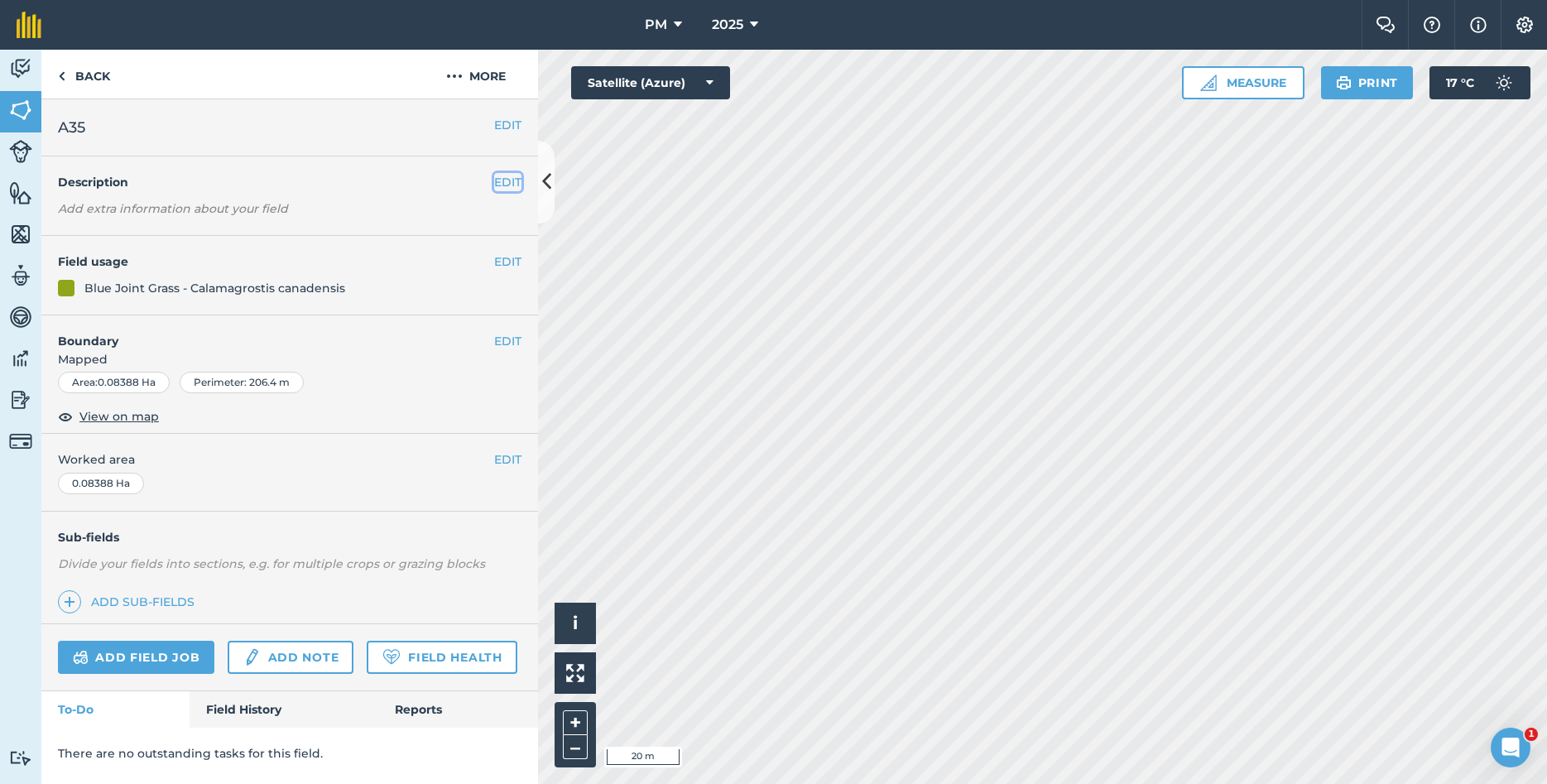
click at [511, 180] on button "EDIT" at bounding box center [507, 181] width 27 height 18
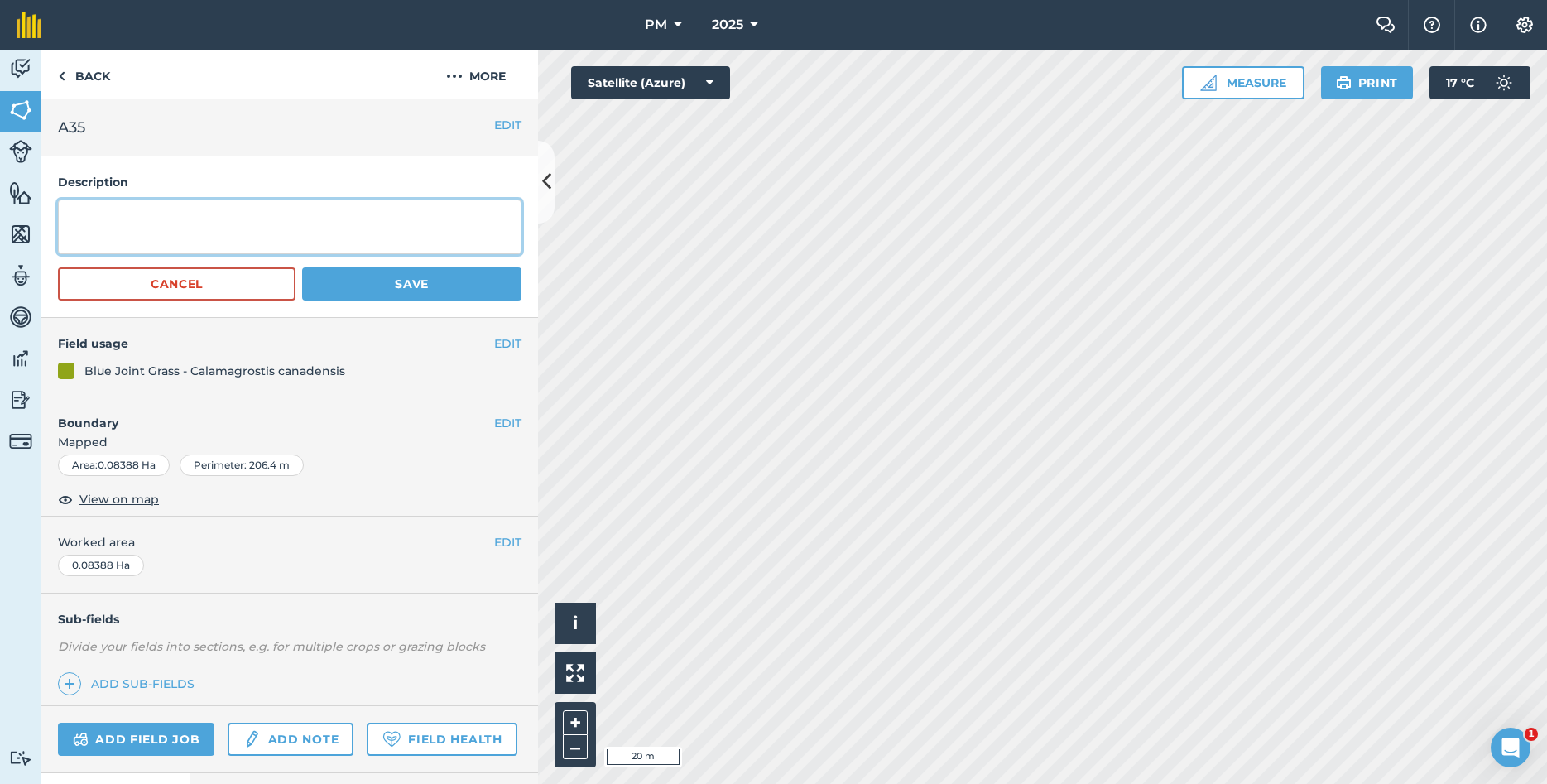
click at [371, 209] on textarea at bounding box center [290, 227] width 464 height 55
type textarea "YEAR PLANTED: 2024 [MEDICAL_DATA]: [PERSON_NAME][DOMAIN_NAME]"
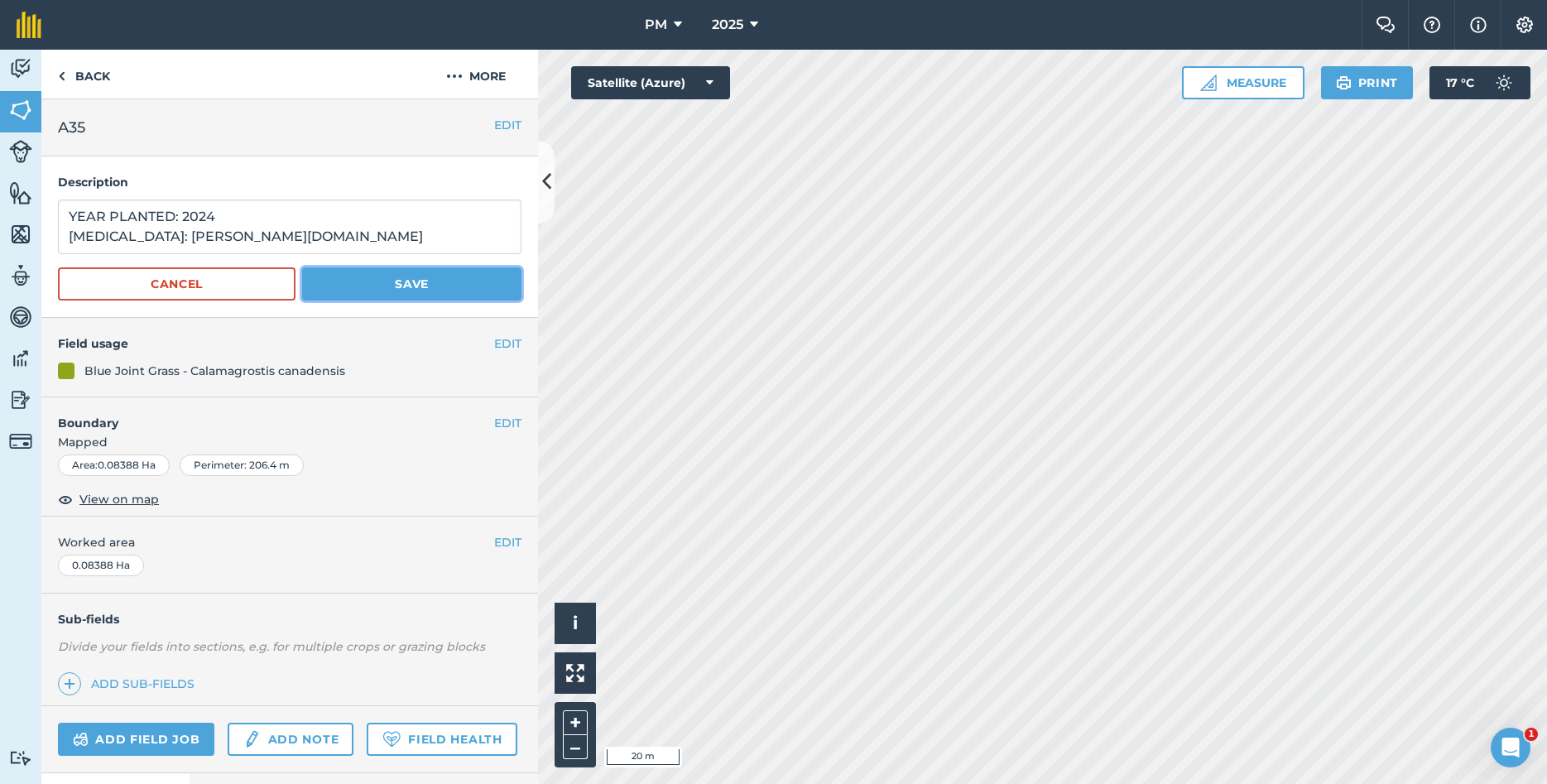
click at [396, 285] on button "Save" at bounding box center [412, 284] width 220 height 33
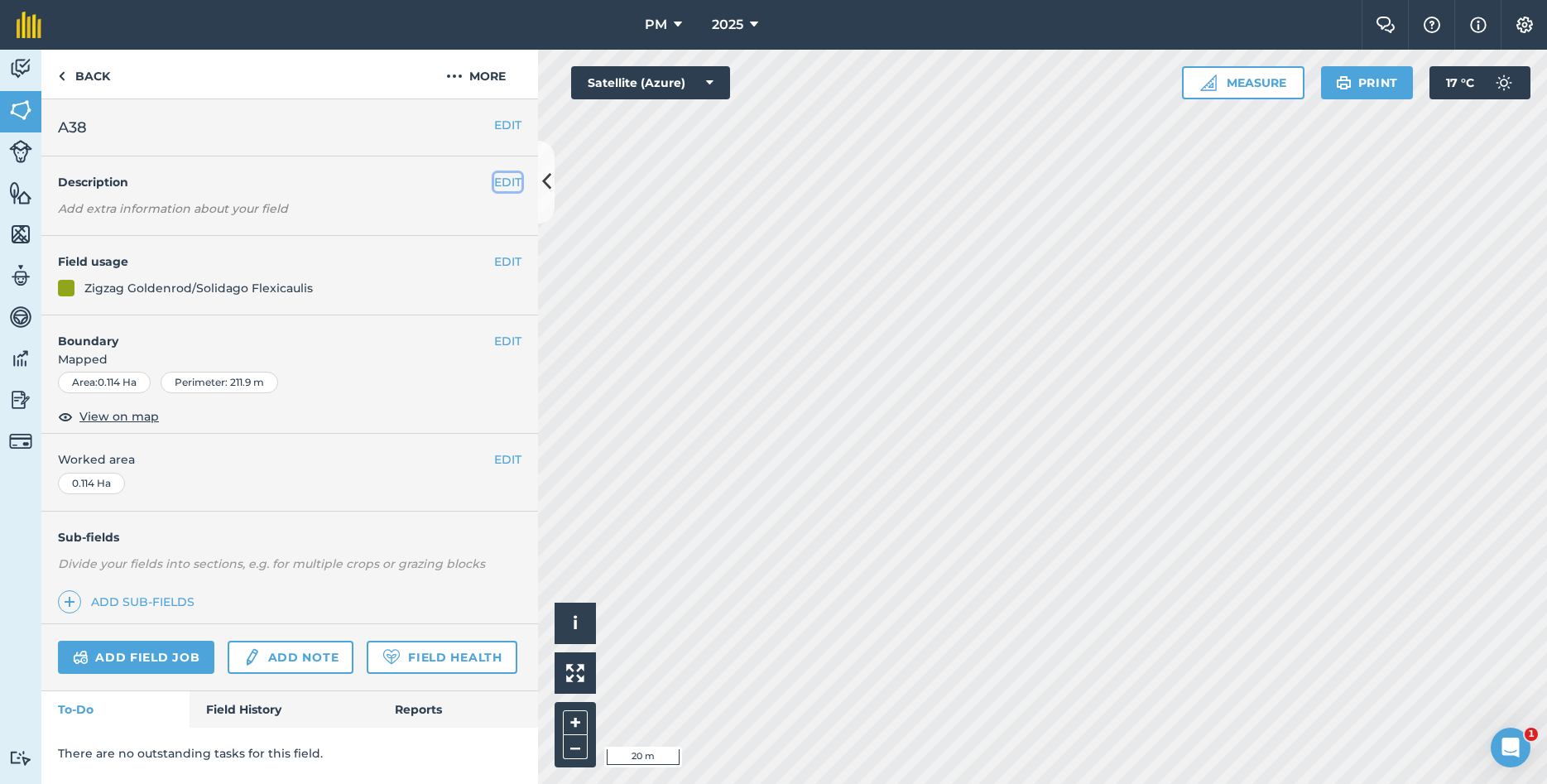
click at [507, 185] on button "EDIT" at bounding box center [507, 181] width 27 height 18
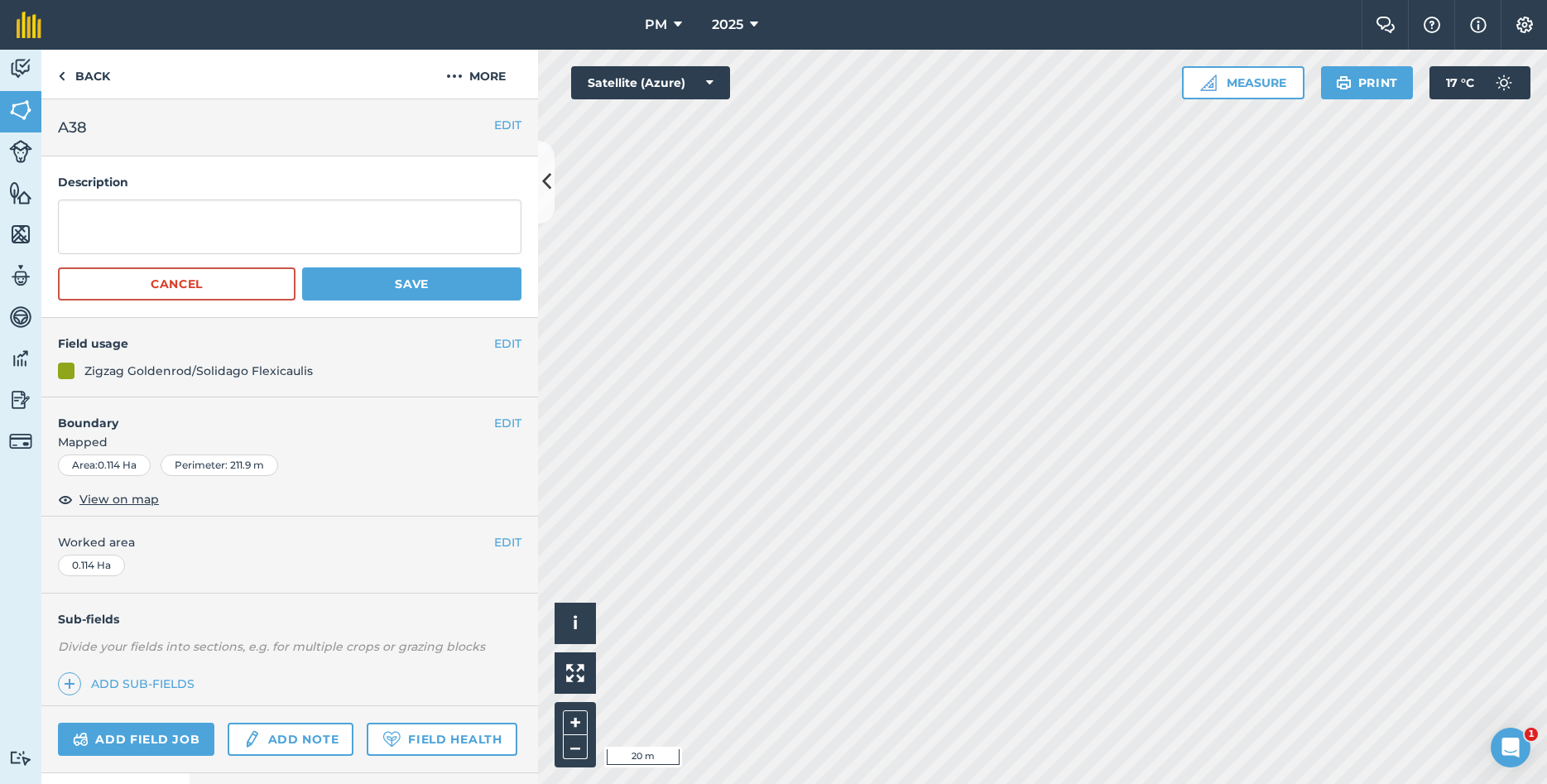
click at [405, 199] on div "Description Cancel Save" at bounding box center [290, 237] width 497 height 161
click at [351, 215] on textarea at bounding box center [290, 227] width 464 height 55
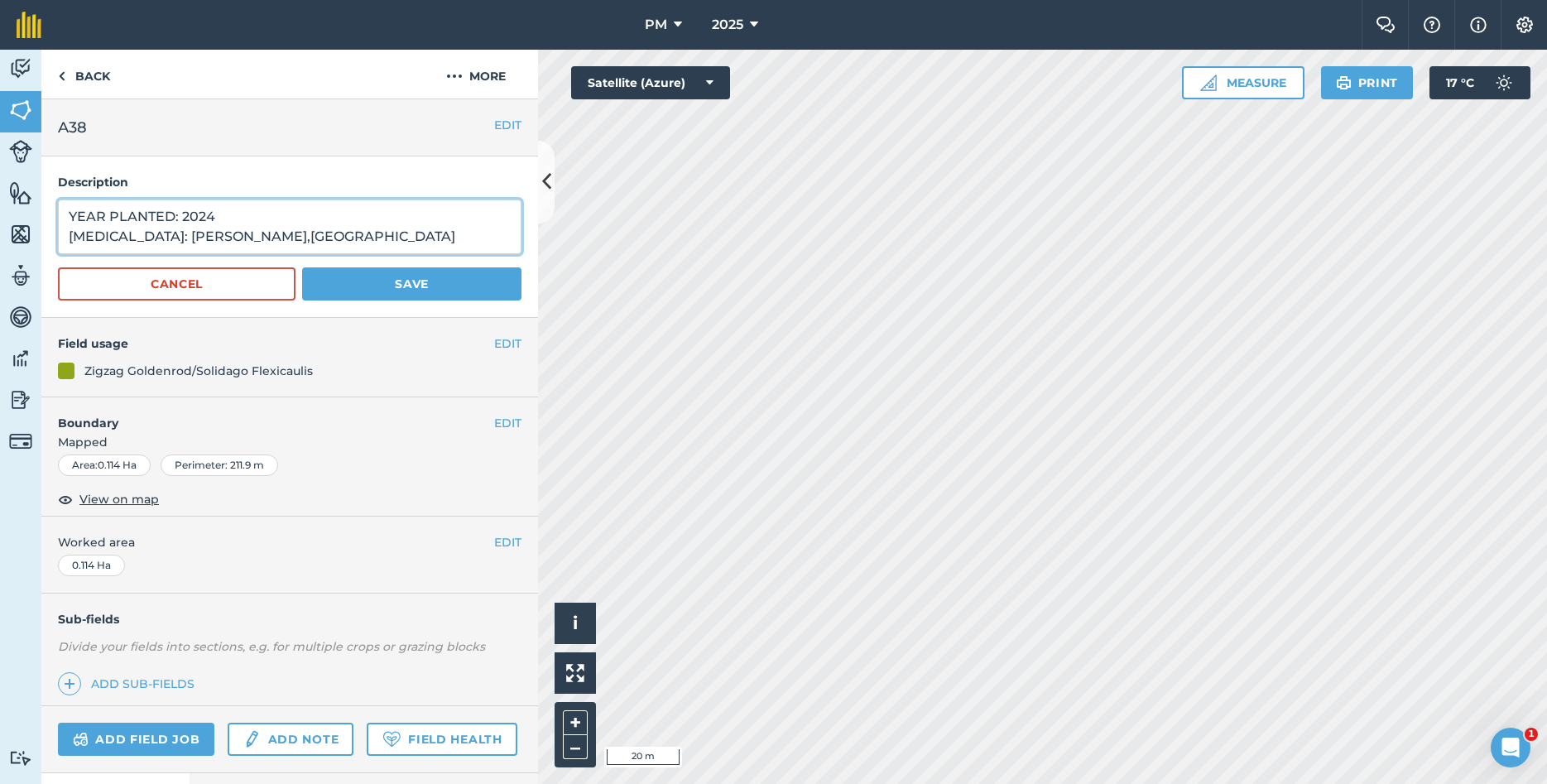
type textarea "YEAR PLANTED: 2024 [MEDICAL_DATA]: [PERSON_NAME],[GEOGRAPHIC_DATA]"
click at [392, 288] on button "Save" at bounding box center [412, 284] width 220 height 33
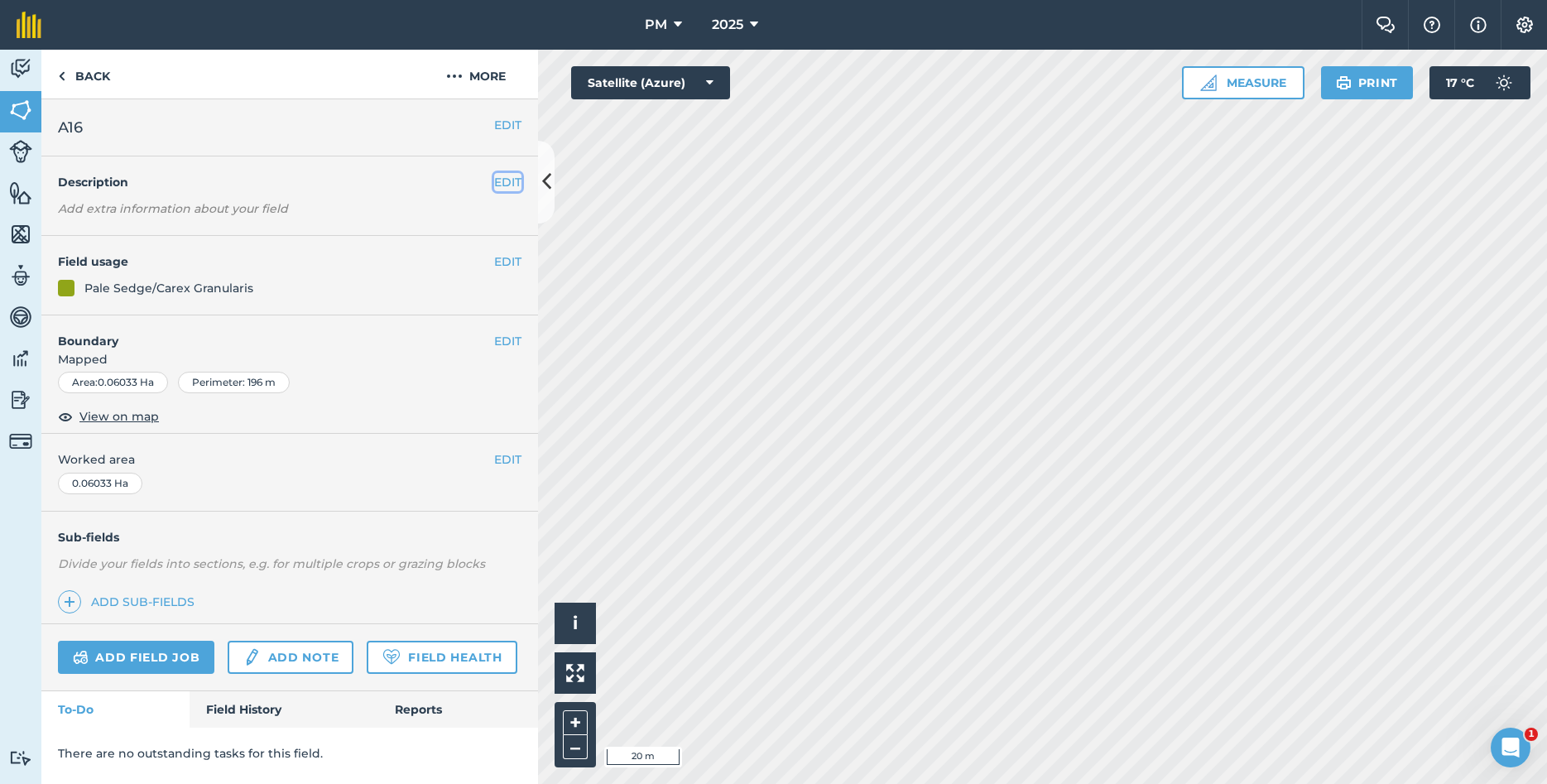
click at [494, 179] on button "EDIT" at bounding box center [507, 181] width 27 height 18
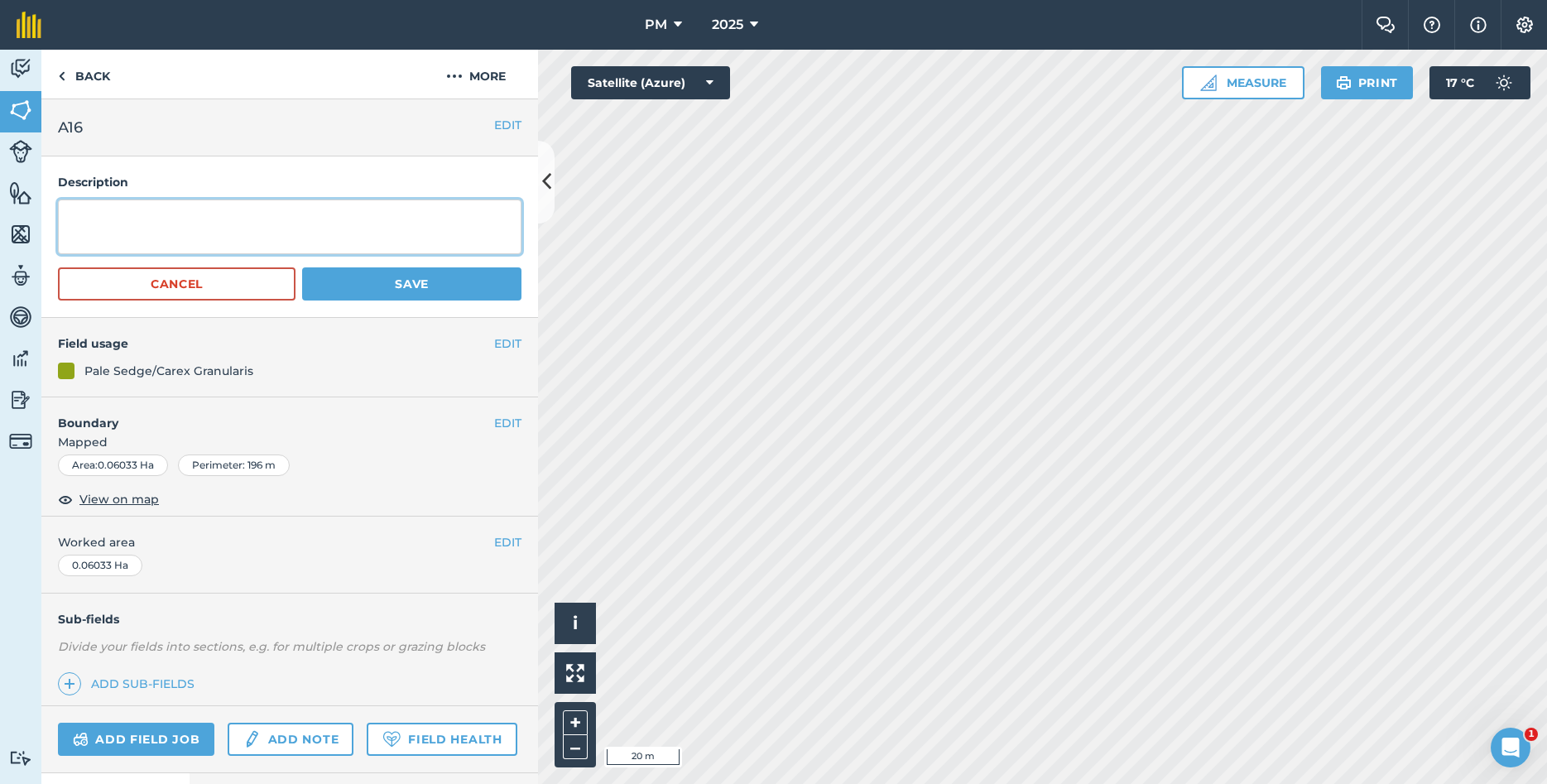
click at [386, 210] on textarea at bounding box center [290, 227] width 464 height 55
click at [182, 215] on textarea "YEAR PLANTED:2023 [MEDICAL_DATA]: [PERSON_NAME],[GEOGRAPHIC_DATA]" at bounding box center [290, 227] width 464 height 55
click at [177, 215] on textarea "YEAR PLANTED:2023 [MEDICAL_DATA]: [PERSON_NAME],[GEOGRAPHIC_DATA]" at bounding box center [290, 227] width 464 height 55
type textarea "YEAR PLANTED: 2023 [MEDICAL_DATA]: [PERSON_NAME],[GEOGRAPHIC_DATA]"
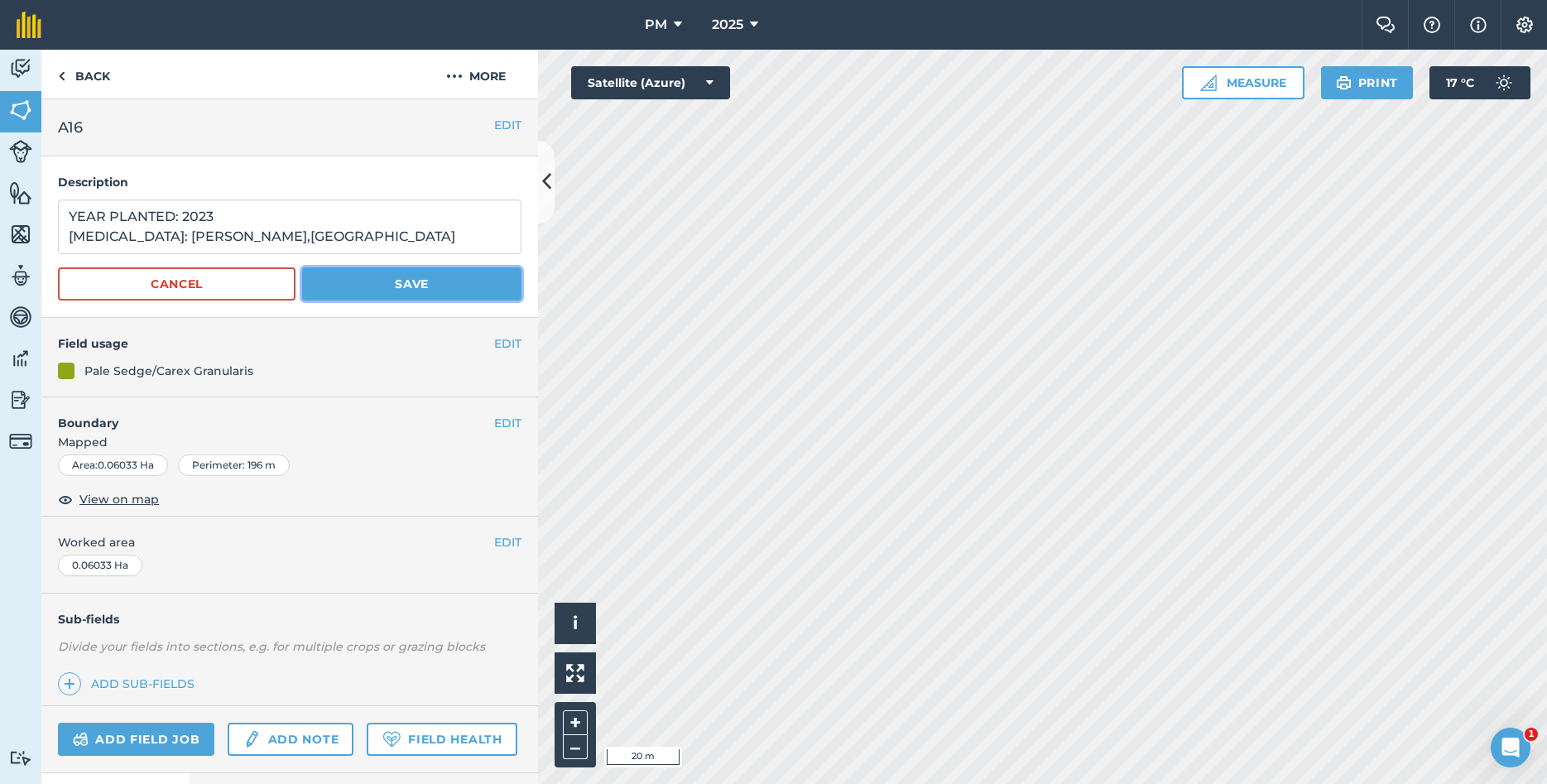
click at [327, 277] on button "Save" at bounding box center [412, 284] width 220 height 33
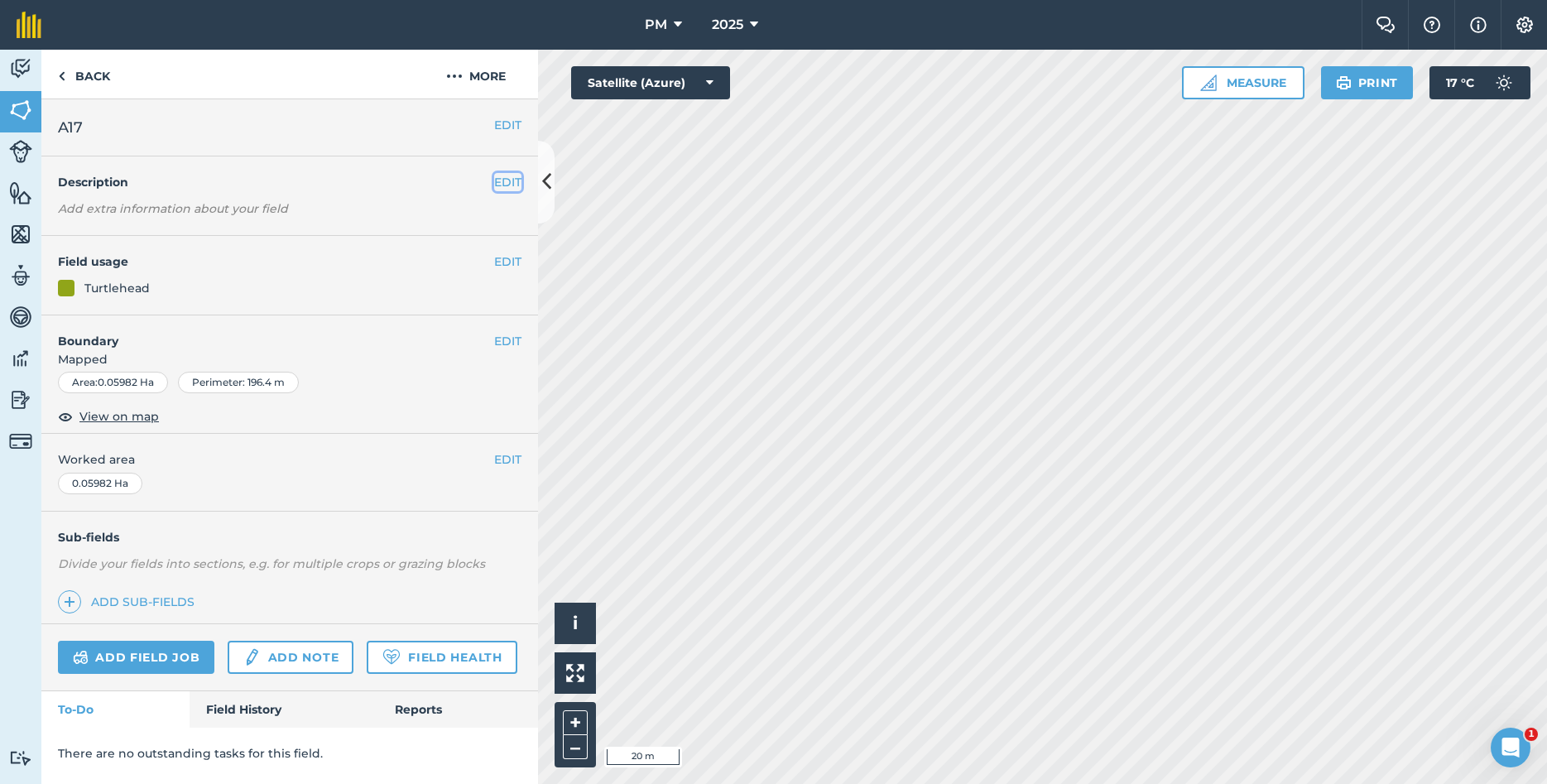
click at [502, 183] on button "EDIT" at bounding box center [507, 181] width 27 height 18
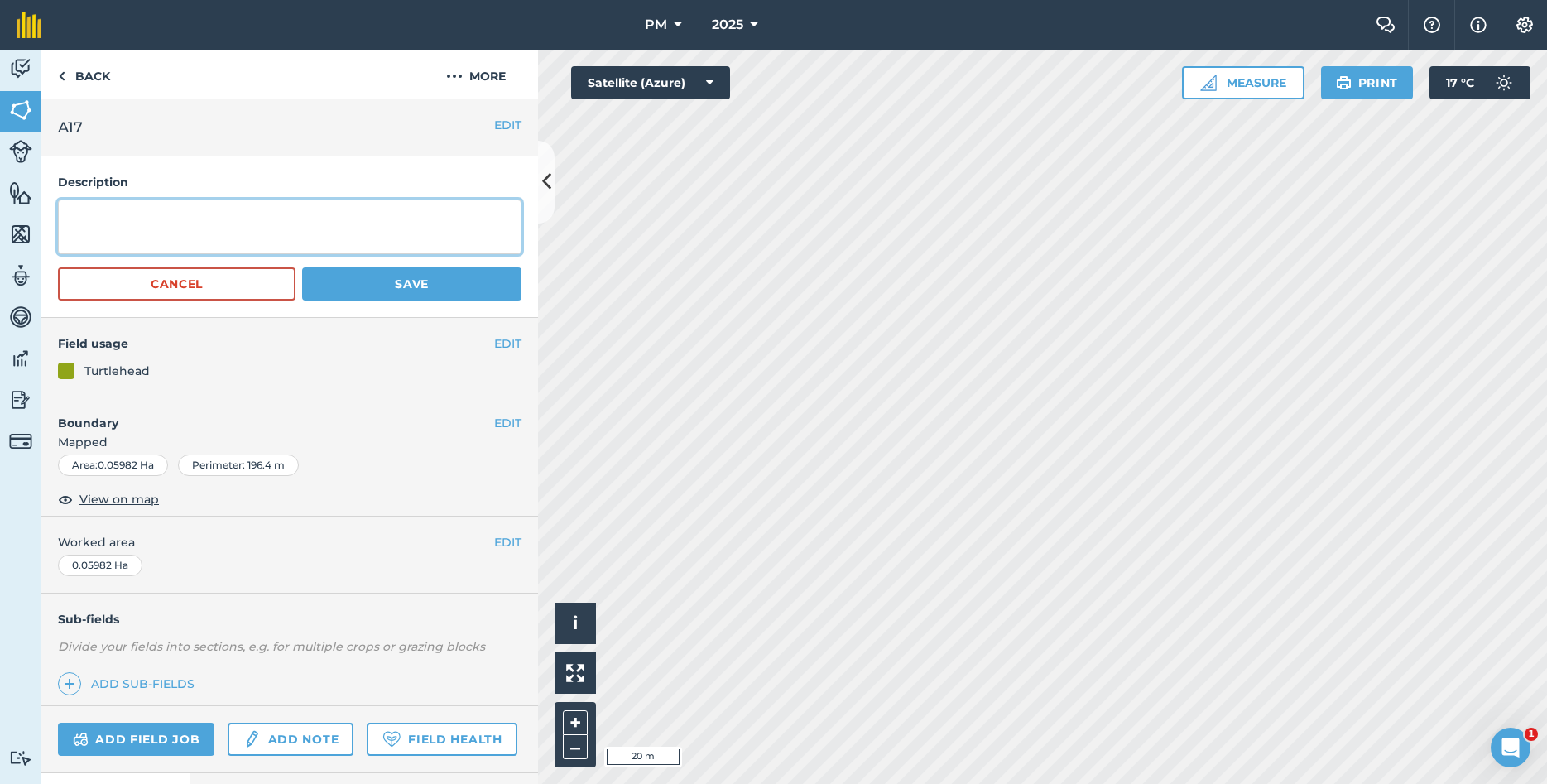
click at [333, 226] on textarea at bounding box center [290, 227] width 464 height 55
click at [168, 236] on textarea "YEAR PLANTED: 2023 [MEDICAL_DATA]: MCENRY," at bounding box center [290, 227] width 464 height 55
click at [304, 245] on textarea "YEAR PLANTED: 2023 [MEDICAL_DATA]: [PERSON_NAME]," at bounding box center [290, 227] width 464 height 55
type textarea "YEAR PLANTED: 2023 [MEDICAL_DATA]: [PERSON_NAME], [GEOGRAPHIC_DATA]"
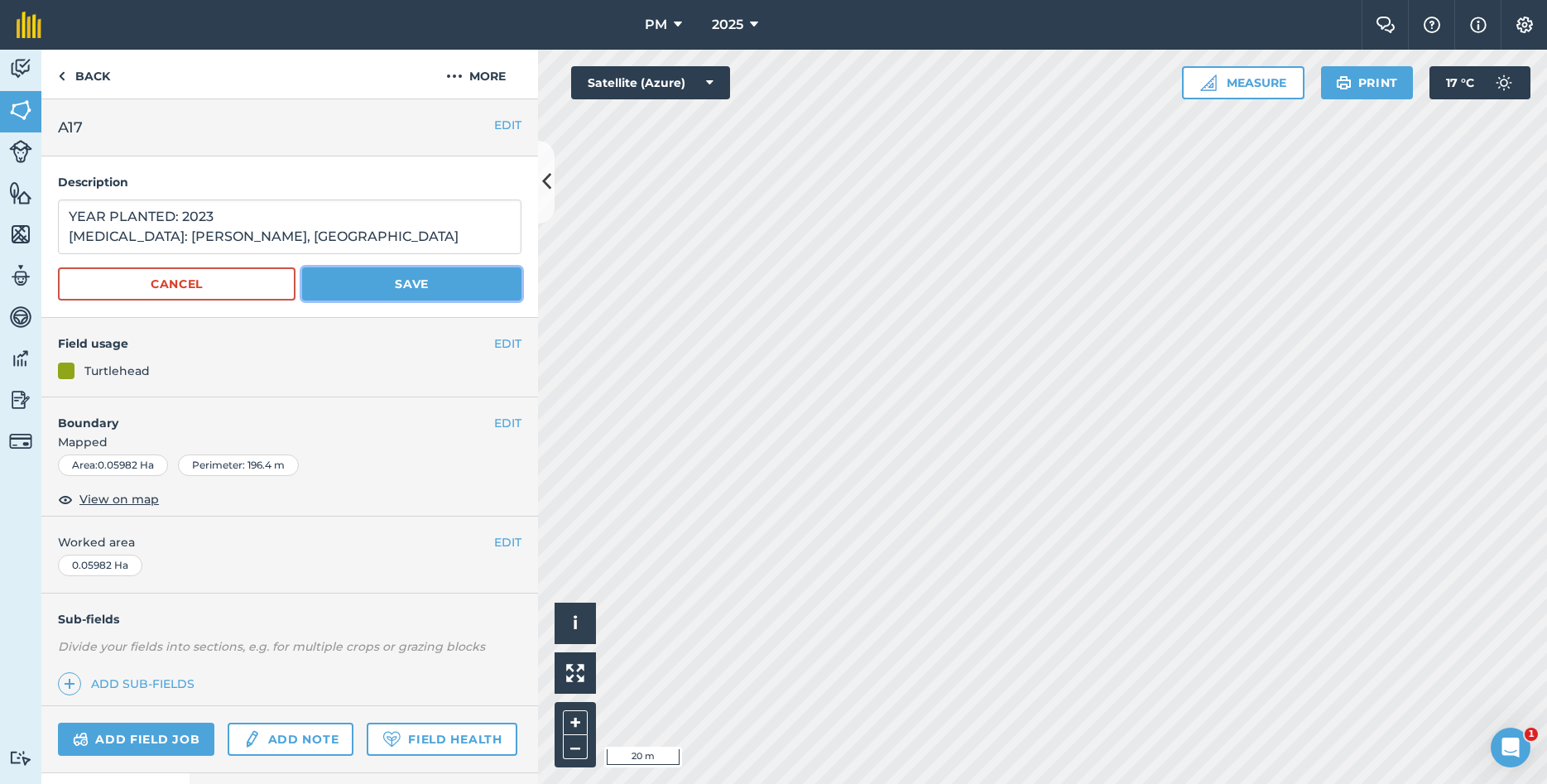
click at [387, 291] on button "Save" at bounding box center [412, 284] width 220 height 33
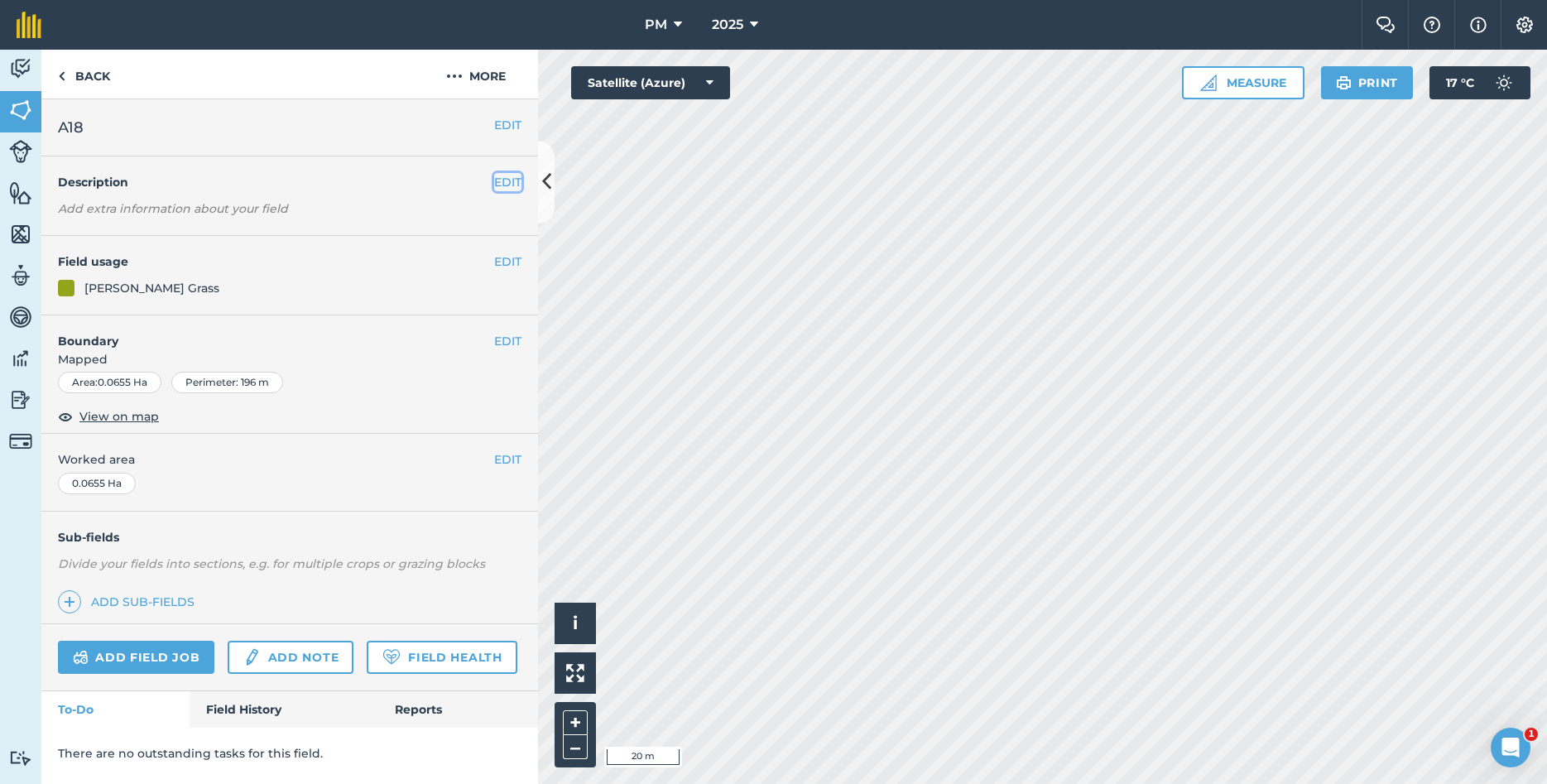
click at [508, 188] on button "EDIT" at bounding box center [507, 181] width 27 height 18
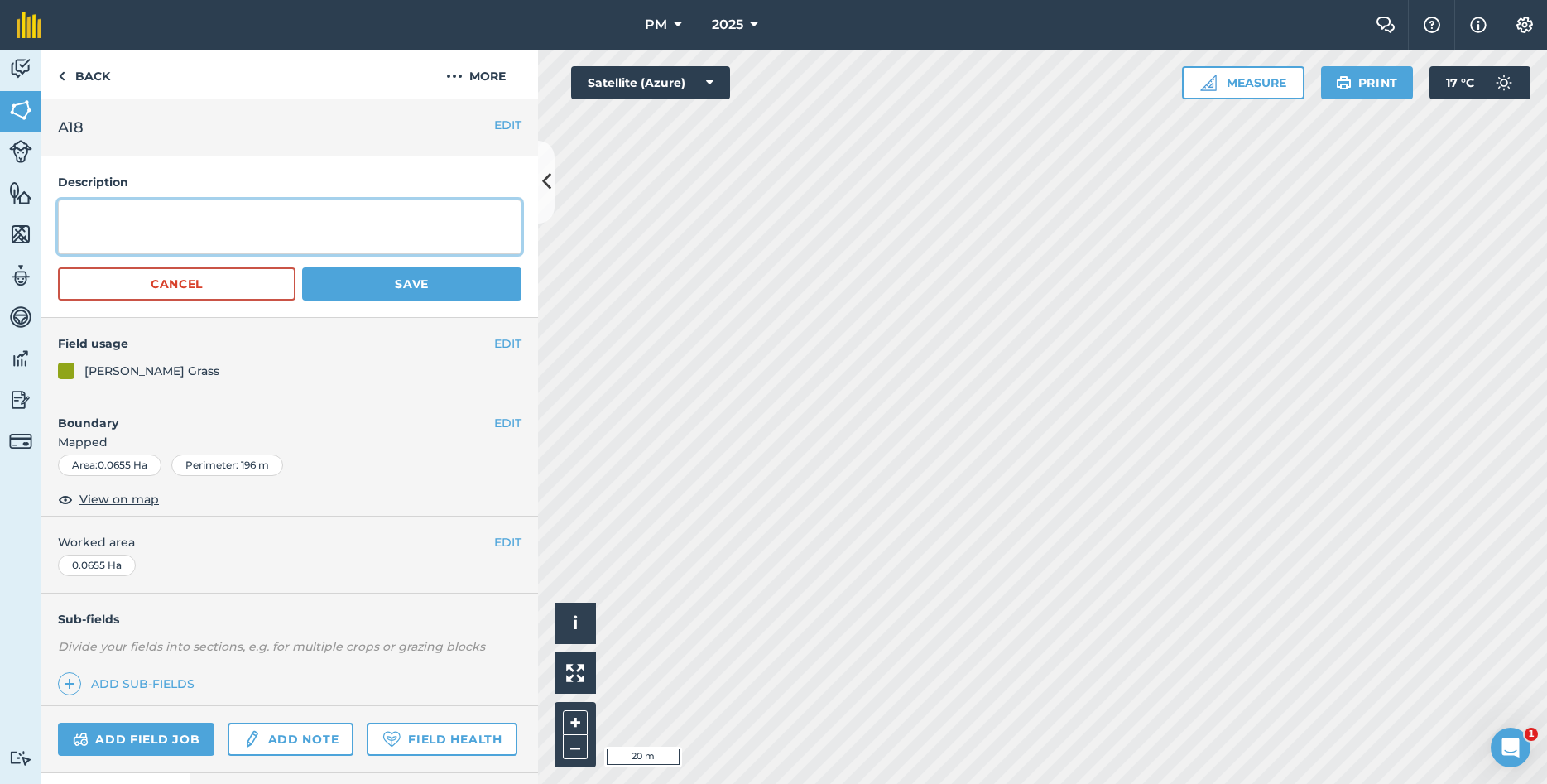
click at [461, 205] on textarea at bounding box center [290, 227] width 464 height 55
type textarea "YEAR PLANTED: 2023 [MEDICAL_DATA]: WHITESIDE,[GEOGRAPHIC_DATA]"
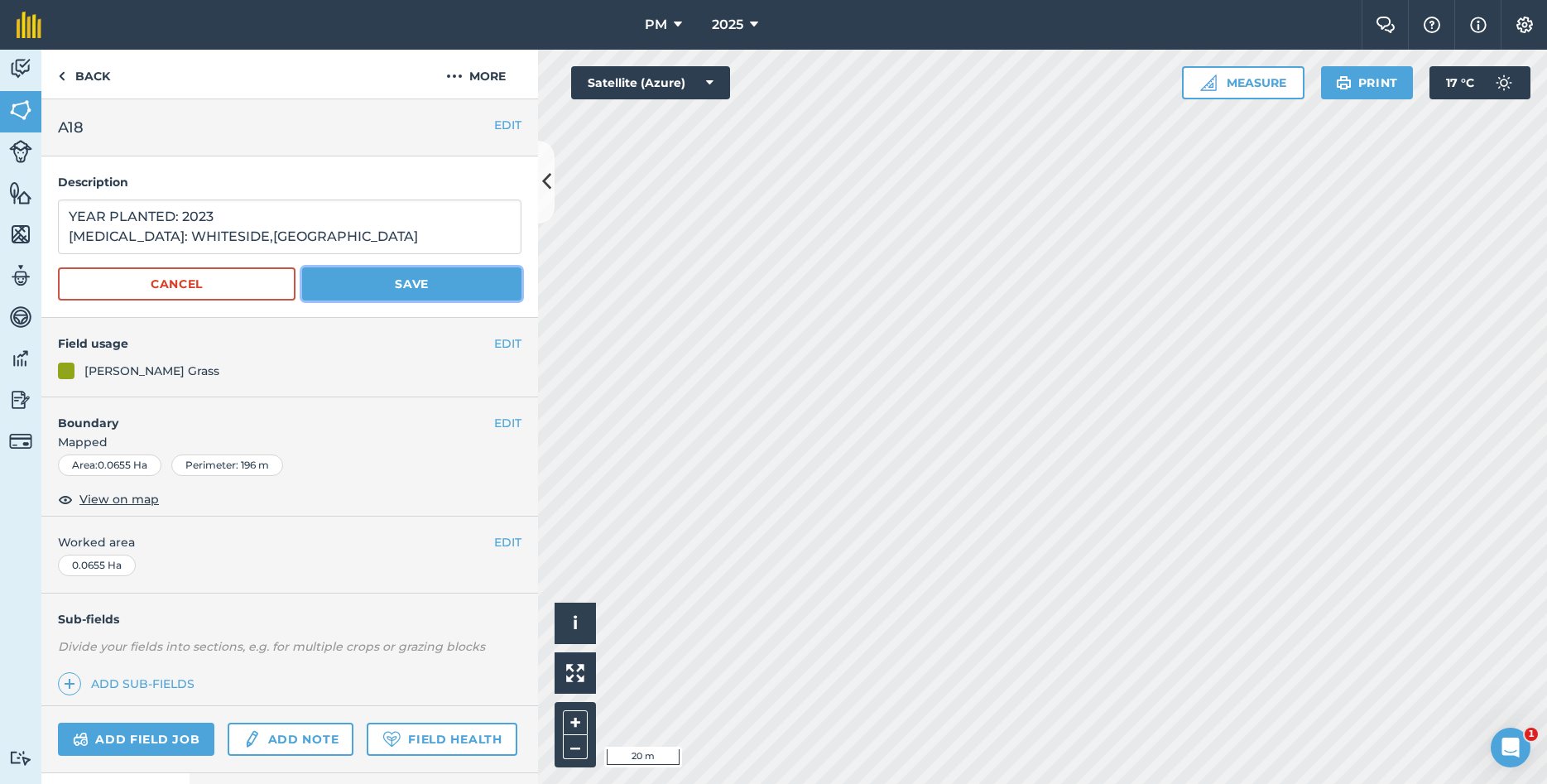
click at [496, 276] on button "Save" at bounding box center [412, 284] width 220 height 33
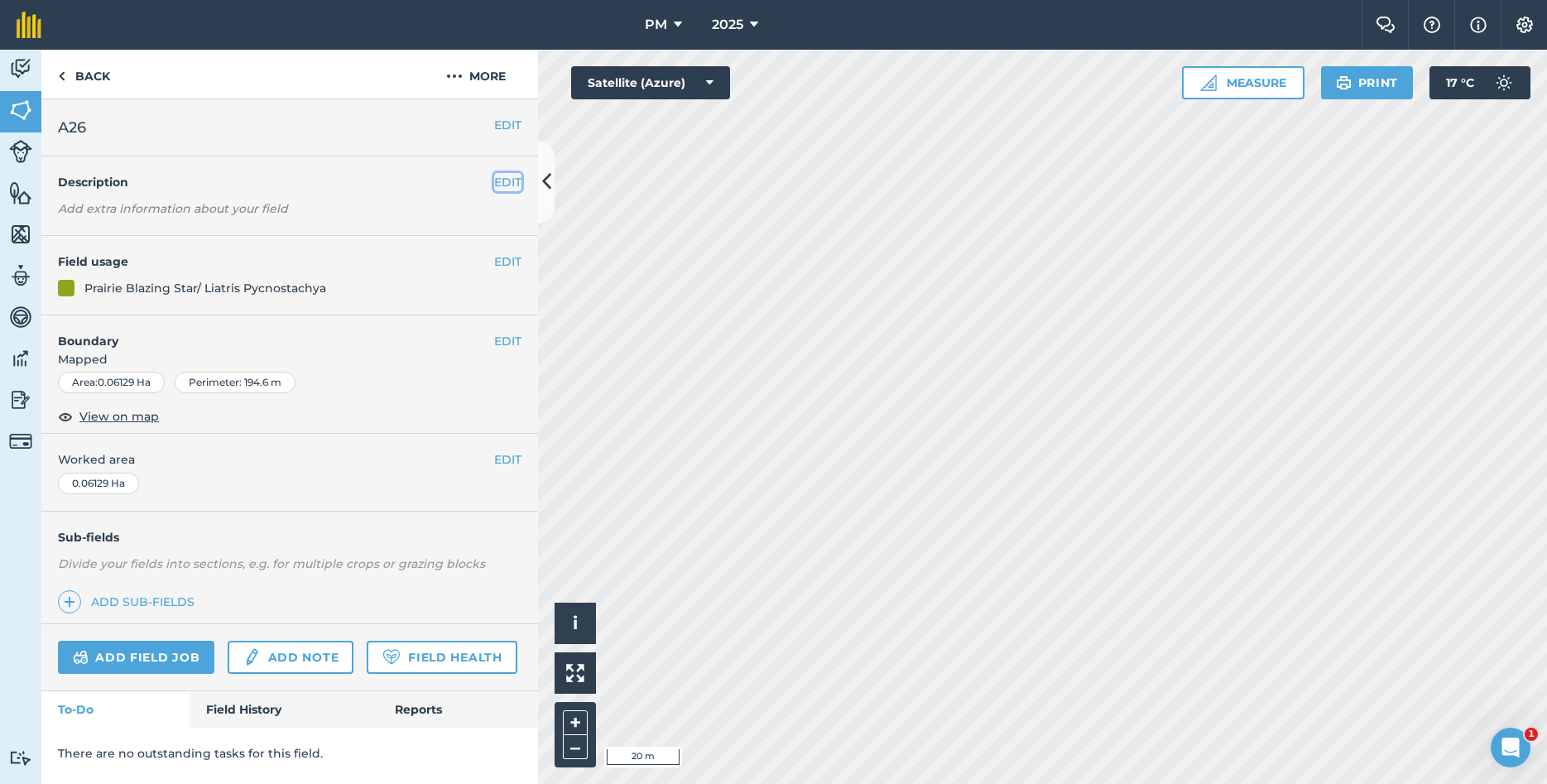
click at [496, 182] on button "EDIT" at bounding box center [507, 181] width 27 height 18
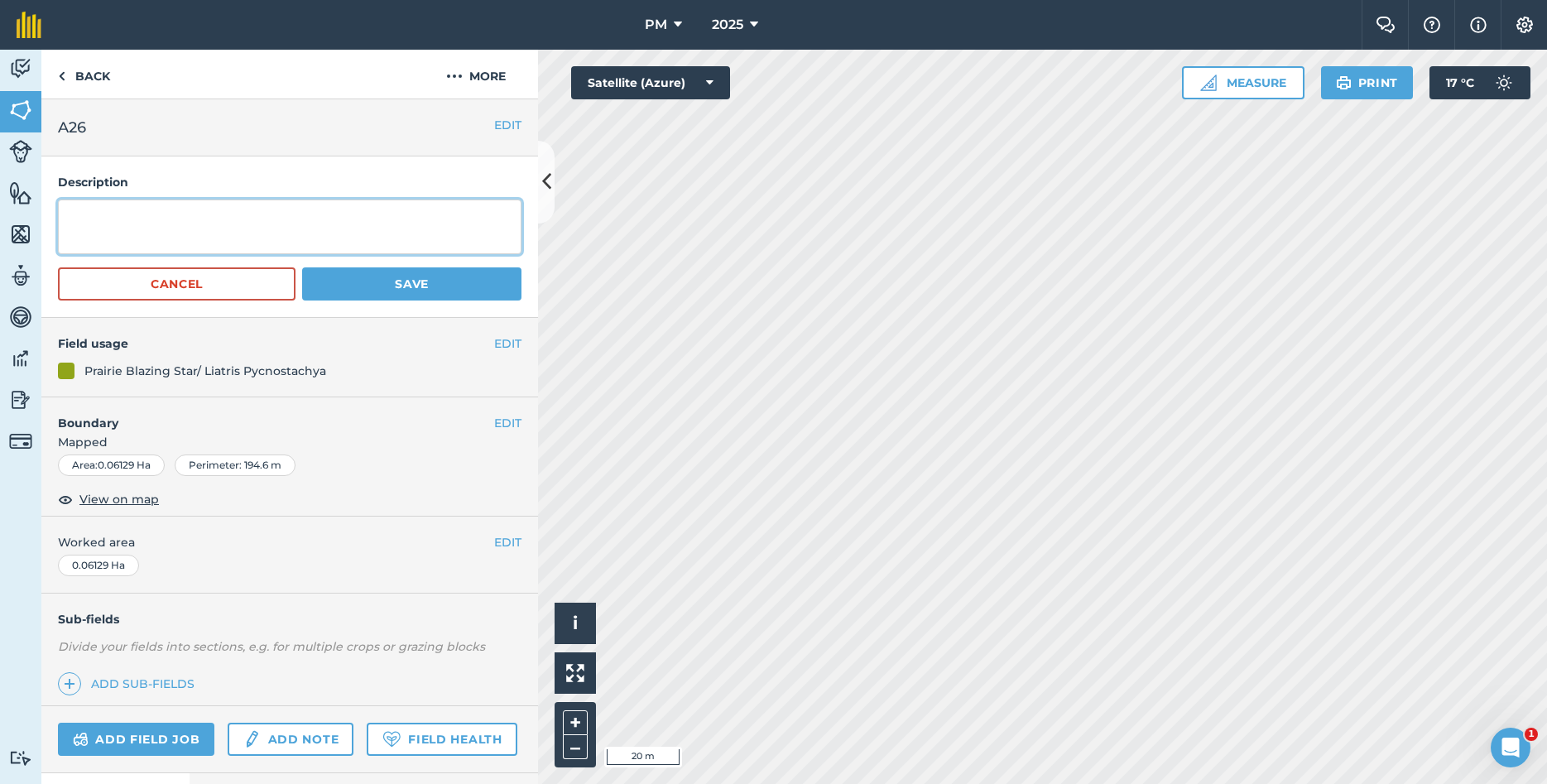
click at [465, 206] on textarea at bounding box center [290, 227] width 464 height 55
type textarea "YEAR PLANTED: 2024 [MEDICAL_DATA]: [GEOGRAPHIC_DATA],[GEOGRAPHIC_DATA]"
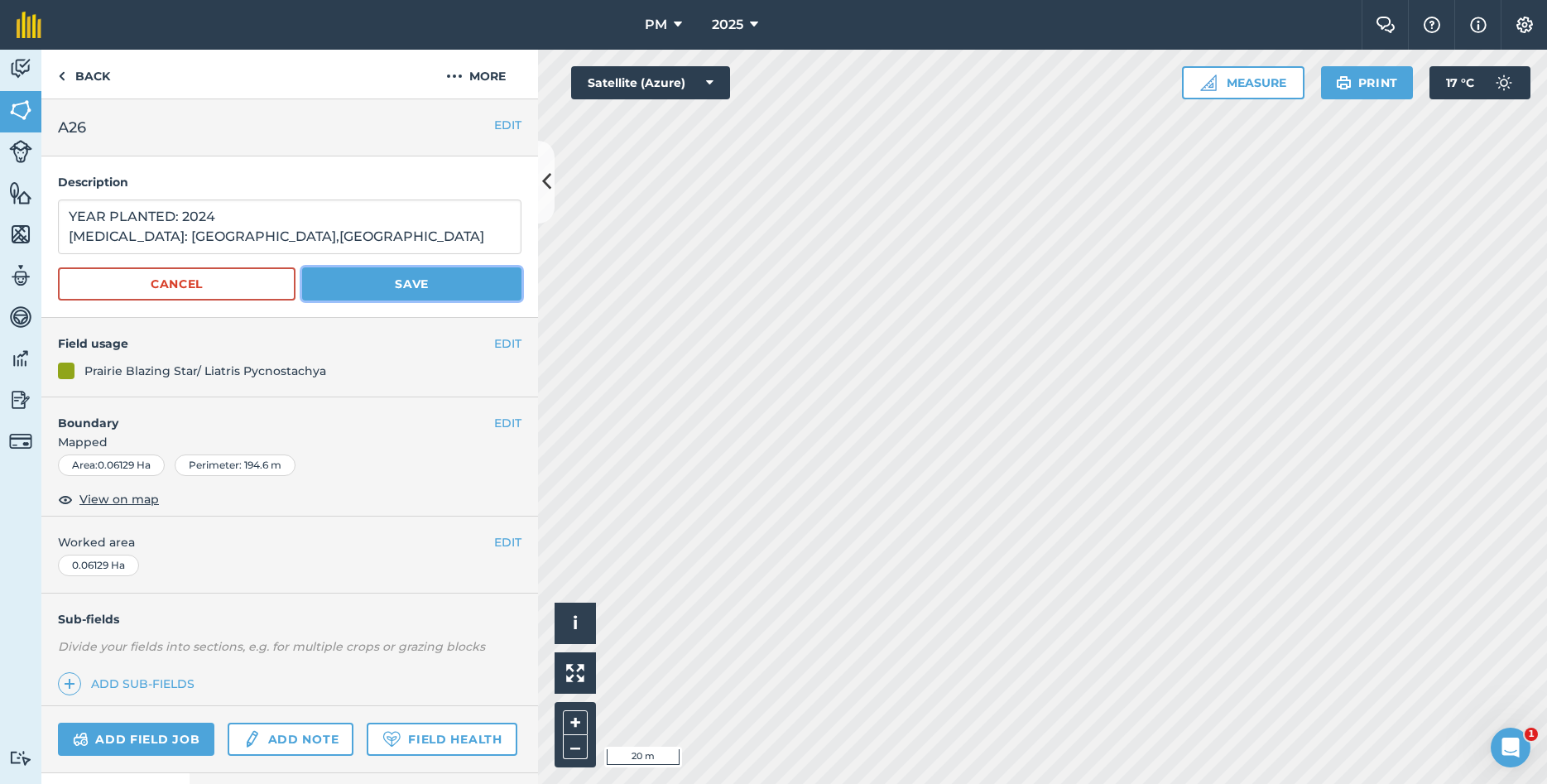
click at [453, 273] on button "Save" at bounding box center [412, 284] width 220 height 33
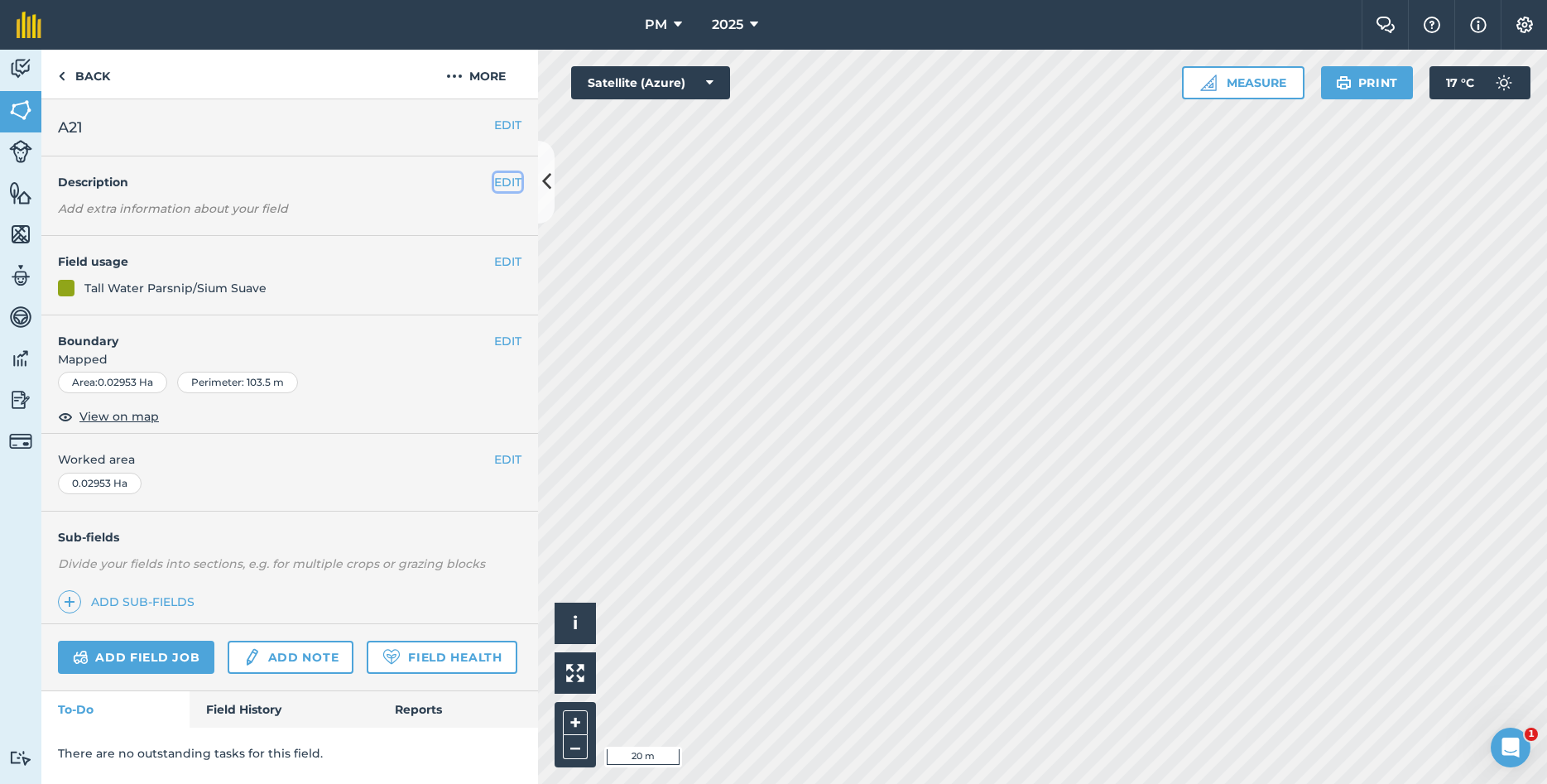
click at [506, 174] on button "EDIT" at bounding box center [507, 181] width 27 height 18
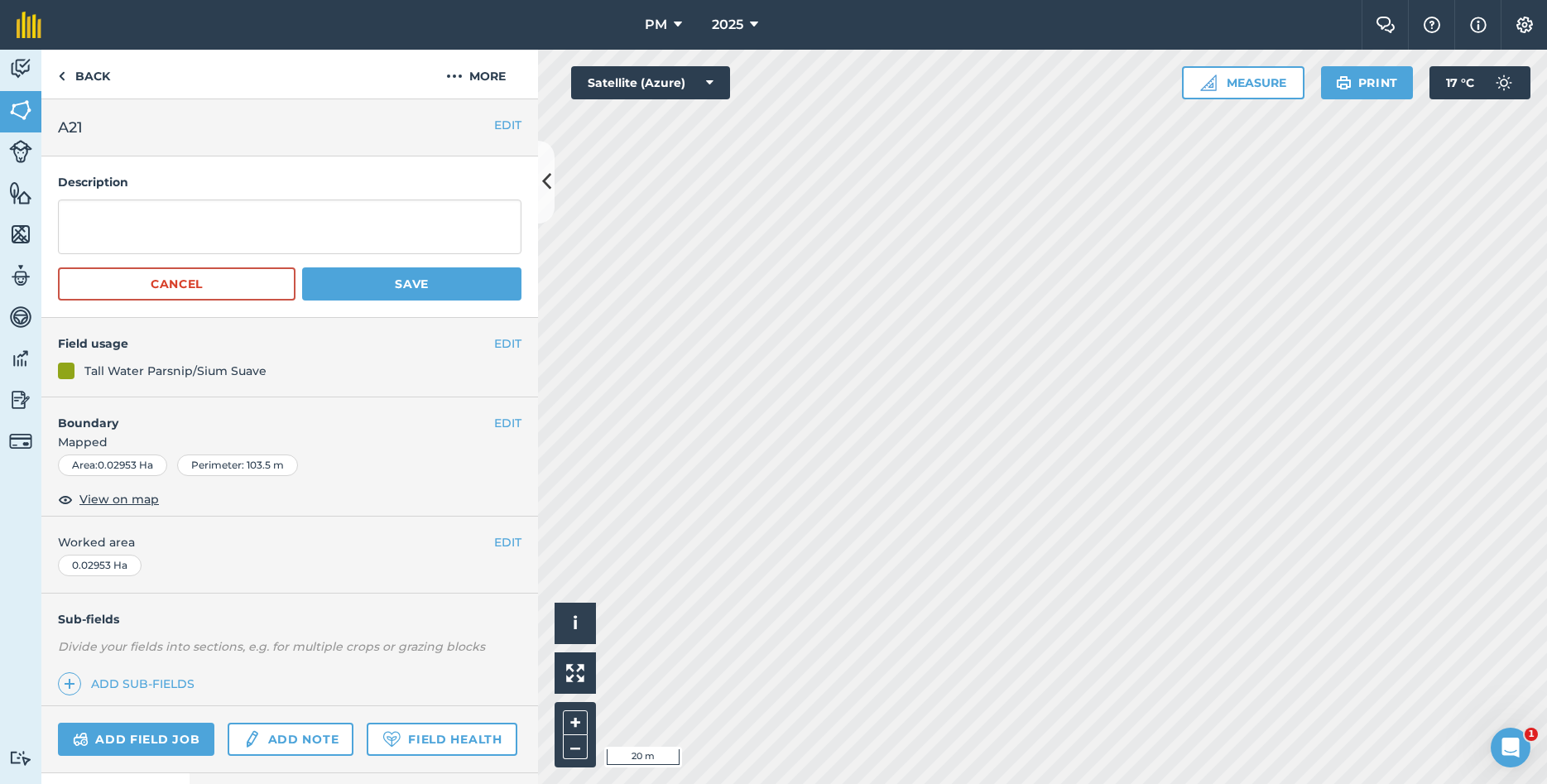
click at [453, 191] on h4 "Description" at bounding box center [290, 181] width 464 height 18
click at [454, 227] on textarea at bounding box center [290, 227] width 464 height 55
type textarea "R"
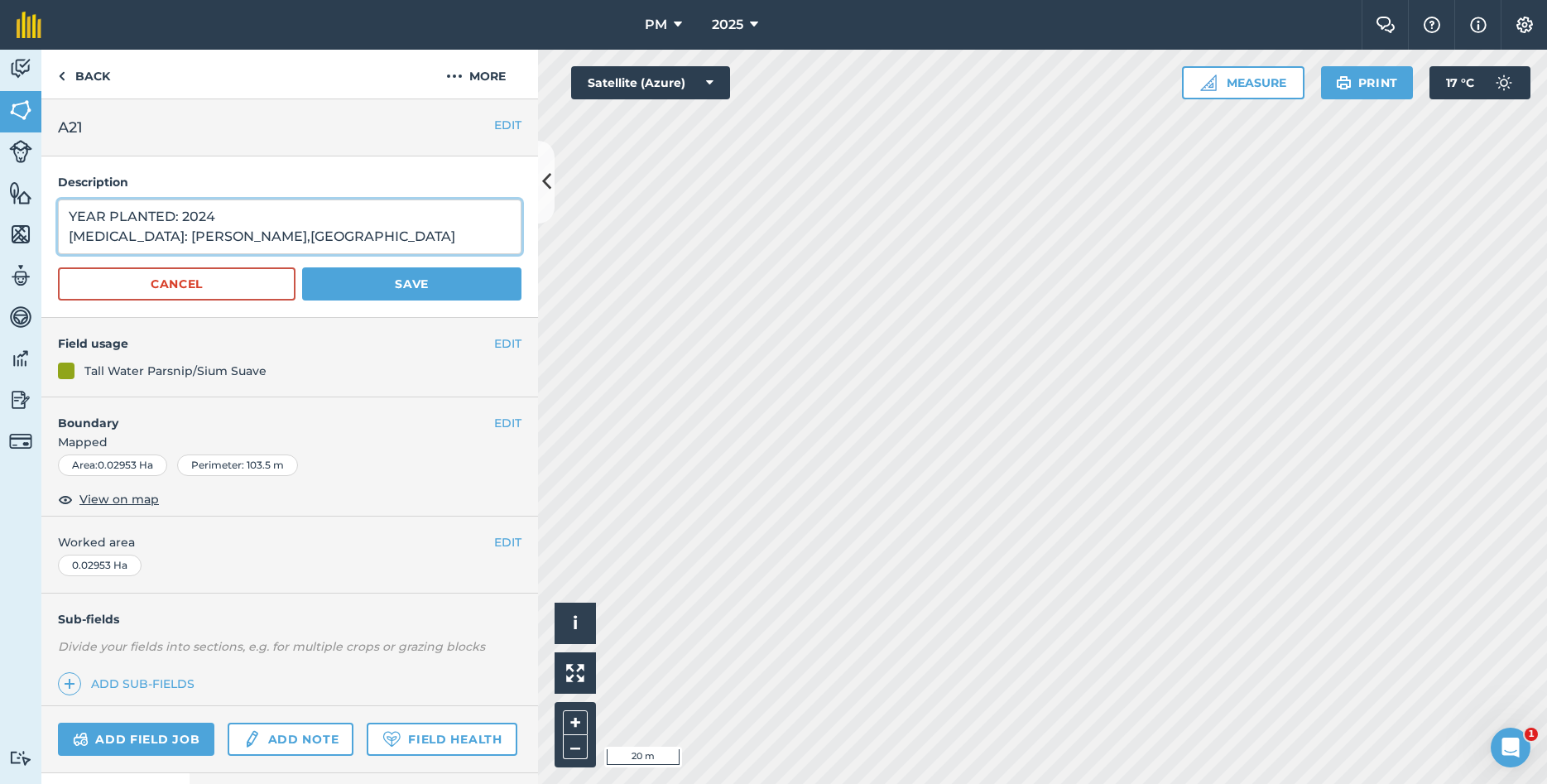
type textarea "YEAR PLANTED: 2024 [MEDICAL_DATA]: [PERSON_NAME],[GEOGRAPHIC_DATA]"
click at [367, 277] on button "Save" at bounding box center [412, 284] width 220 height 33
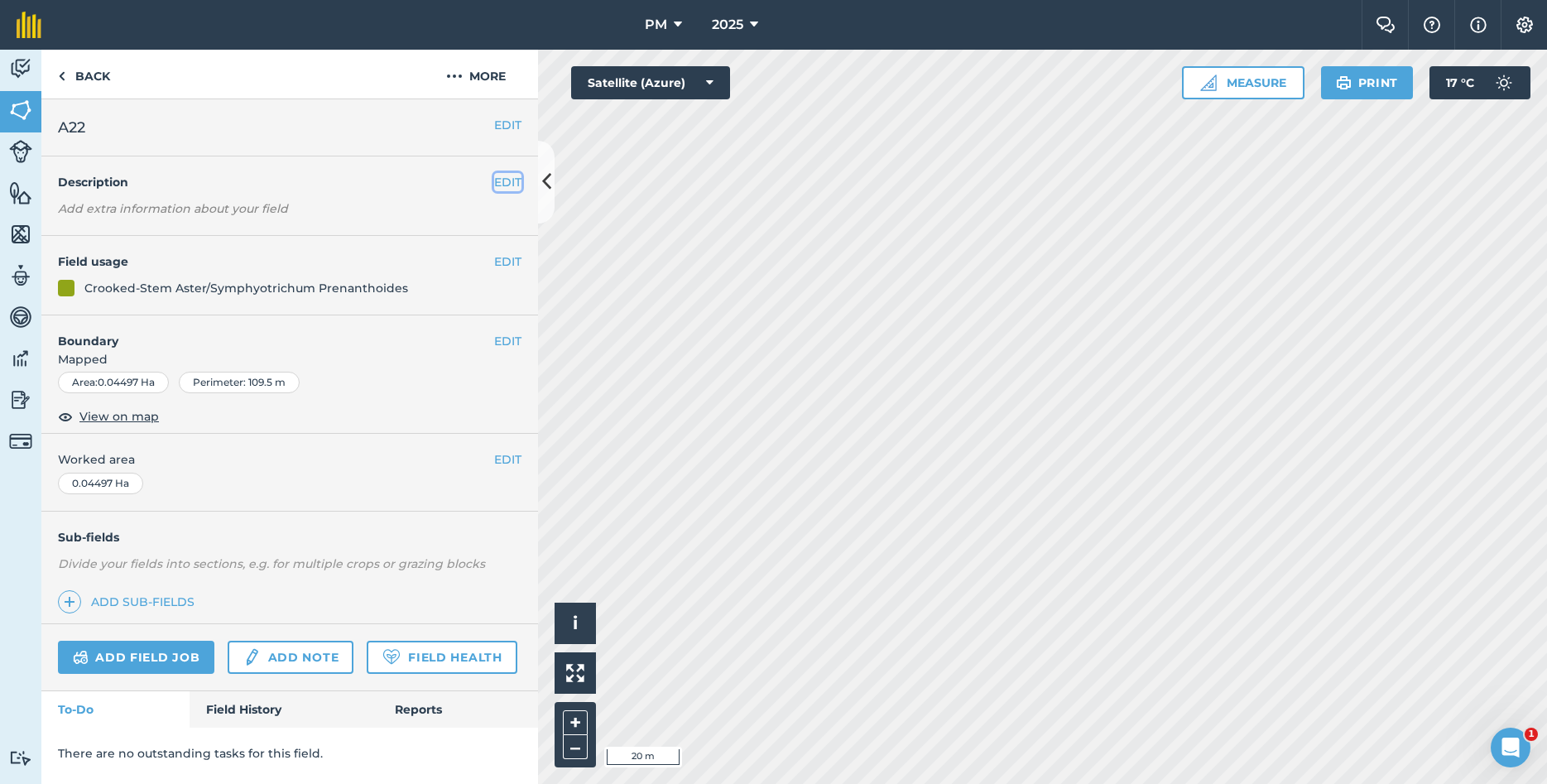
click at [495, 185] on button "EDIT" at bounding box center [507, 181] width 27 height 18
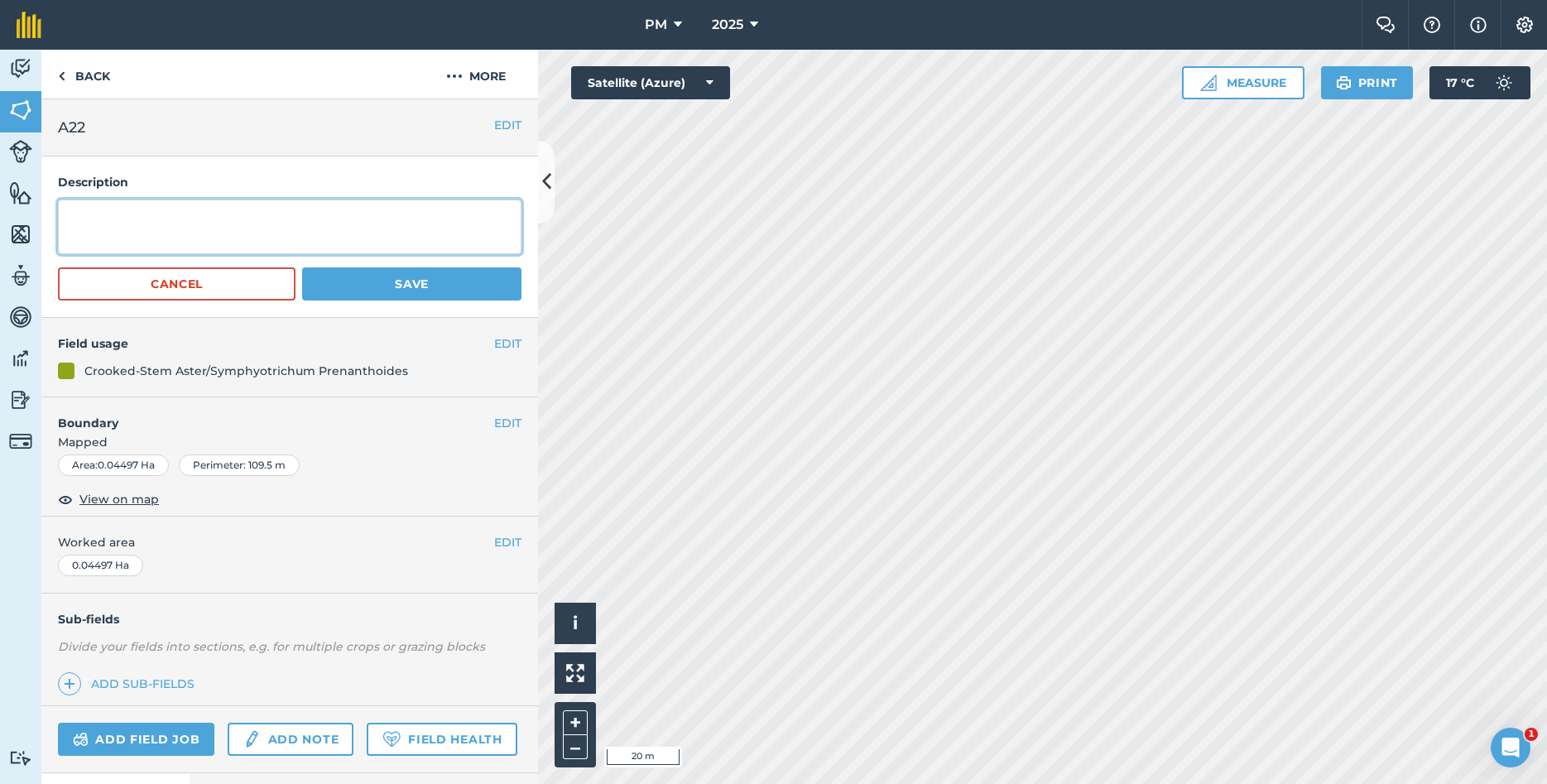
click at [376, 210] on textarea at bounding box center [290, 227] width 464 height 55
type textarea "T"
type textarea "YEAR PLANTED: 2024 [MEDICAL_DATA]: [PERSON_NAME],[GEOGRAPHIC_DATA]"
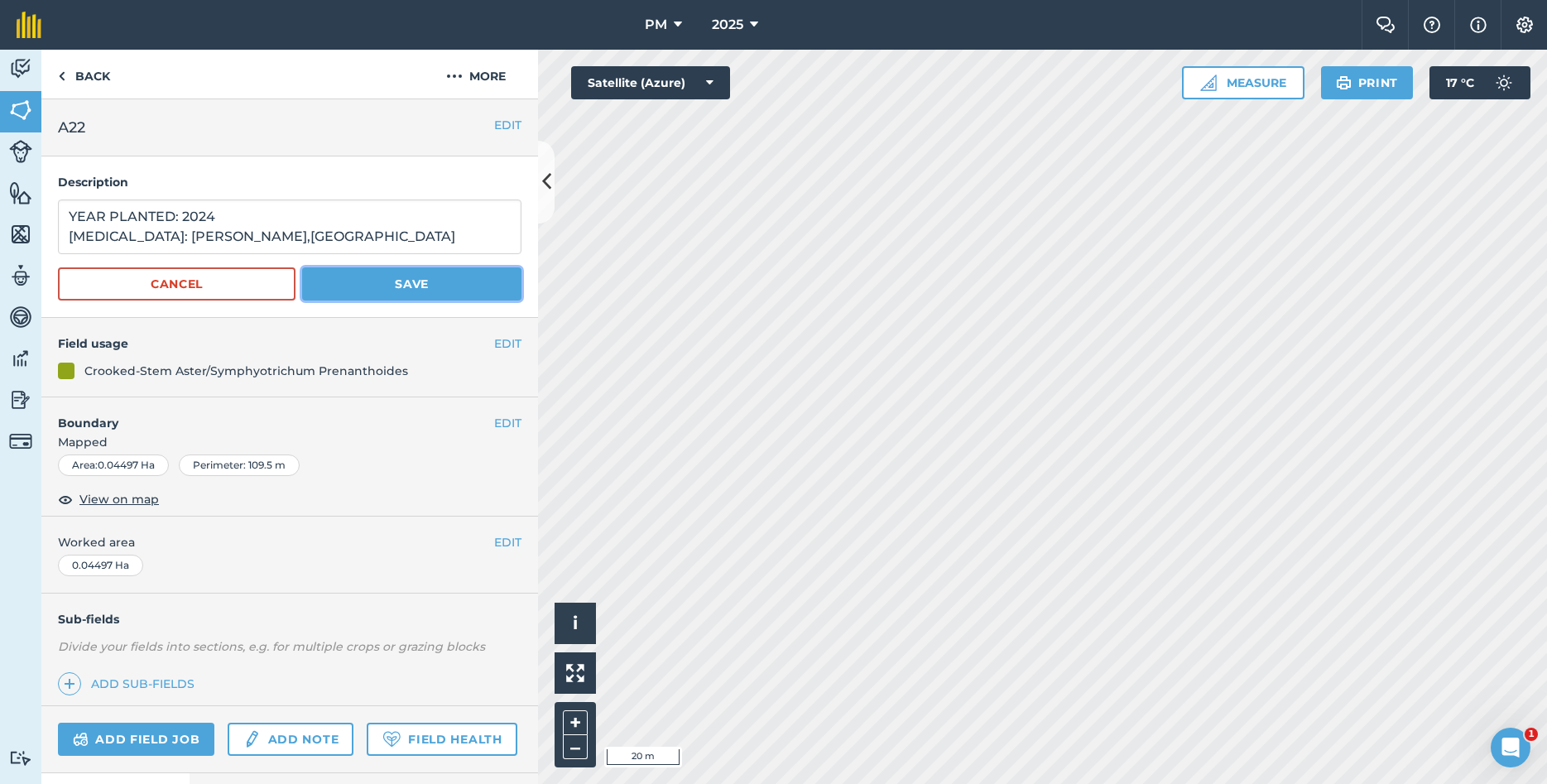
click at [431, 292] on button "Save" at bounding box center [412, 284] width 220 height 33
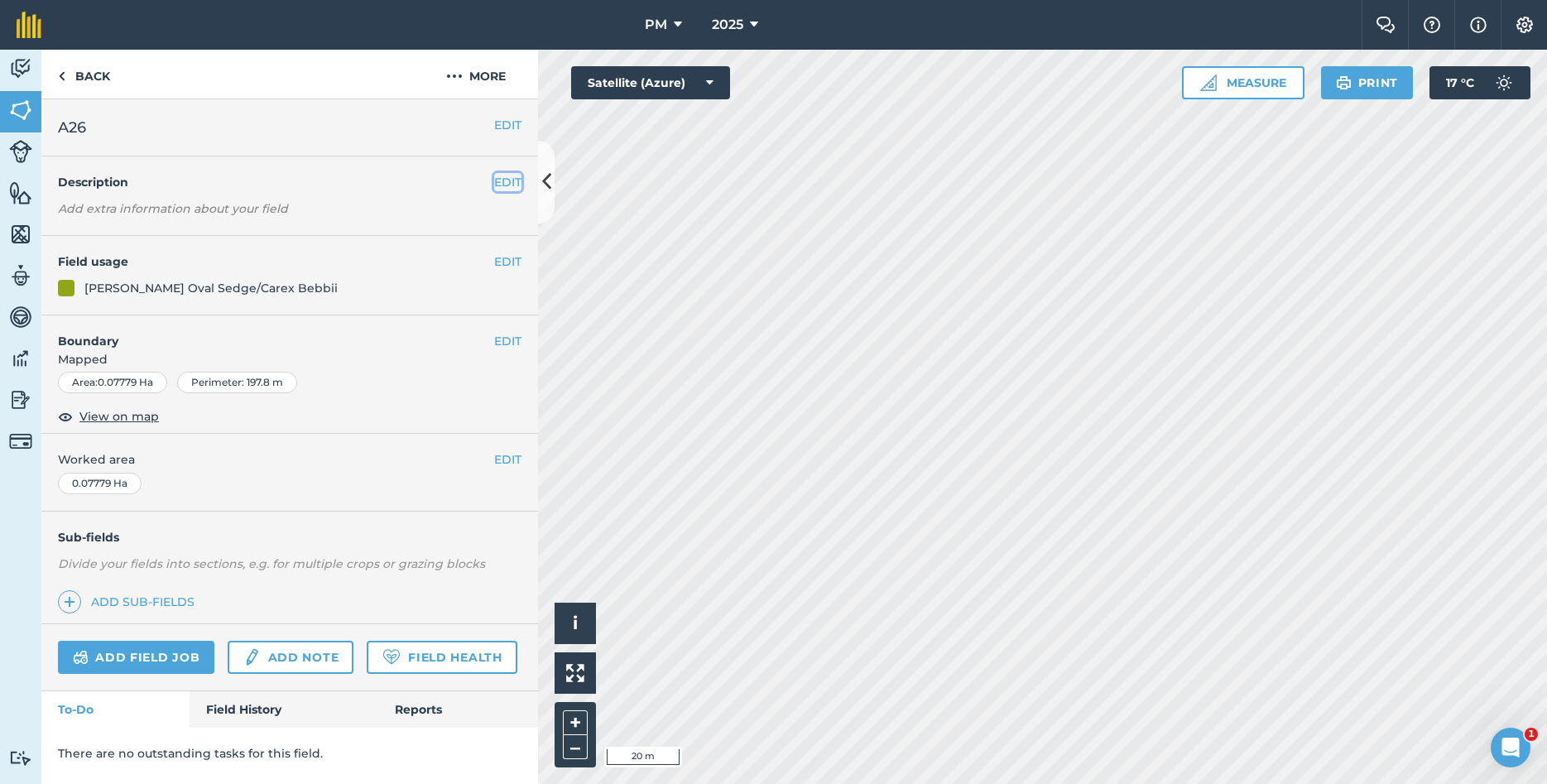
click at [510, 183] on button "EDIT" at bounding box center [507, 181] width 27 height 18
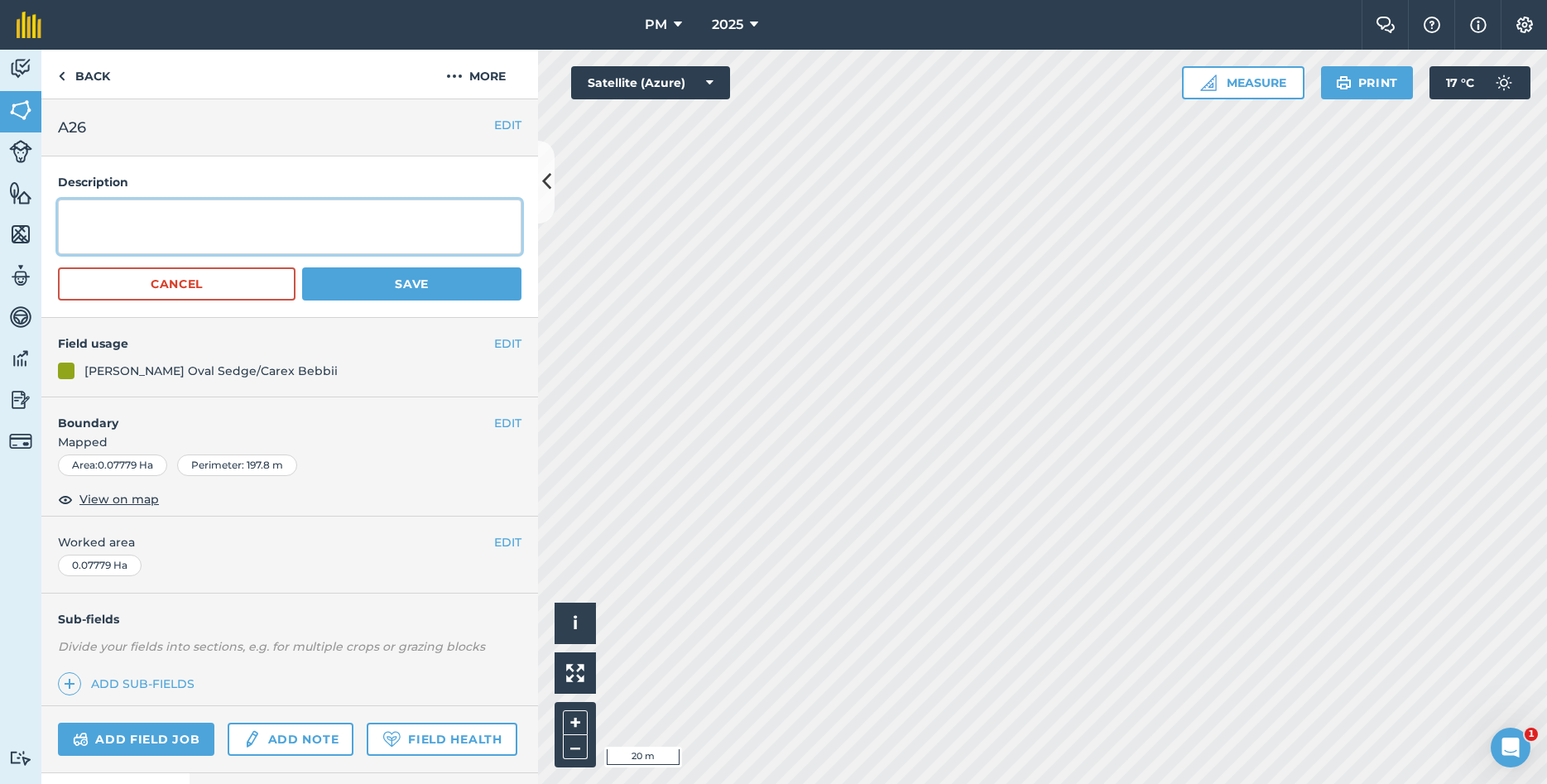
click at [348, 219] on textarea at bounding box center [290, 227] width 464 height 55
type textarea "YEAR PLANTED: 2024 [MEDICAL_DATA]: [PERSON_NAME]/[PERSON_NAME],[GEOGRAPHIC_DATA]"
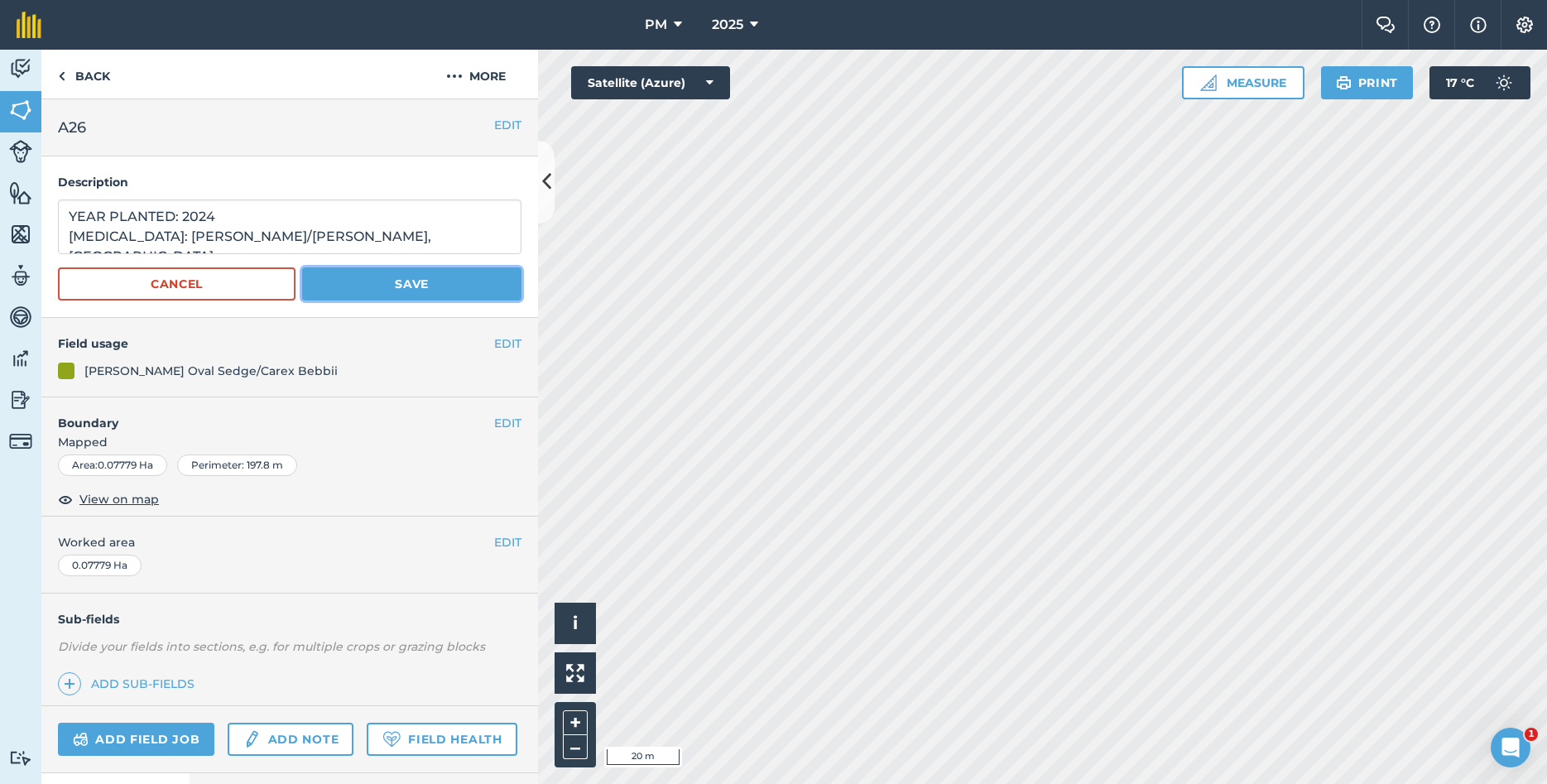
click at [401, 293] on button "Save" at bounding box center [412, 284] width 220 height 33
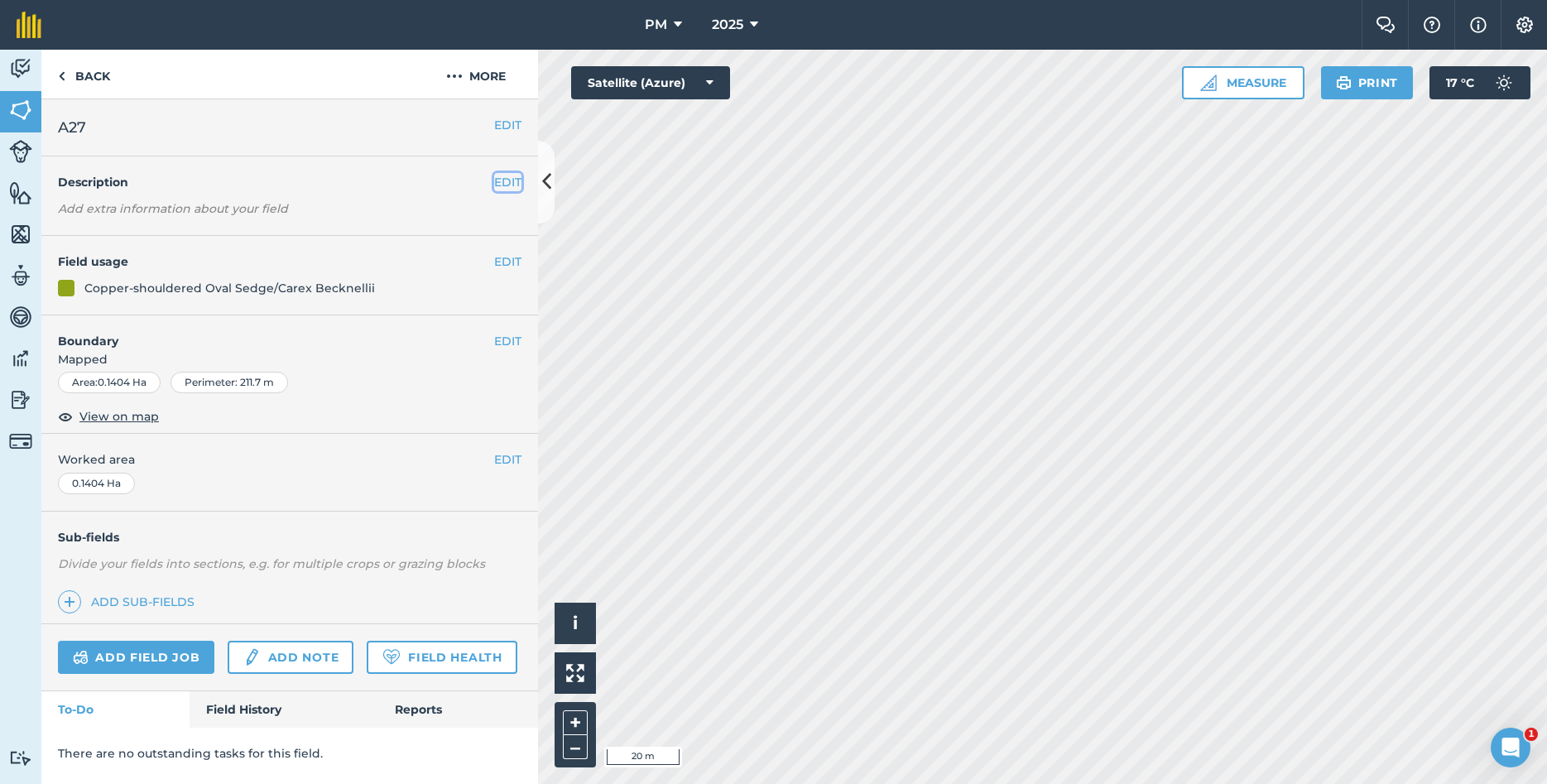
click at [499, 178] on button "EDIT" at bounding box center [507, 181] width 27 height 18
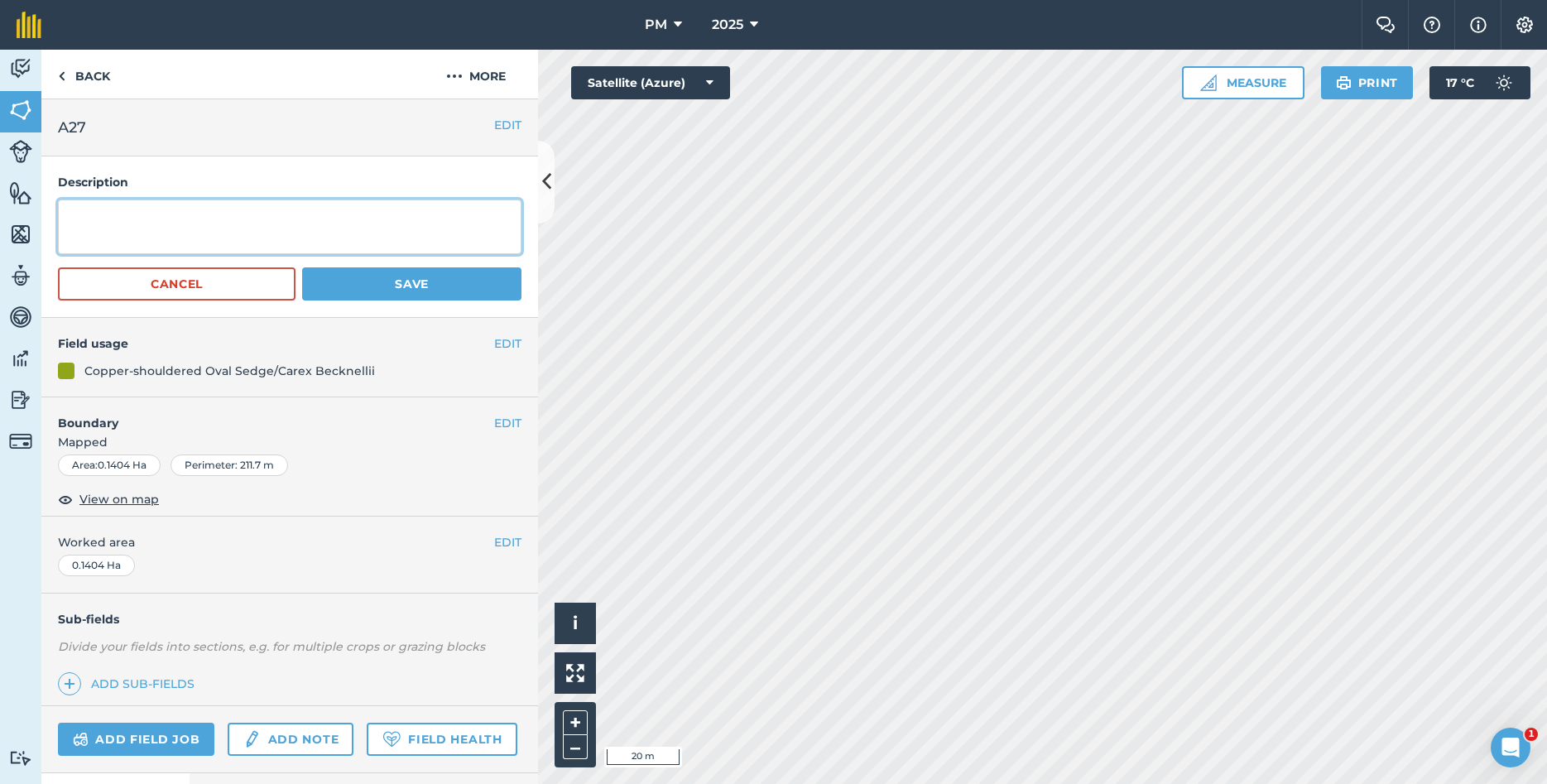
click at [264, 222] on textarea at bounding box center [290, 227] width 464 height 55
type textarea "YEAR PLANTED: 2024 [MEDICAL_DATA]: [DOMAIN_NAME]"
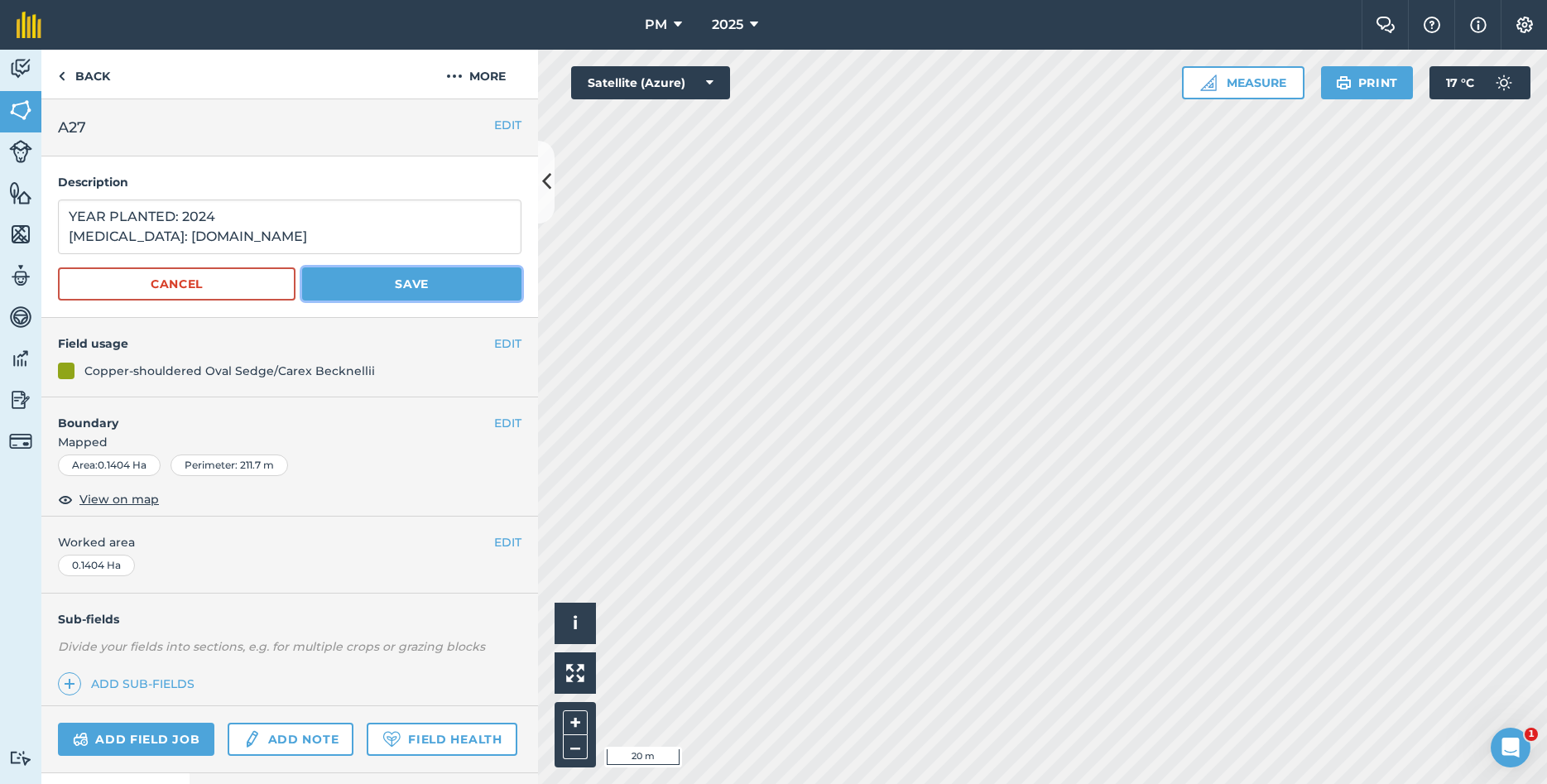
click at [397, 278] on button "Save" at bounding box center [412, 284] width 220 height 33
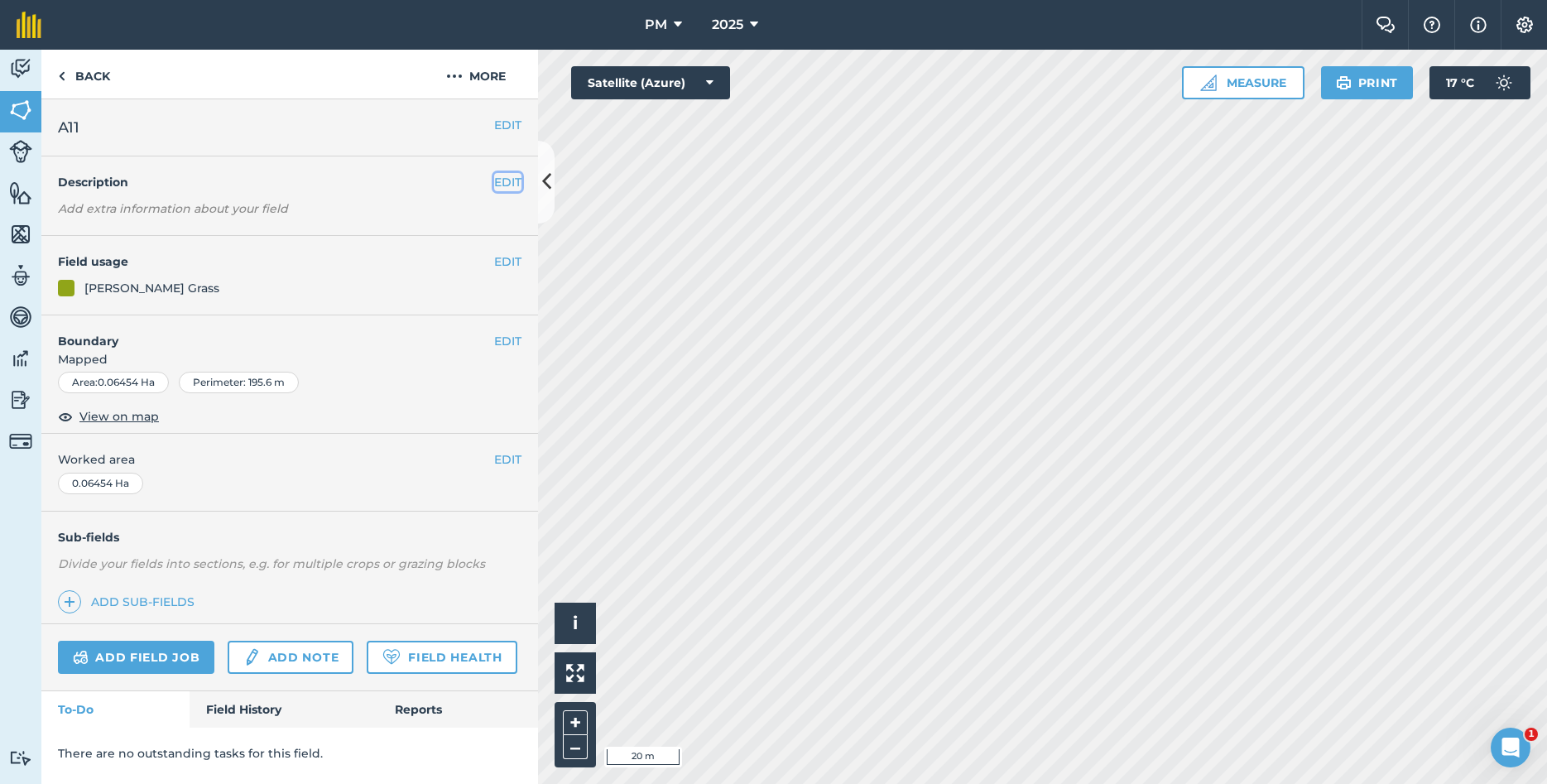
click at [512, 182] on button "EDIT" at bounding box center [507, 181] width 27 height 18
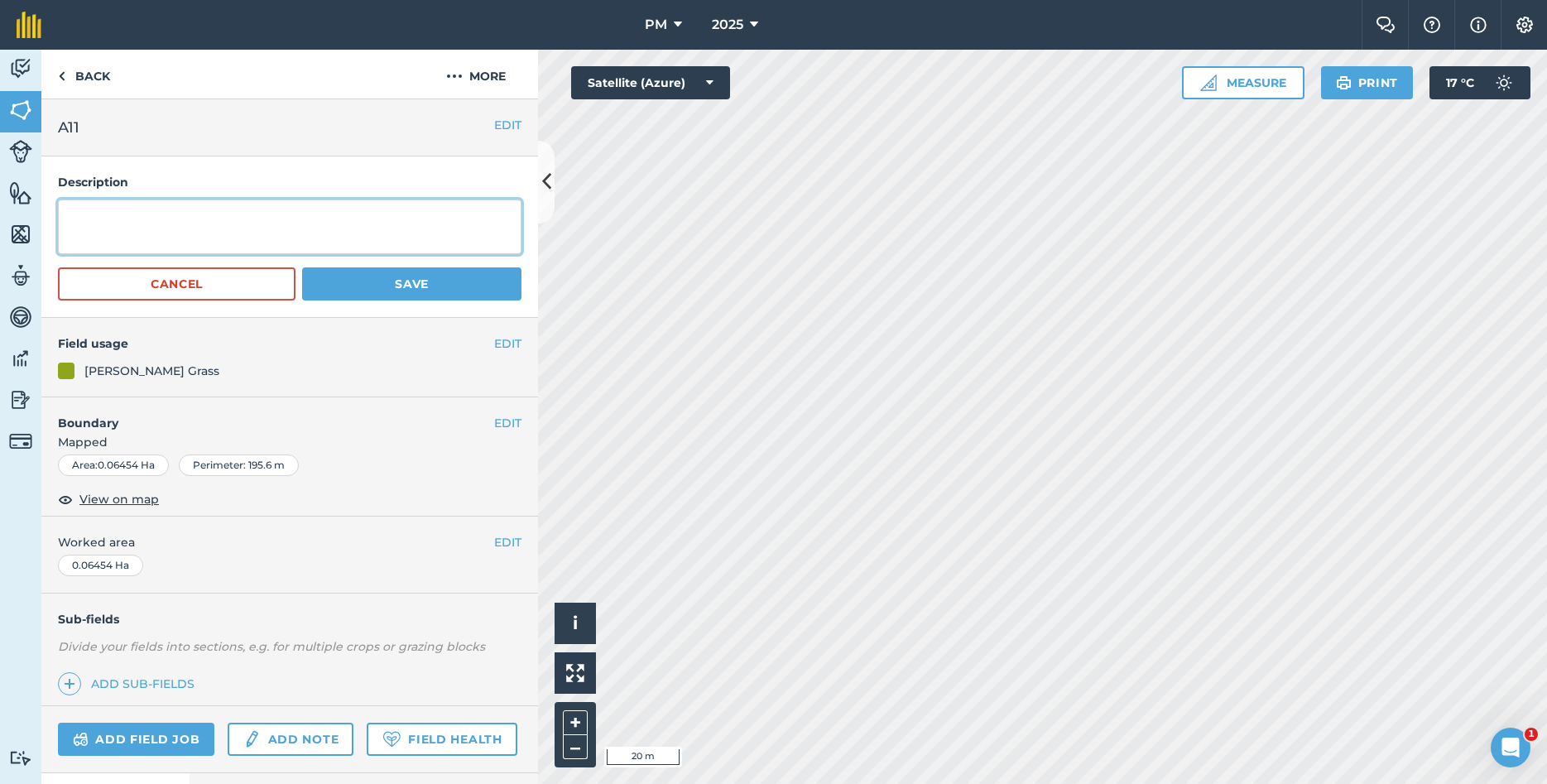
click at [450, 218] on textarea at bounding box center [290, 227] width 464 height 55
type textarea "YEAR PLANTED: 2024 [MEDICAL_DATA]: [GEOGRAPHIC_DATA],[GEOGRAPHIC_DATA]"
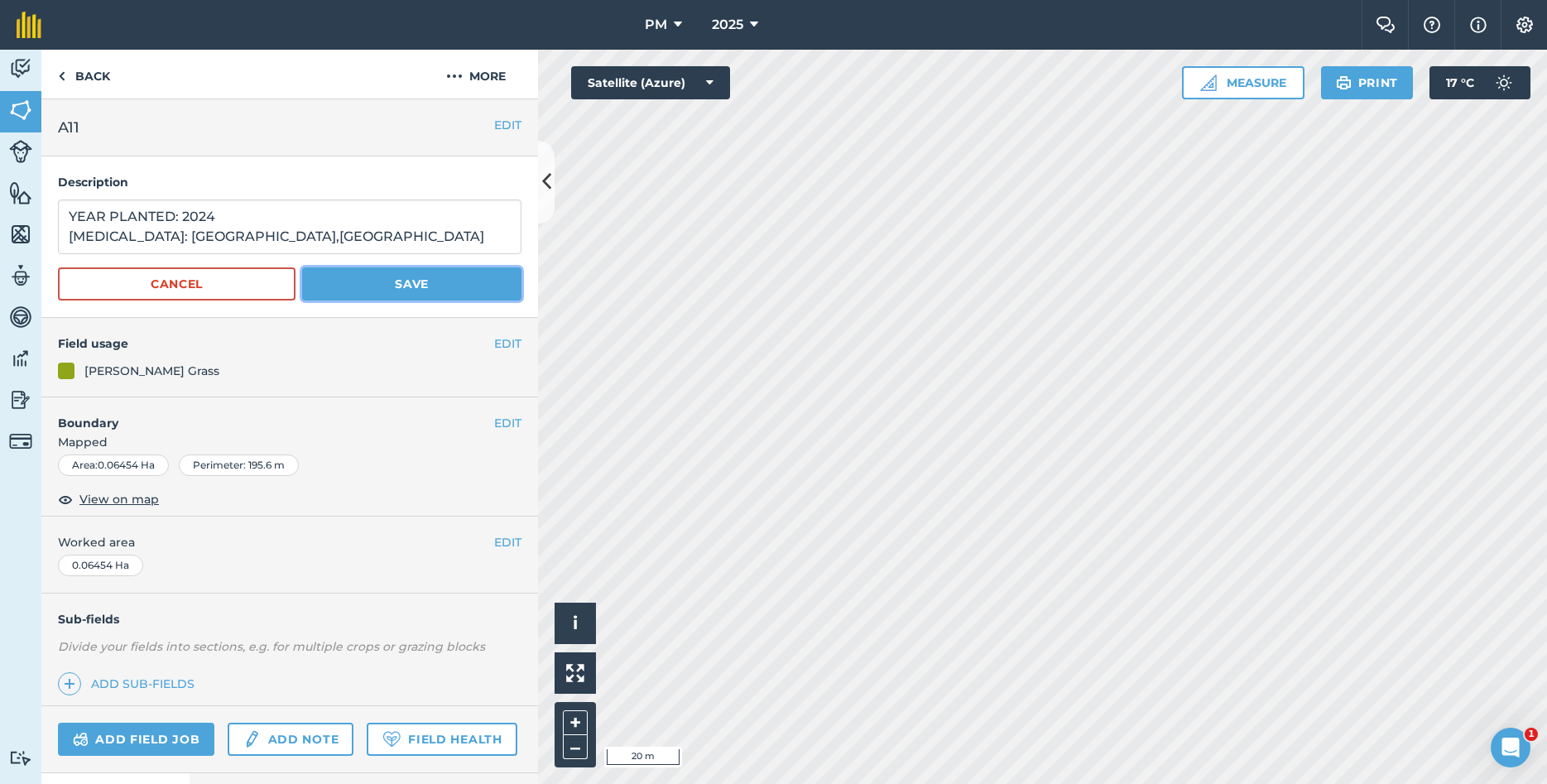
click at [408, 287] on button "Save" at bounding box center [412, 284] width 220 height 33
